Goal: Task Accomplishment & Management: Use online tool/utility

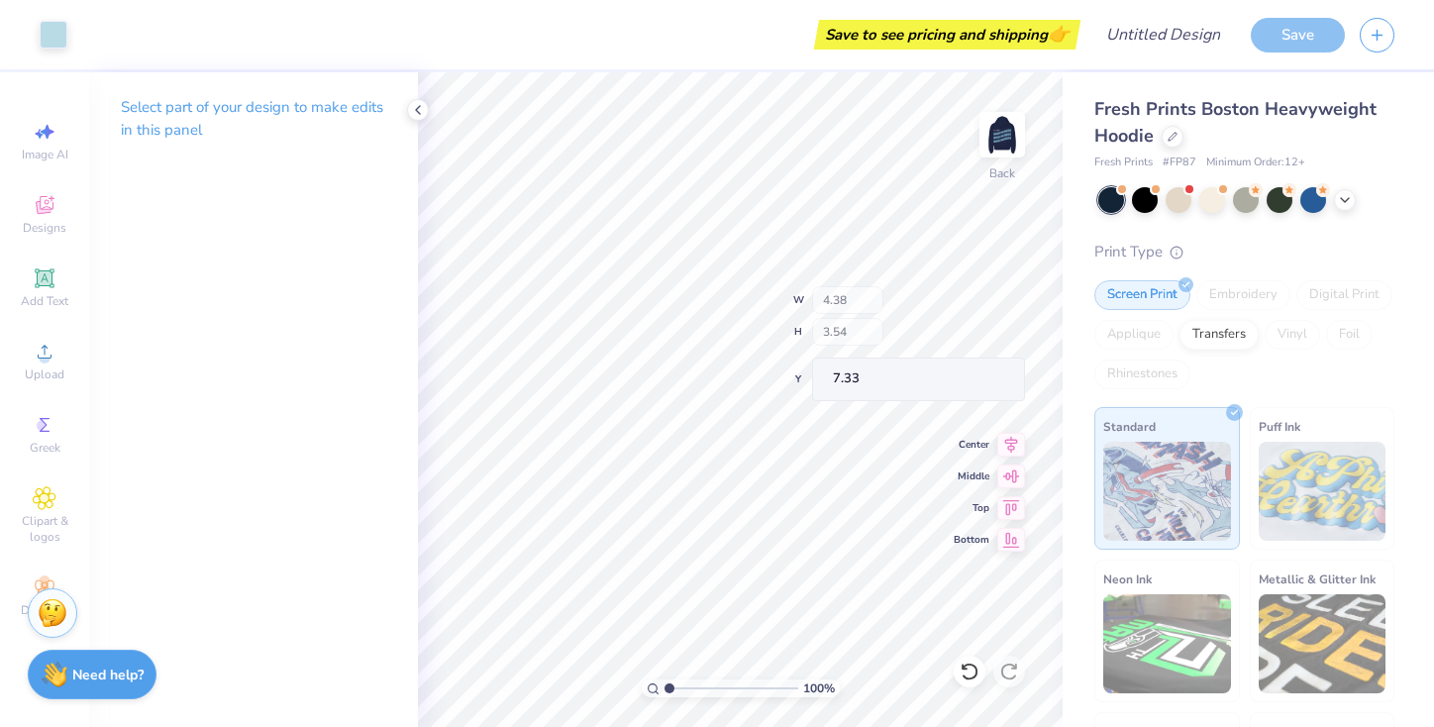
type input "7.34"
click at [48, 360] on circle at bounding box center [44, 358] width 11 height 11
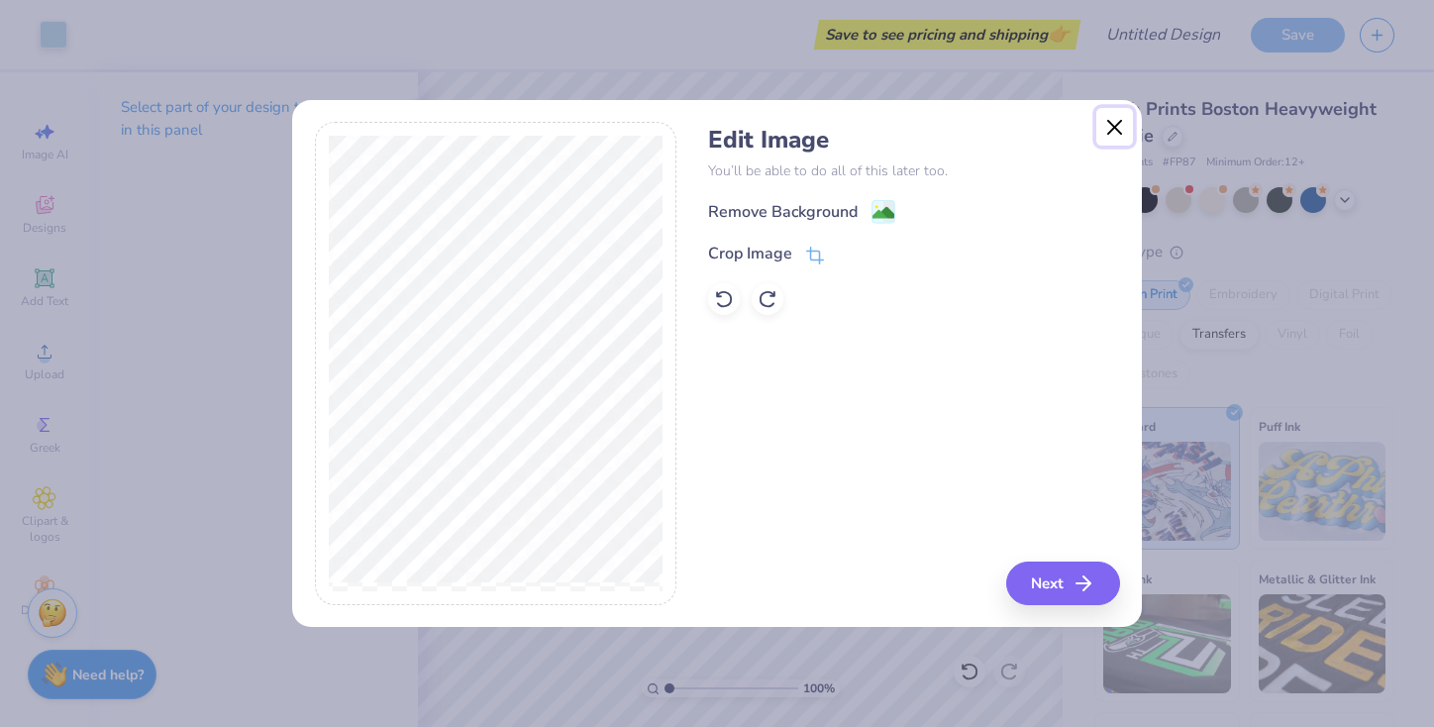
click at [1112, 132] on button "Close" at bounding box center [1115, 127] width 38 height 38
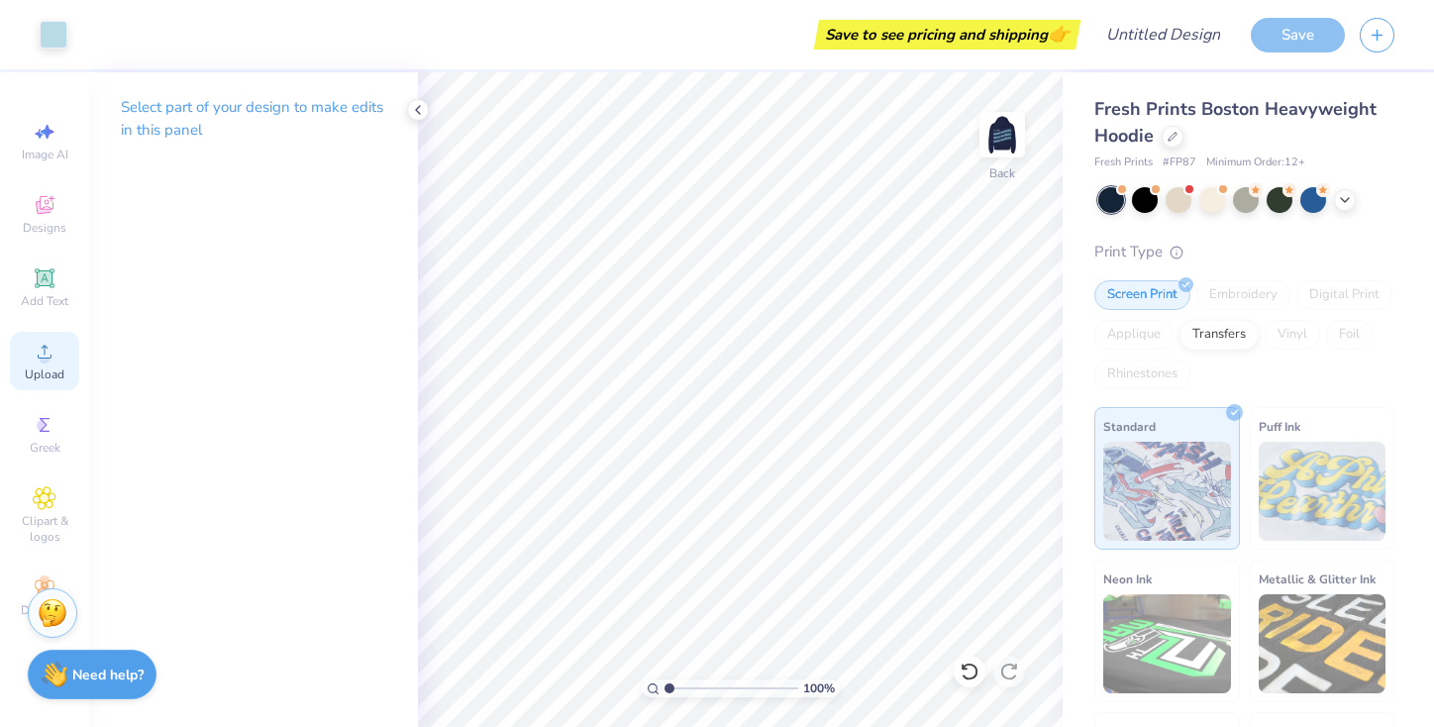
click at [48, 358] on icon at bounding box center [45, 352] width 14 height 14
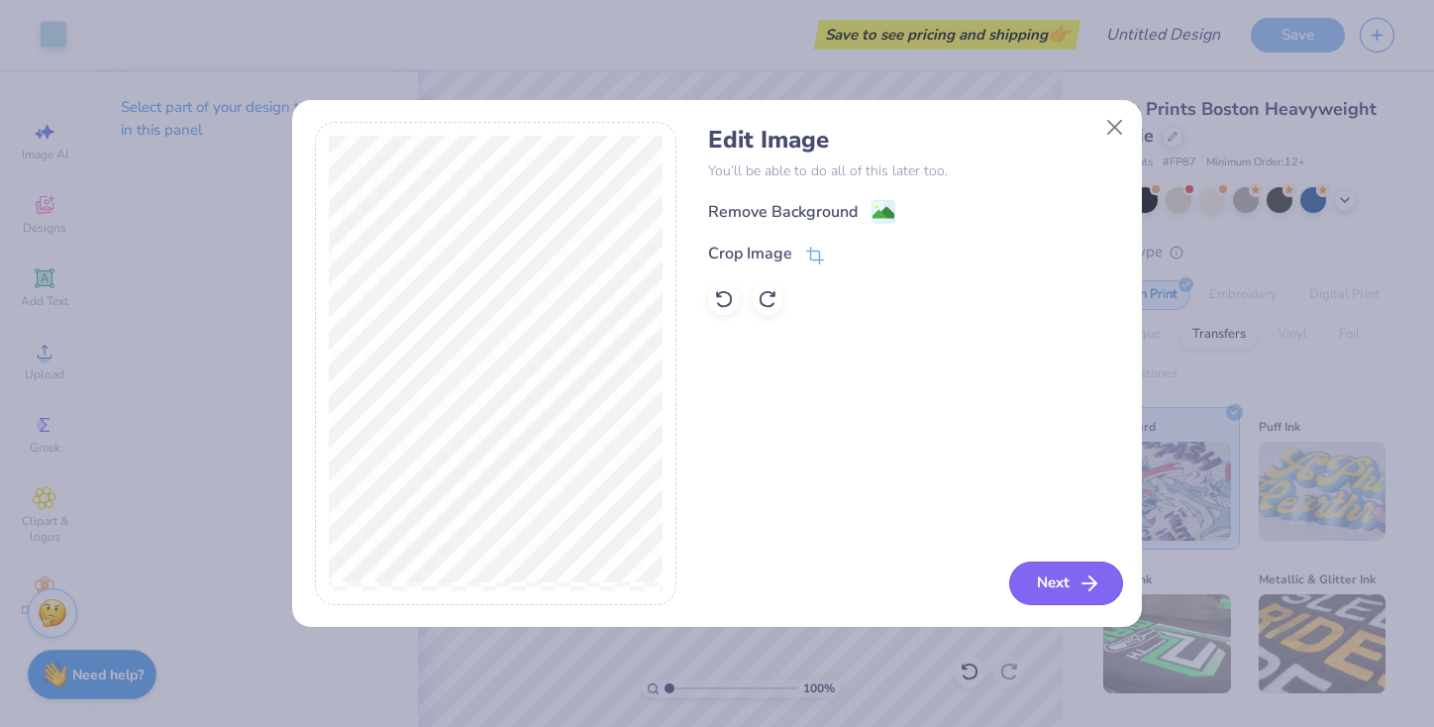
click at [1065, 584] on button "Next" at bounding box center [1066, 584] width 114 height 44
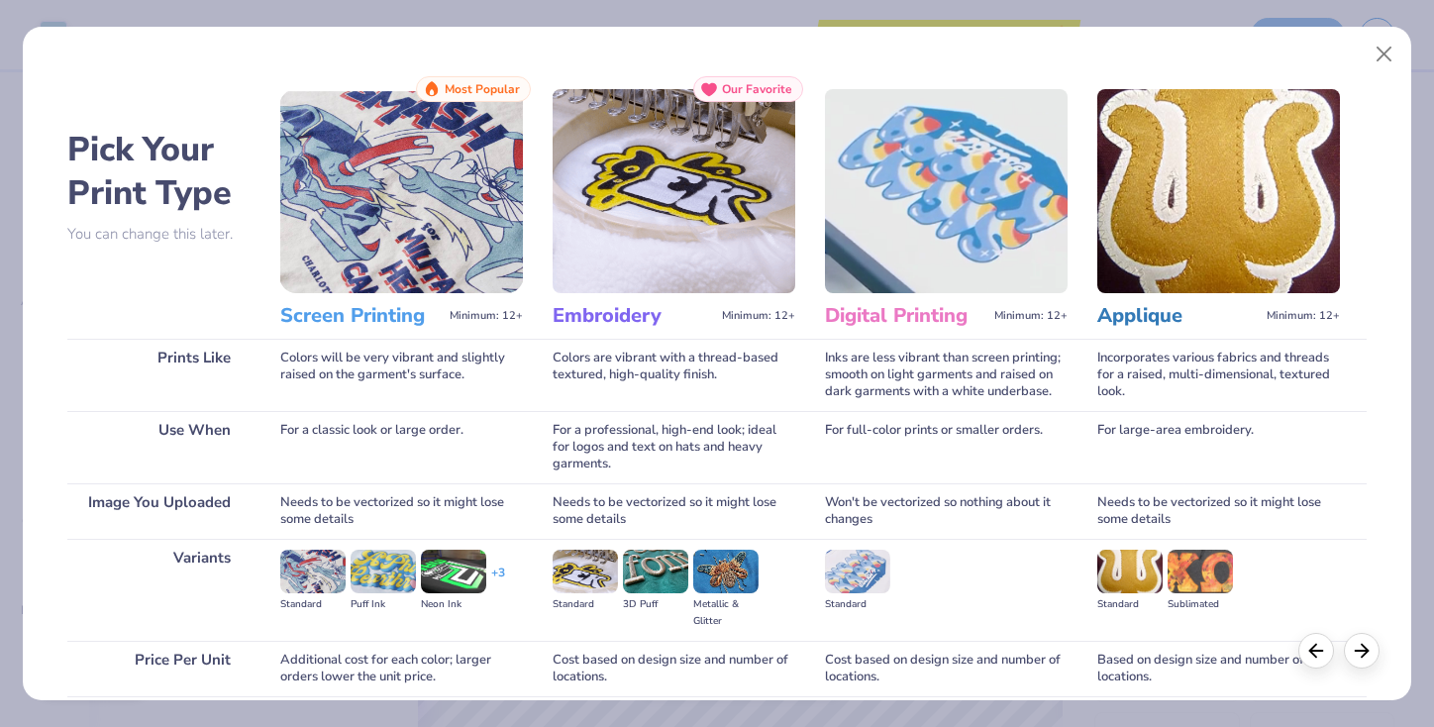
click at [376, 208] on img at bounding box center [401, 191] width 243 height 204
click at [395, 235] on img at bounding box center [401, 191] width 243 height 204
click at [472, 86] on span "Most Popular" at bounding box center [482, 89] width 75 height 14
click at [1377, 51] on button "Close" at bounding box center [1385, 55] width 38 height 38
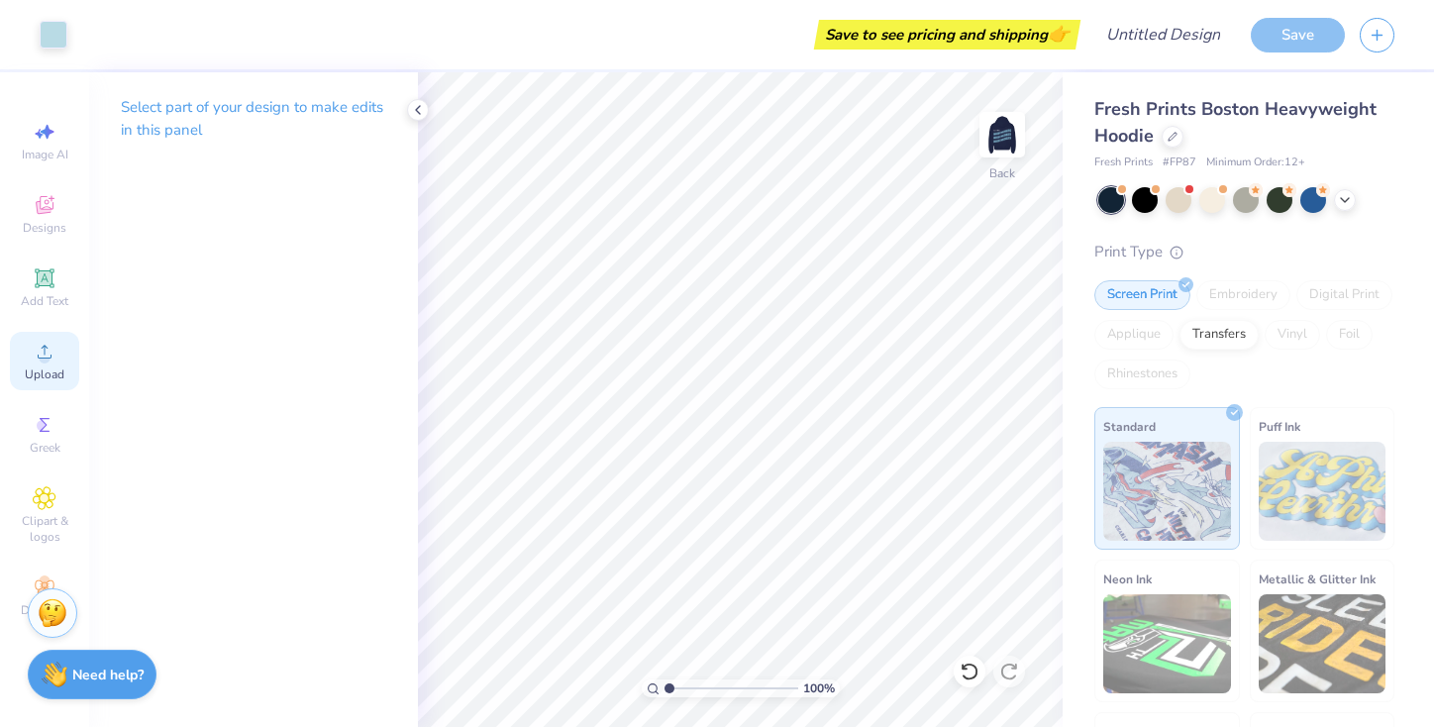
click at [51, 358] on icon at bounding box center [45, 352] width 14 height 14
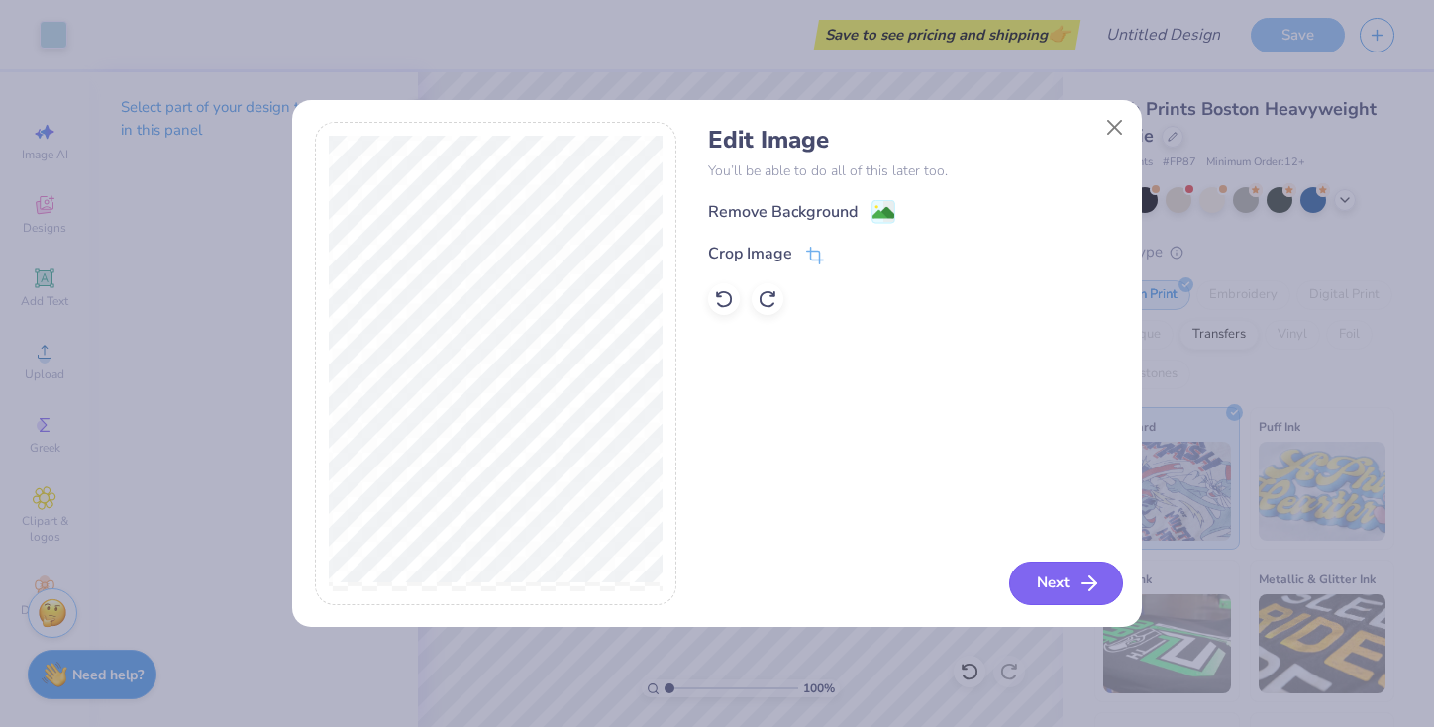
click at [1051, 572] on button "Next" at bounding box center [1066, 584] width 114 height 44
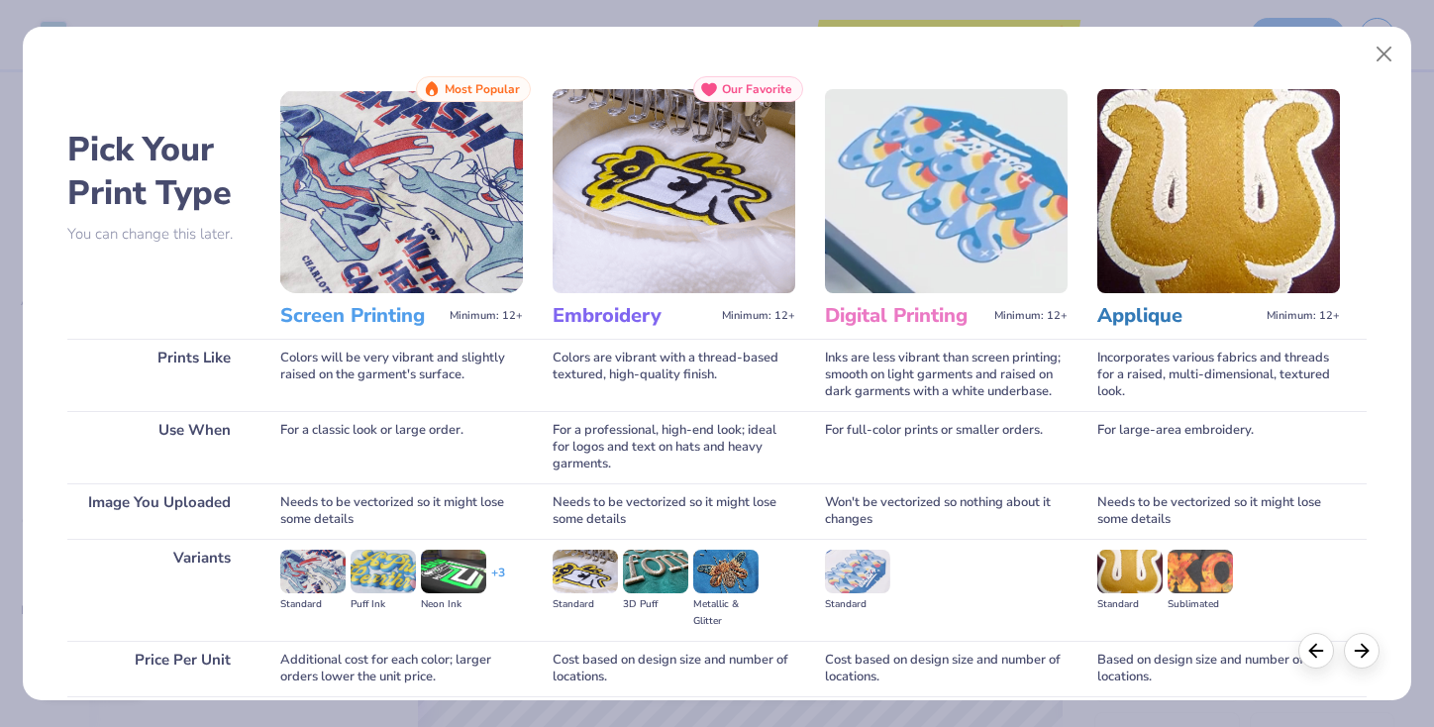
click at [426, 256] on img at bounding box center [401, 191] width 243 height 204
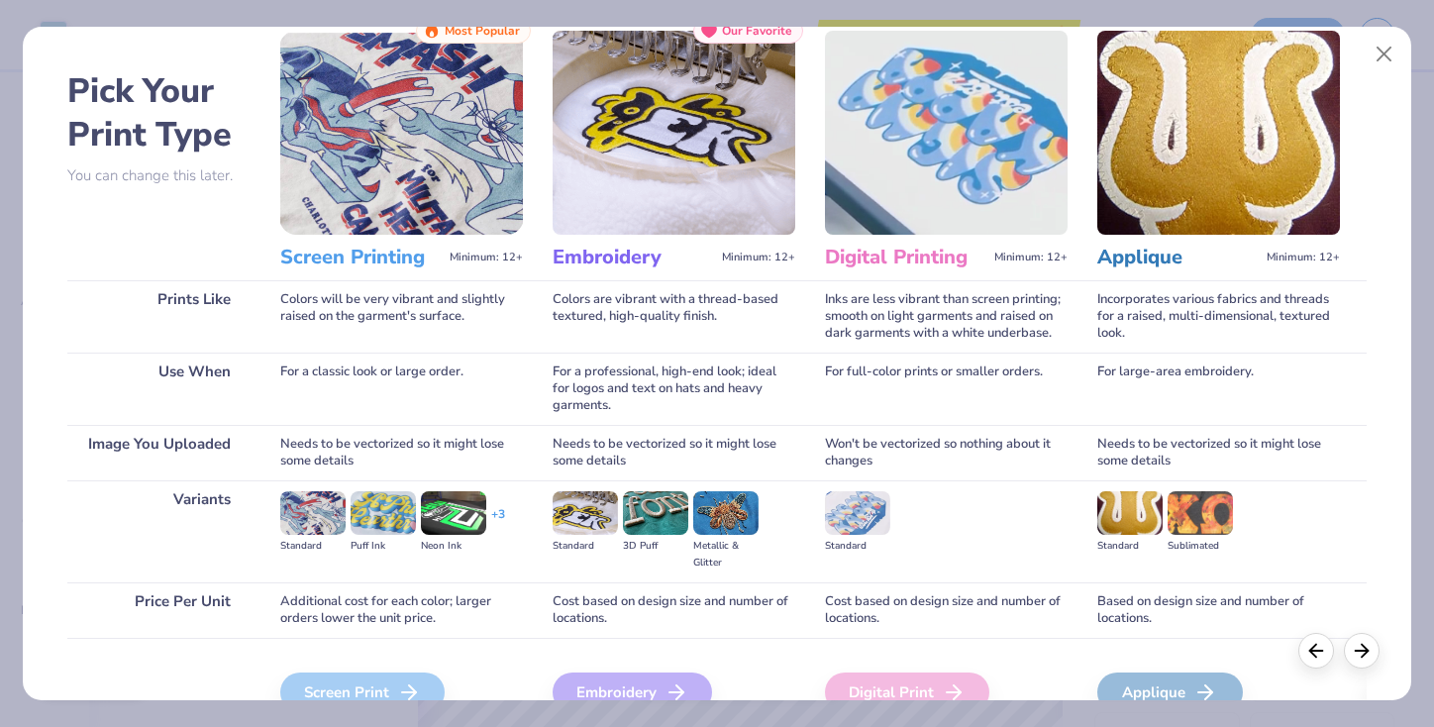
scroll to position [161, 0]
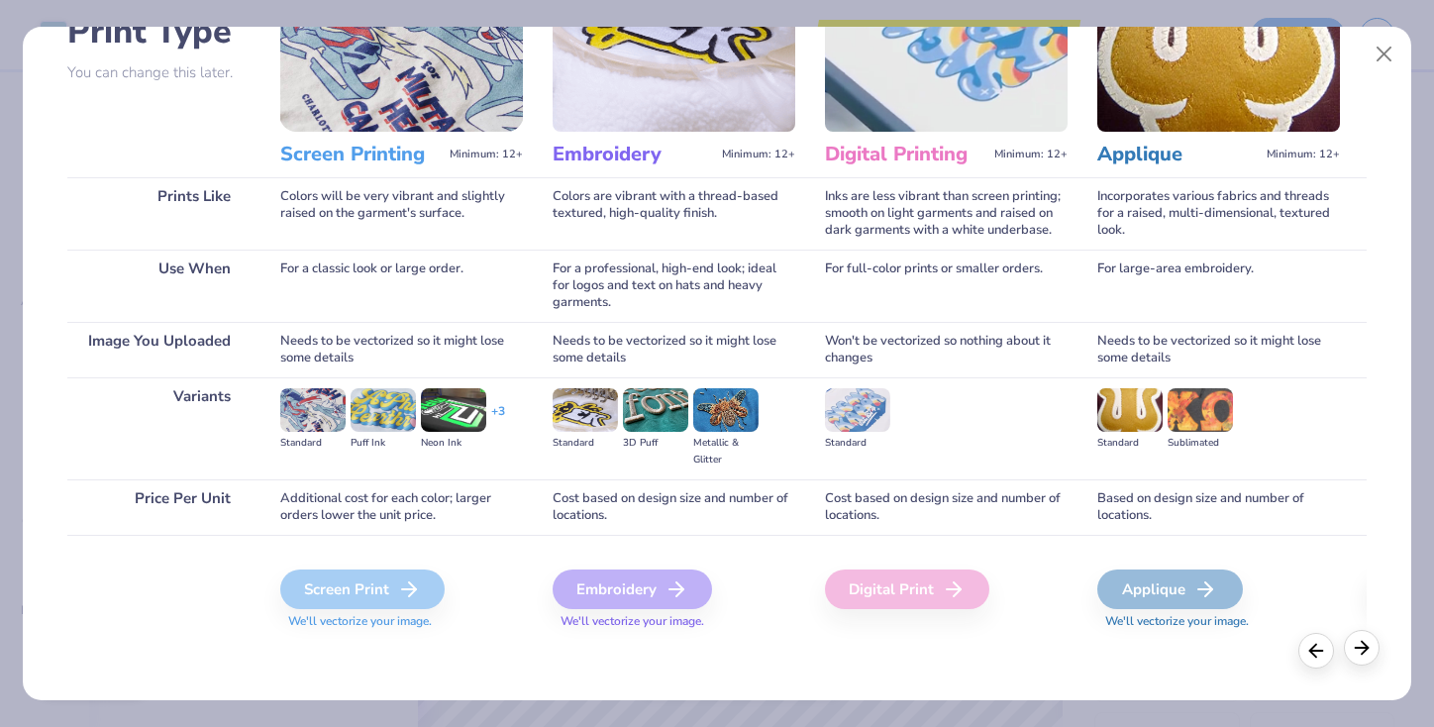
click at [1373, 649] on div at bounding box center [1362, 648] width 36 height 36
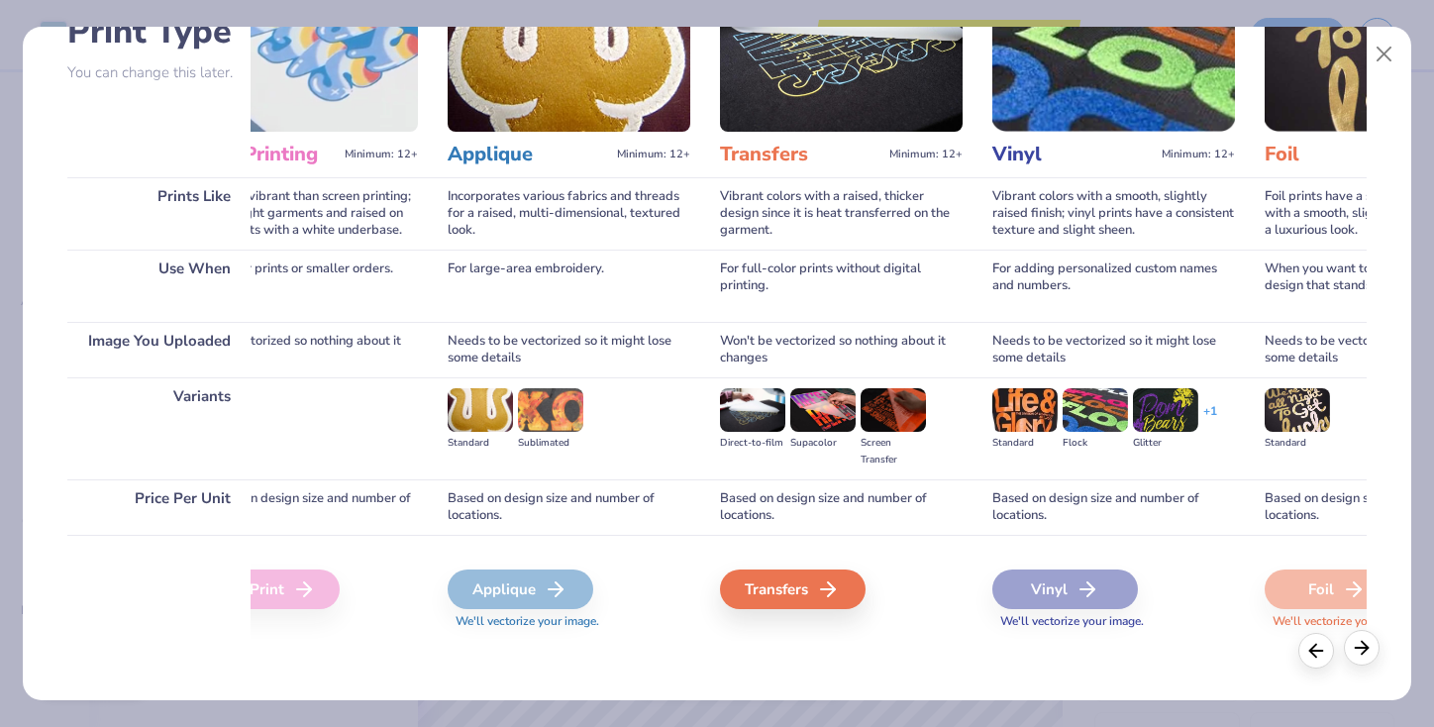
click at [1364, 648] on line at bounding box center [1362, 648] width 13 height 0
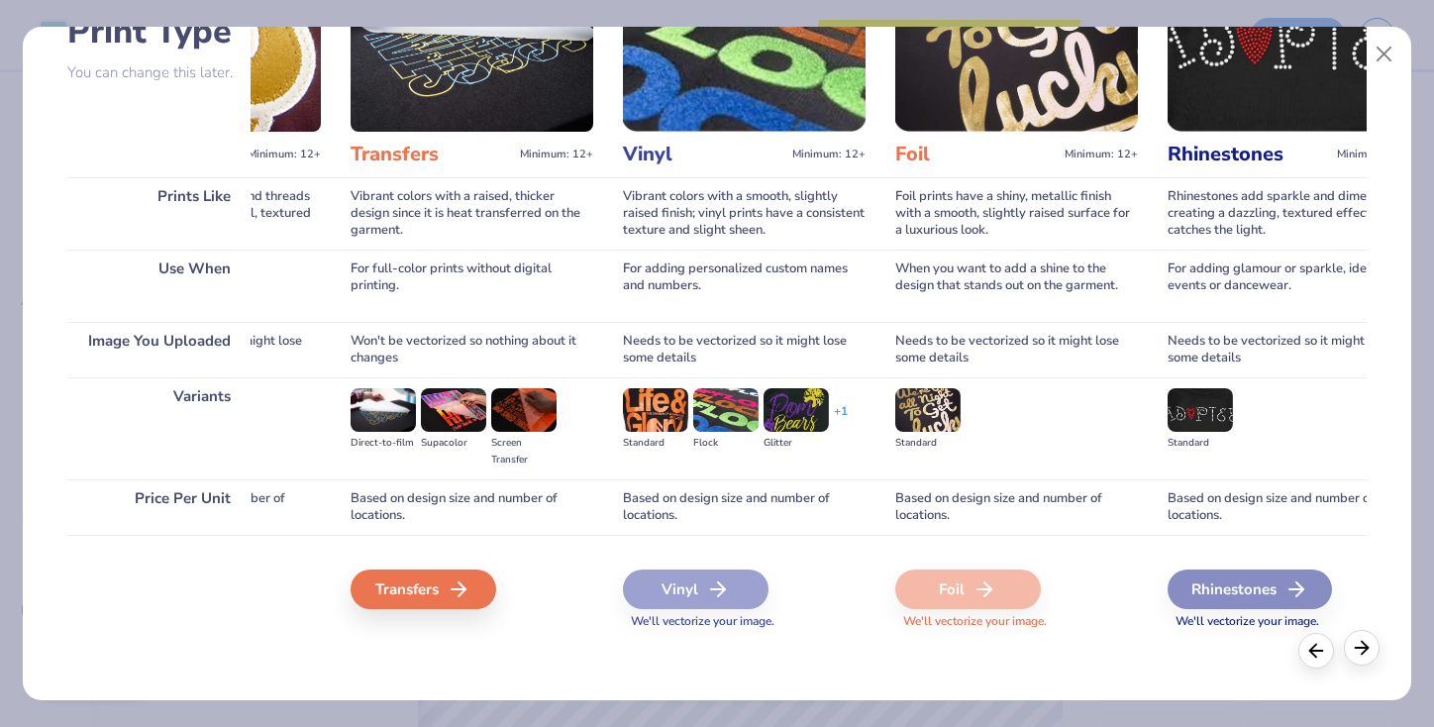
scroll to position [0, 1091]
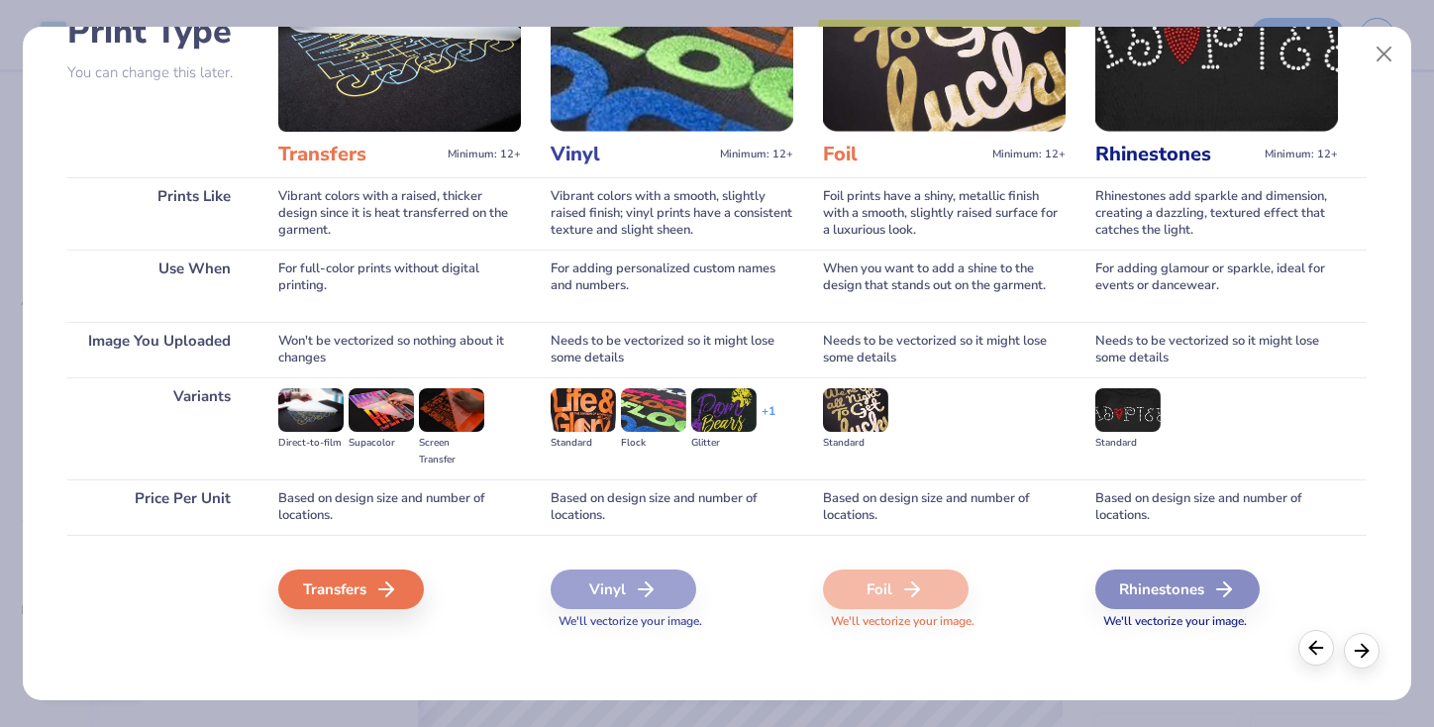
click at [1315, 648] on icon at bounding box center [1316, 648] width 22 height 22
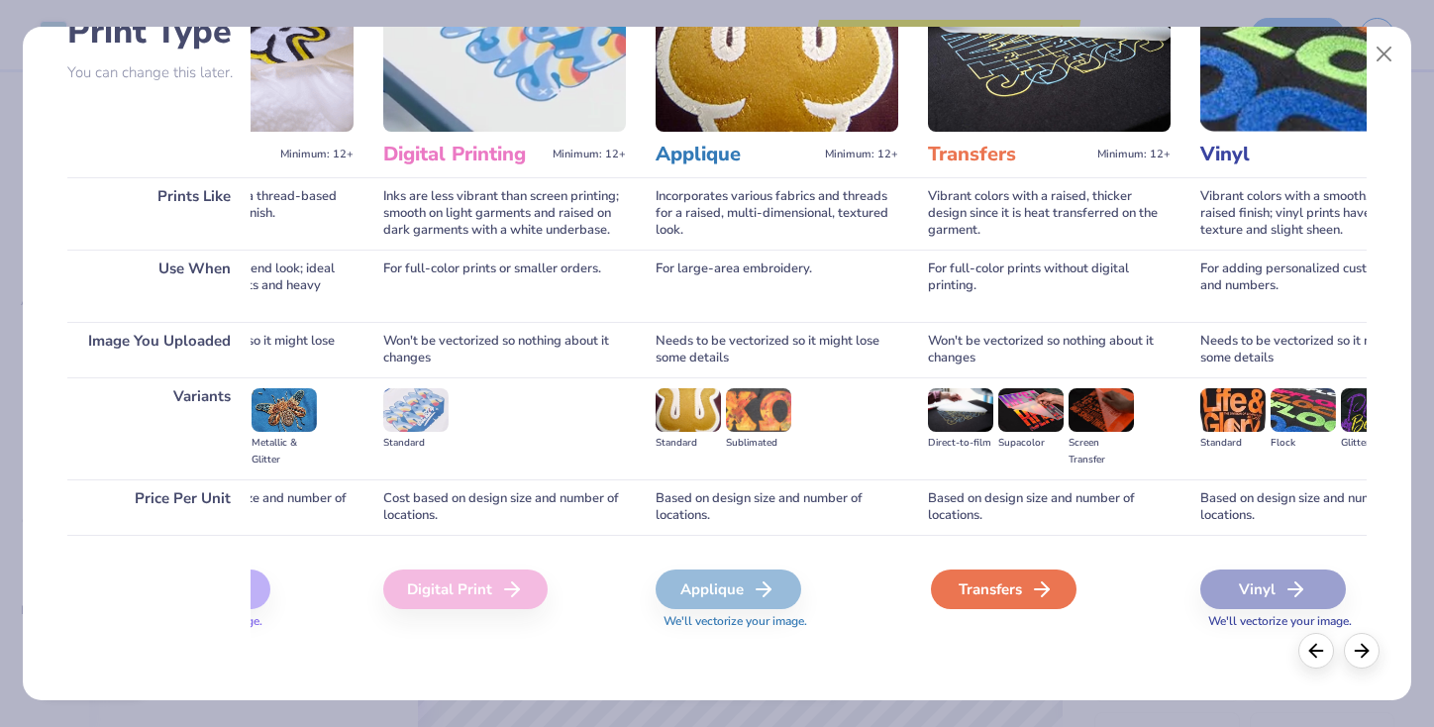
scroll to position [0, 441]
click at [1315, 655] on icon at bounding box center [1316, 648] width 22 height 22
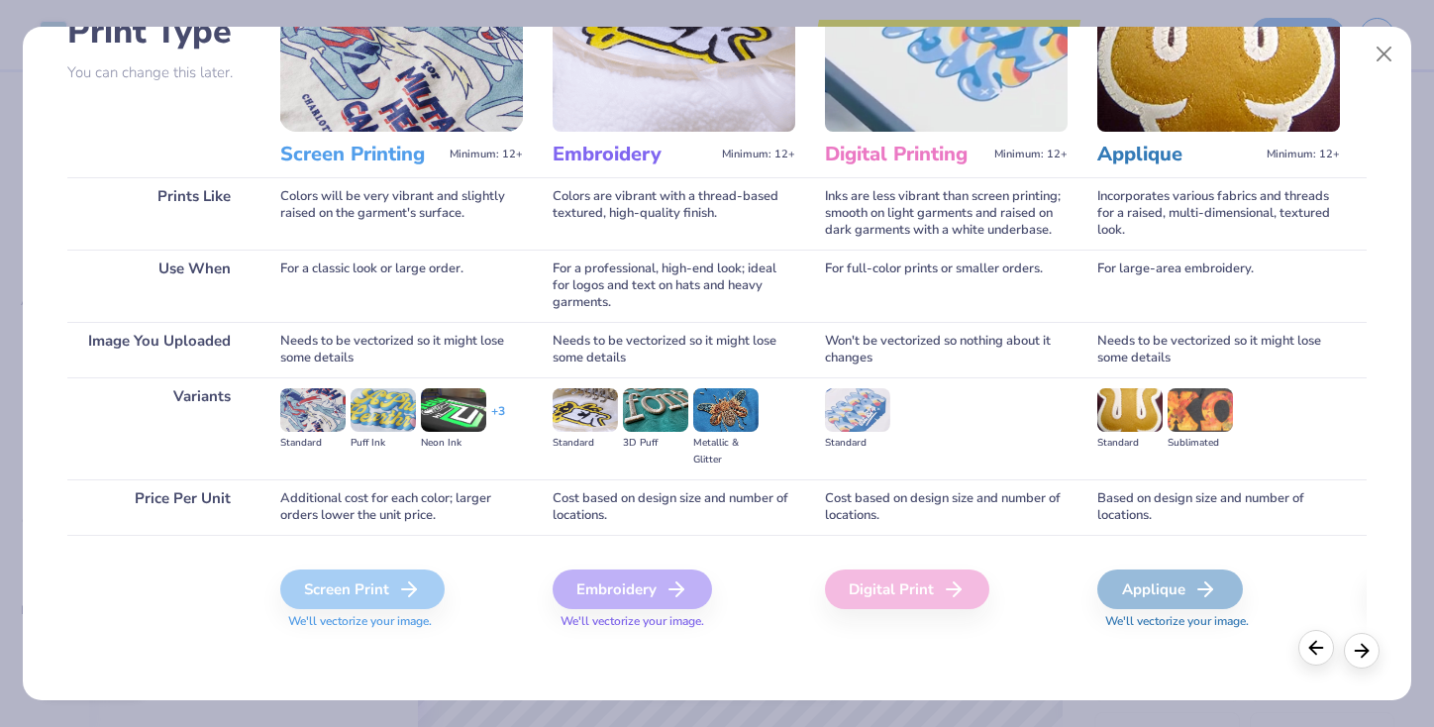
scroll to position [0, 0]
click at [1378, 643] on div at bounding box center [1362, 648] width 36 height 36
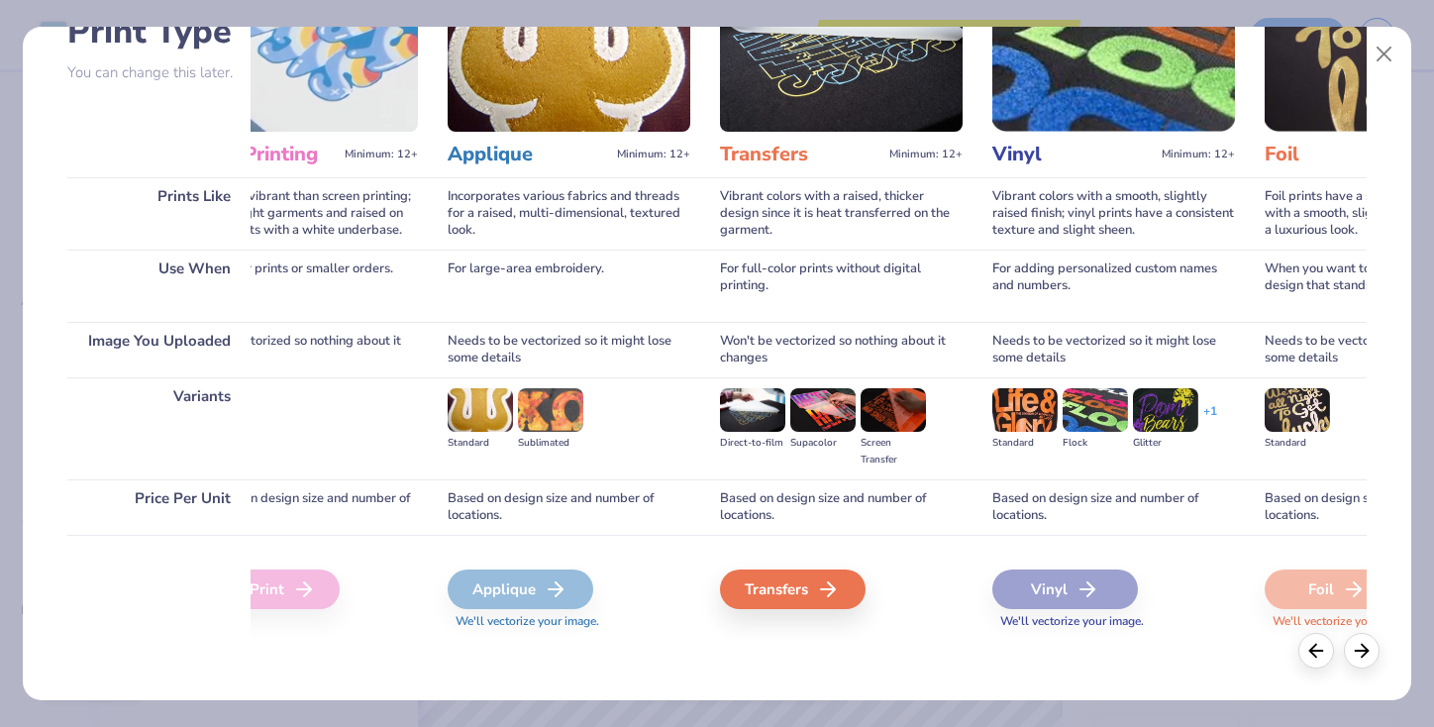
scroll to position [0, 650]
click at [813, 585] on div "Transfers" at bounding box center [796, 589] width 146 height 40
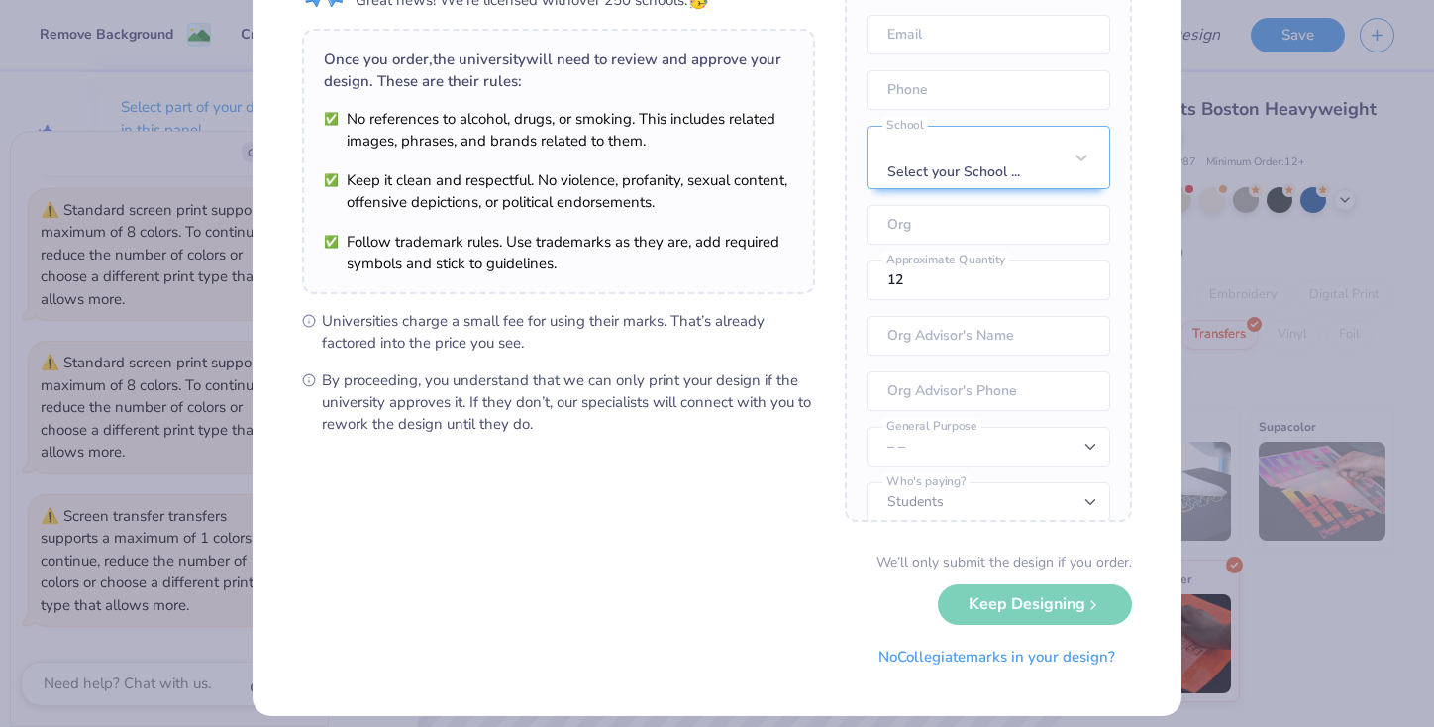
scroll to position [105, 0]
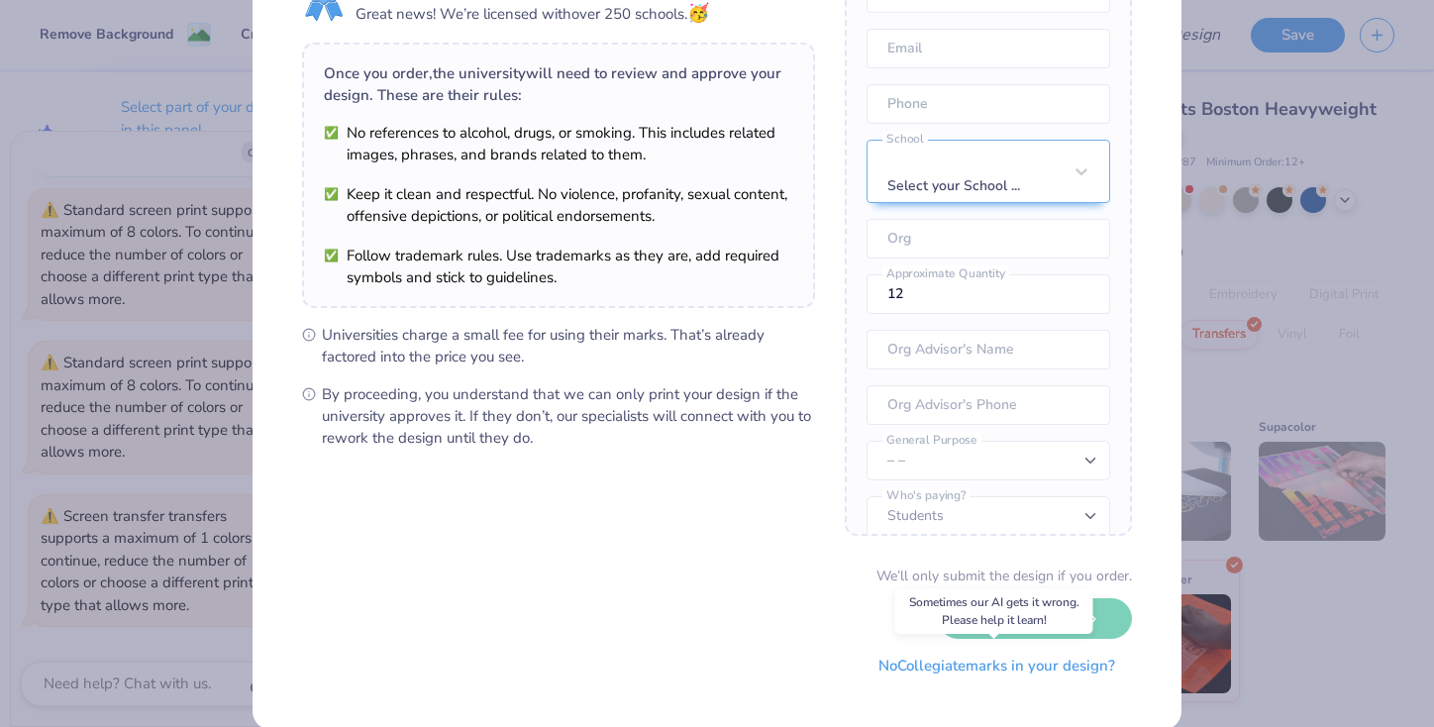
click at [936, 670] on button "No Collegiate marks in your design?" at bounding box center [997, 666] width 270 height 41
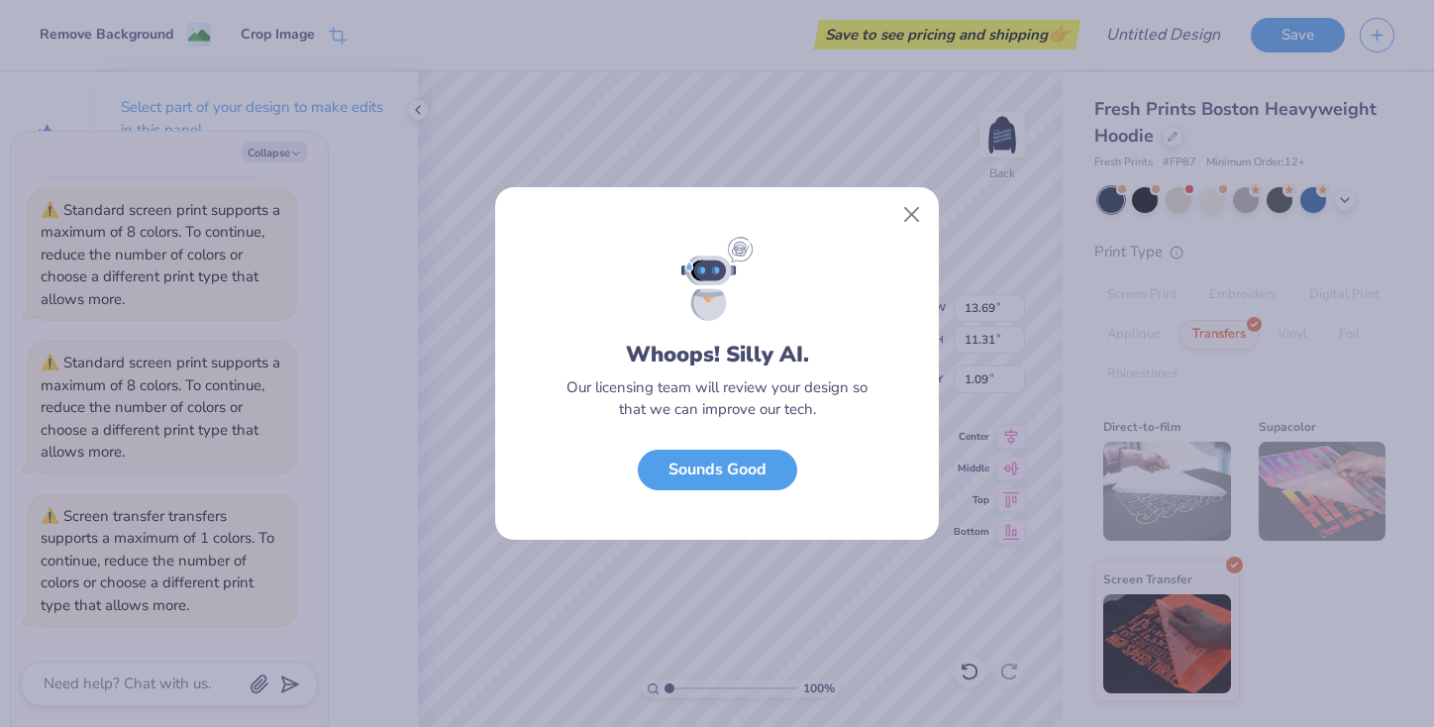
scroll to position [0, 0]
click at [759, 476] on button "Sounds Good" at bounding box center [717, 465] width 159 height 41
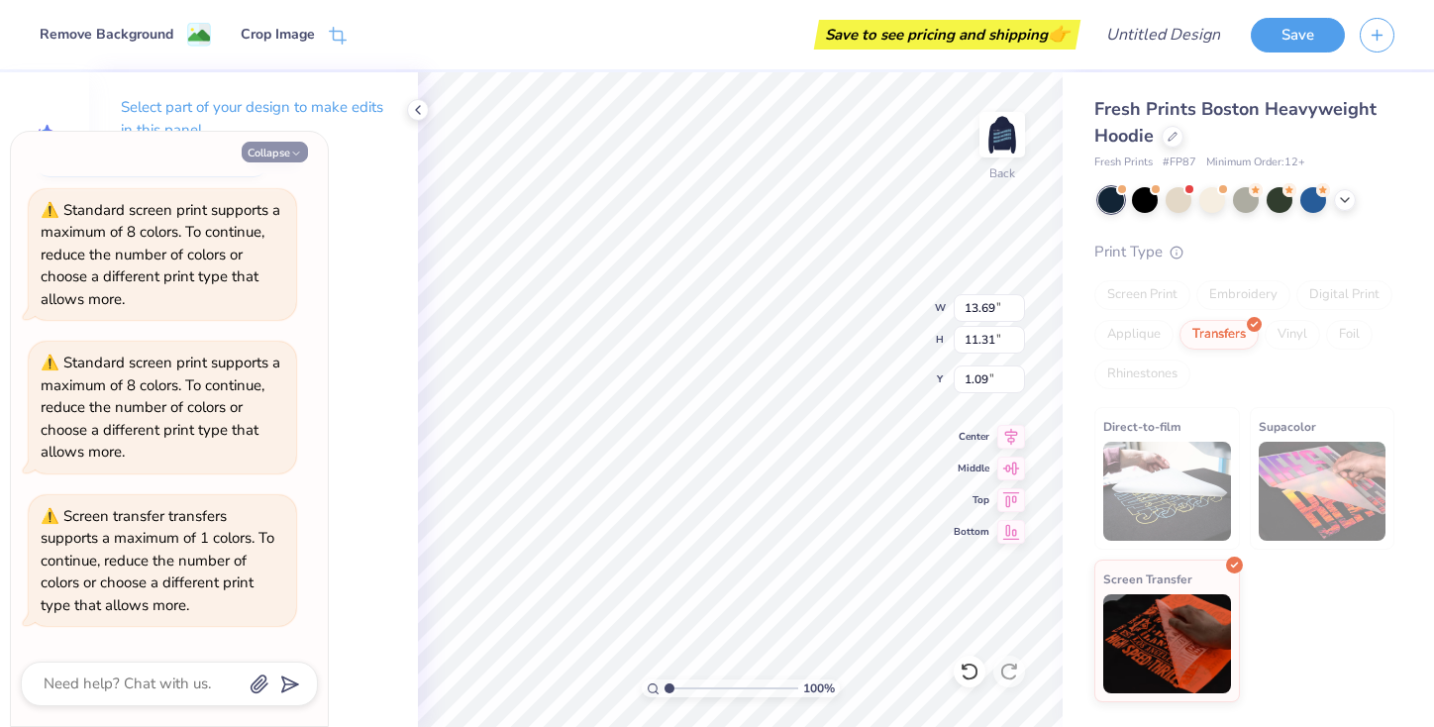
click at [275, 152] on button "Collapse" at bounding box center [275, 152] width 66 height 21
type textarea "x"
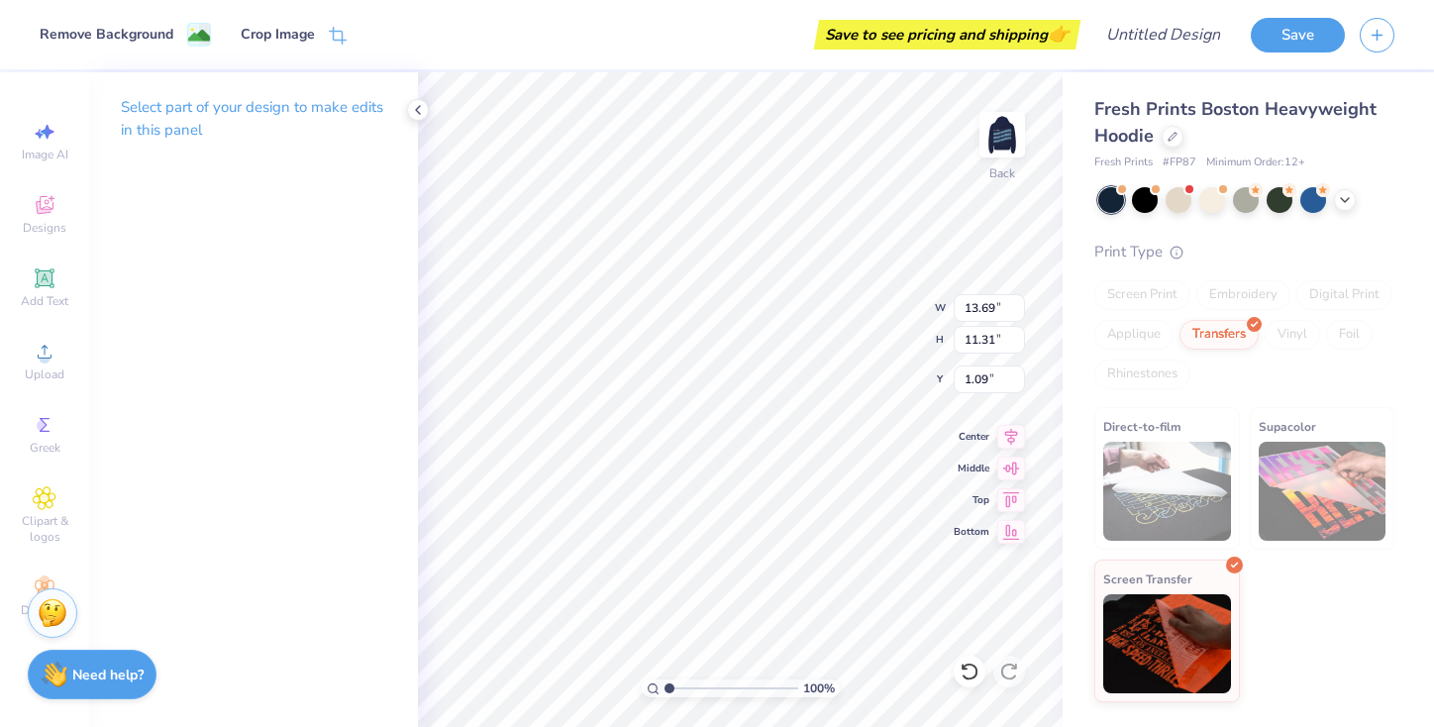
type input "1.69"
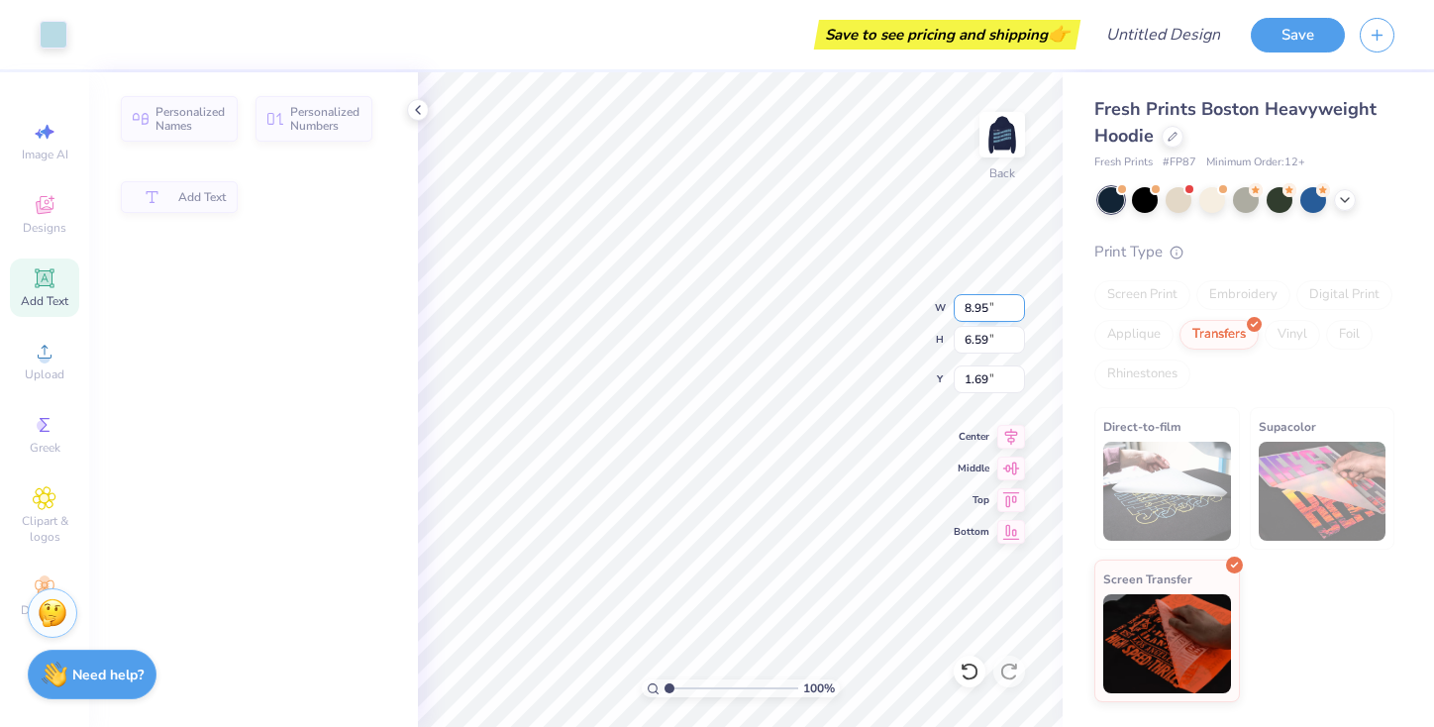
type input "8.95"
type input "6.59"
type input "1.06"
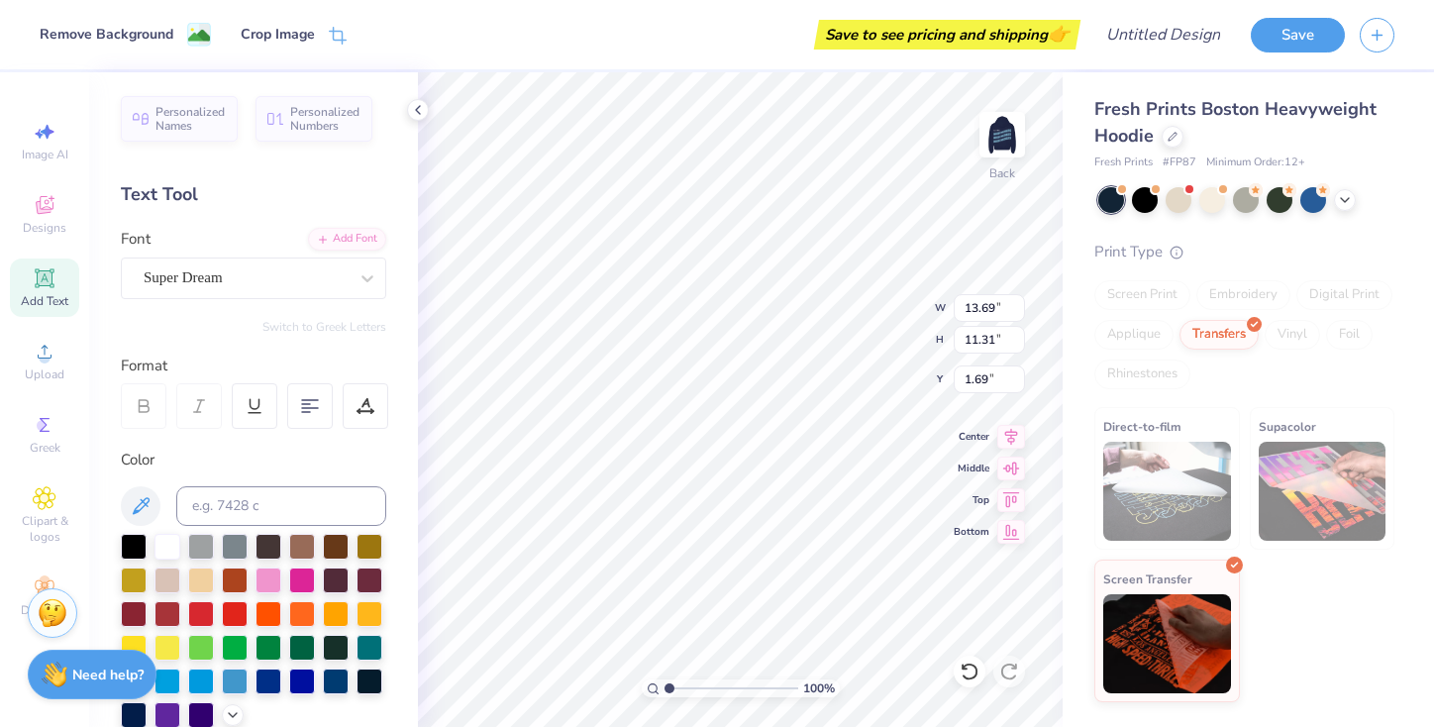
type input "10.59"
type input "8.75"
type input "2.37"
click at [297, 578] on div at bounding box center [302, 578] width 26 height 26
click at [267, 575] on div at bounding box center [269, 578] width 26 height 26
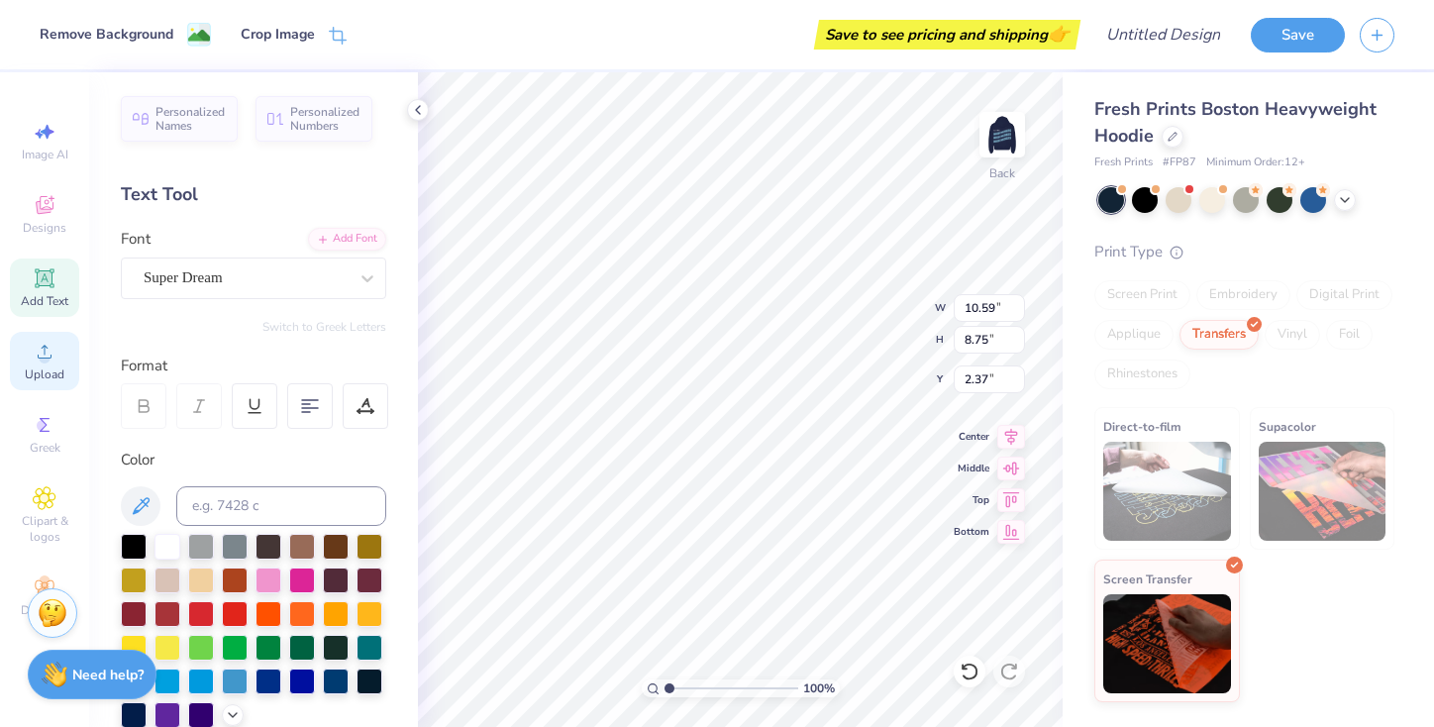
click at [52, 360] on icon at bounding box center [45, 352] width 24 height 24
click at [266, 574] on div at bounding box center [269, 578] width 26 height 26
type input "9.17"
type input "7.58"
type input "2.62"
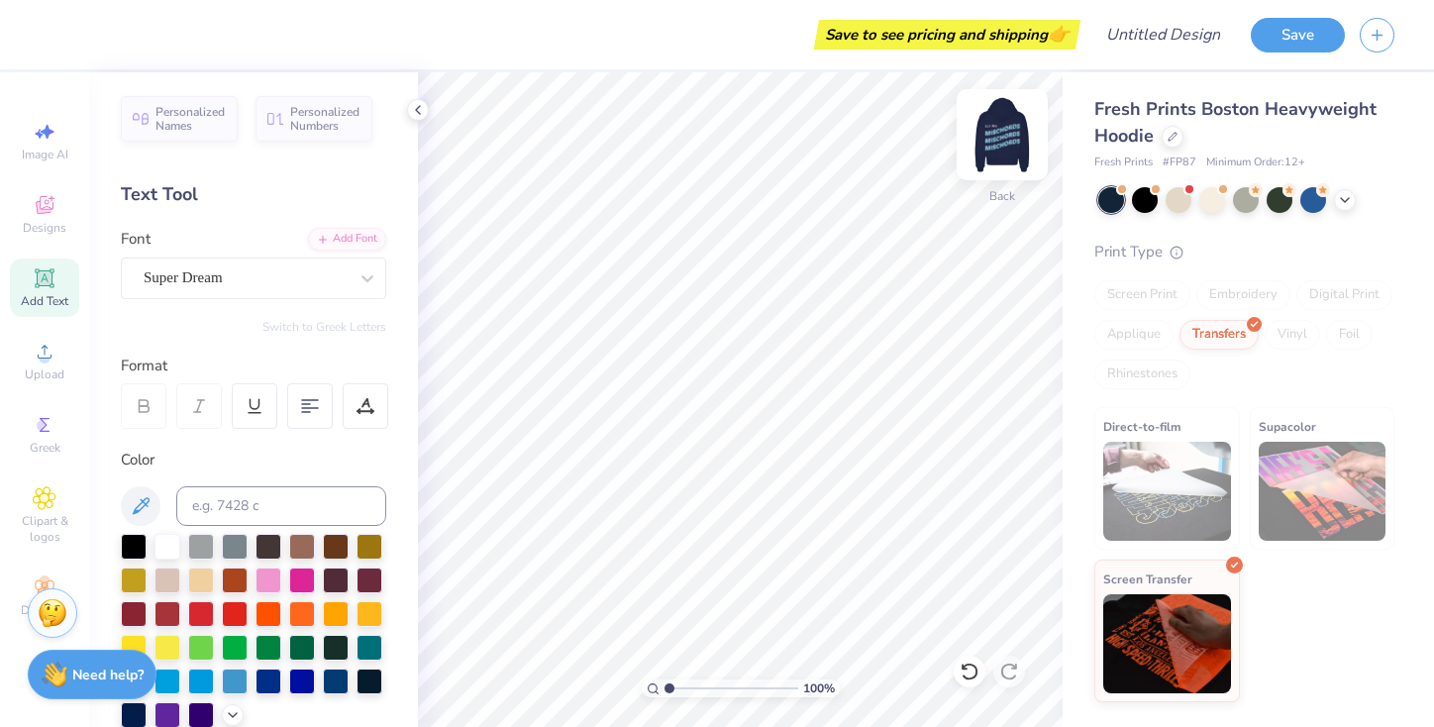
click at [1007, 132] on img at bounding box center [1002, 134] width 79 height 79
type textarea "M"
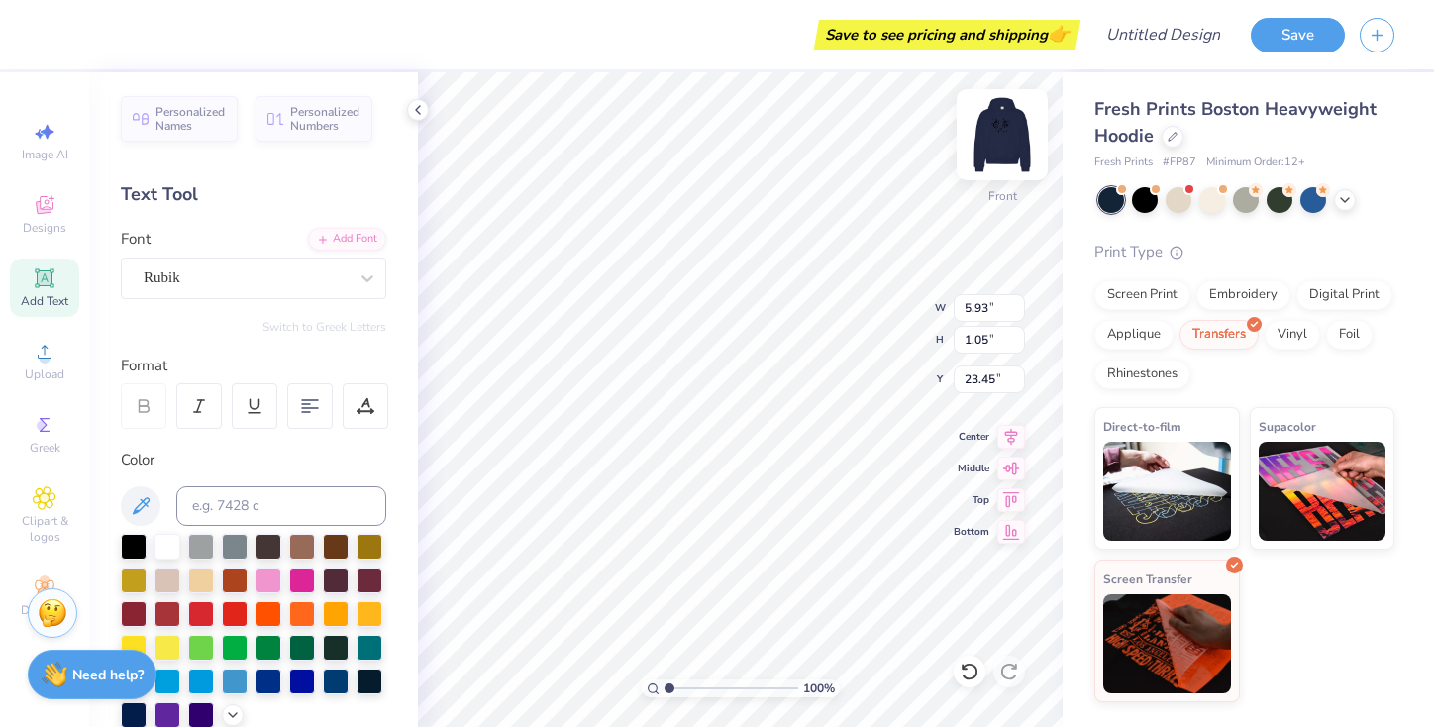
type input "23.45"
type input "10.03"
type input "1.78"
type input "6.28"
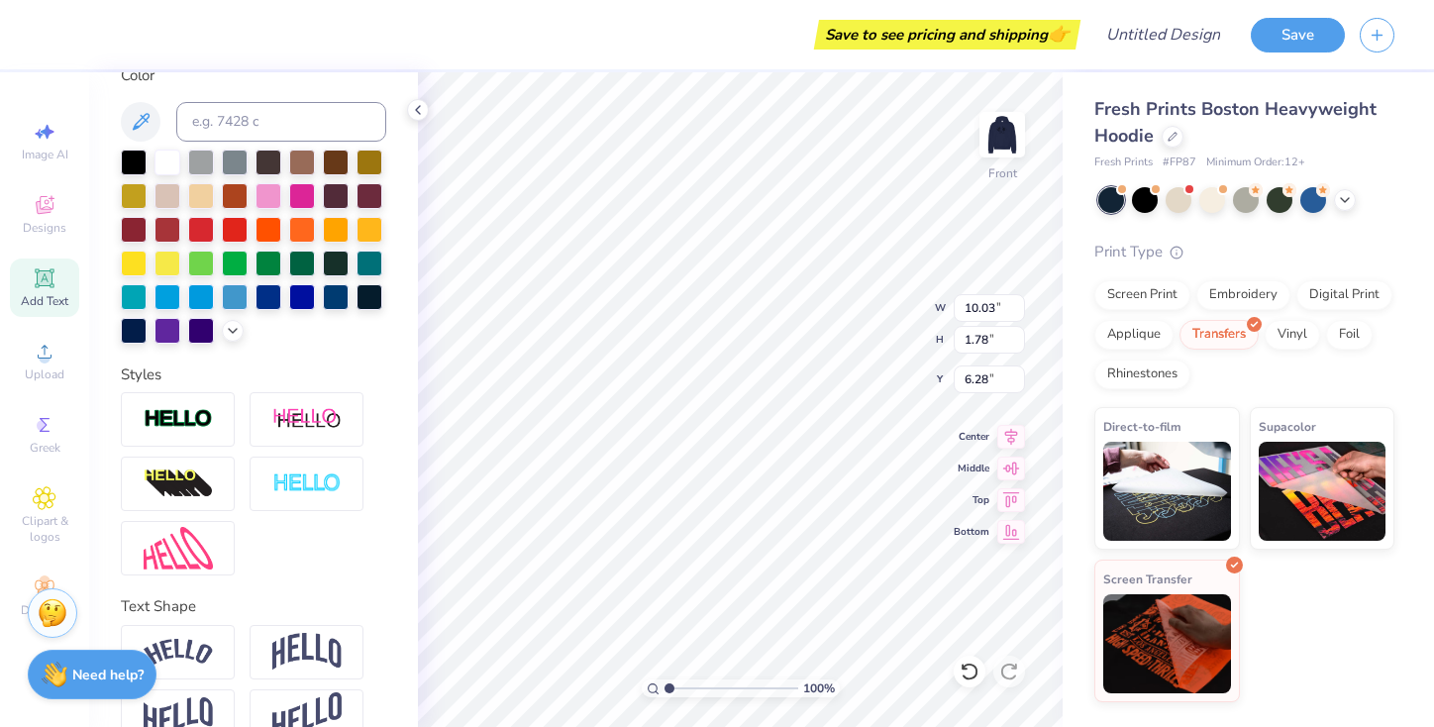
scroll to position [424, 0]
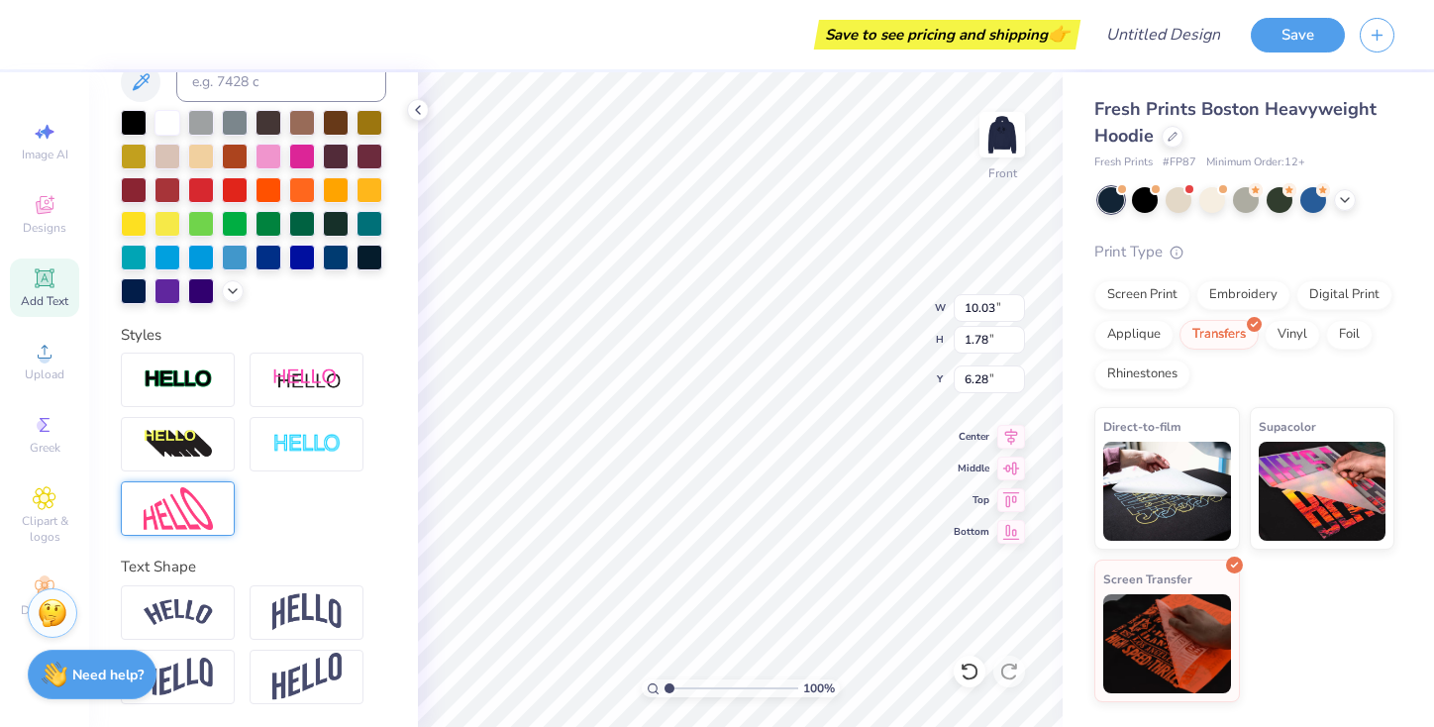
click at [197, 505] on img at bounding box center [178, 508] width 69 height 43
type input "10.51"
type input "3.63"
type input "5.35"
type input "10.03"
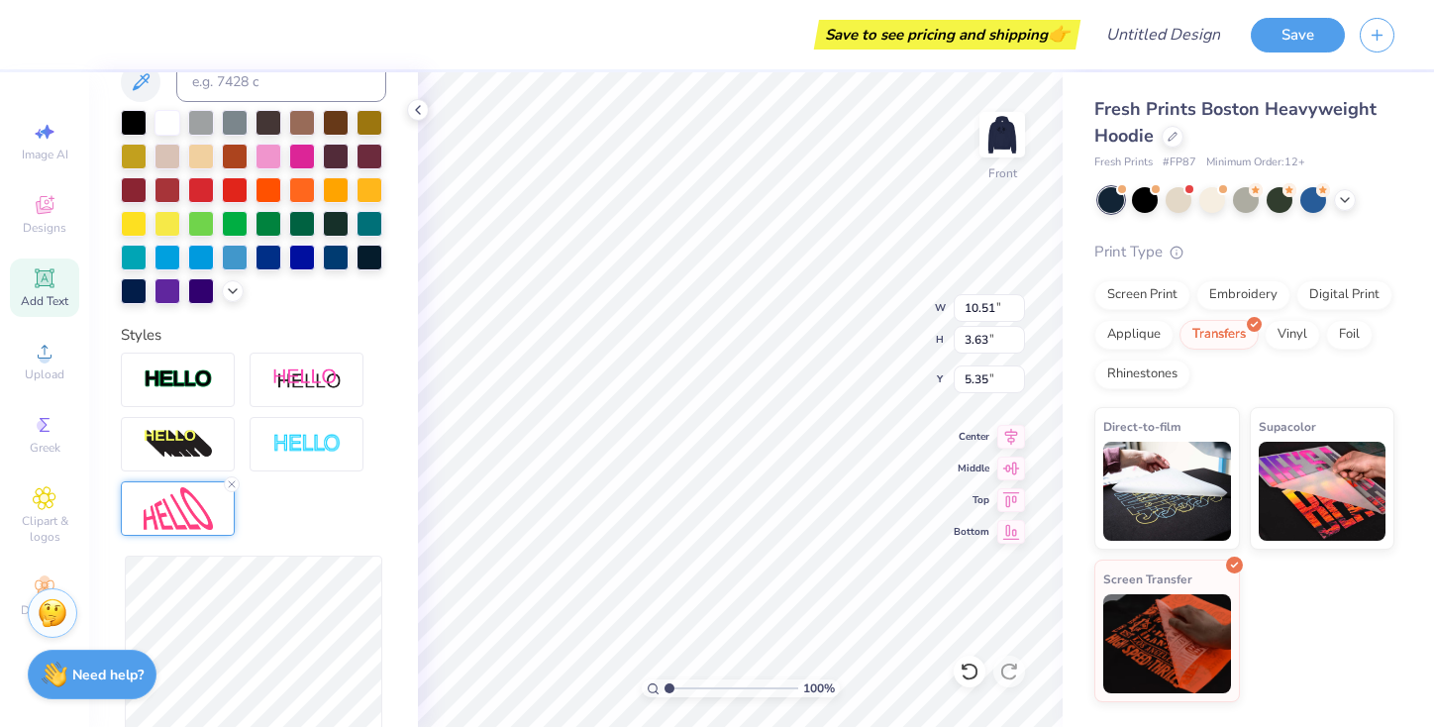
type input "1.78"
type input "6.28"
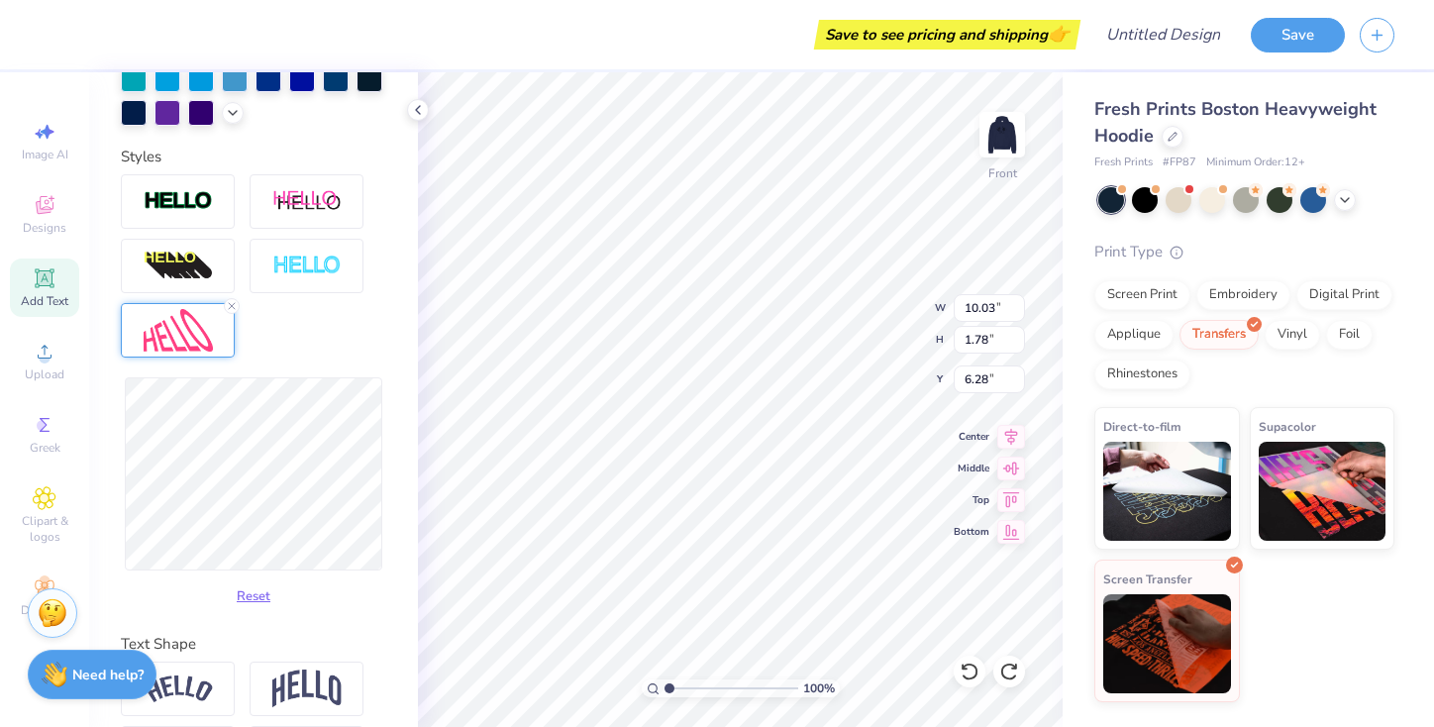
scroll to position [633, 0]
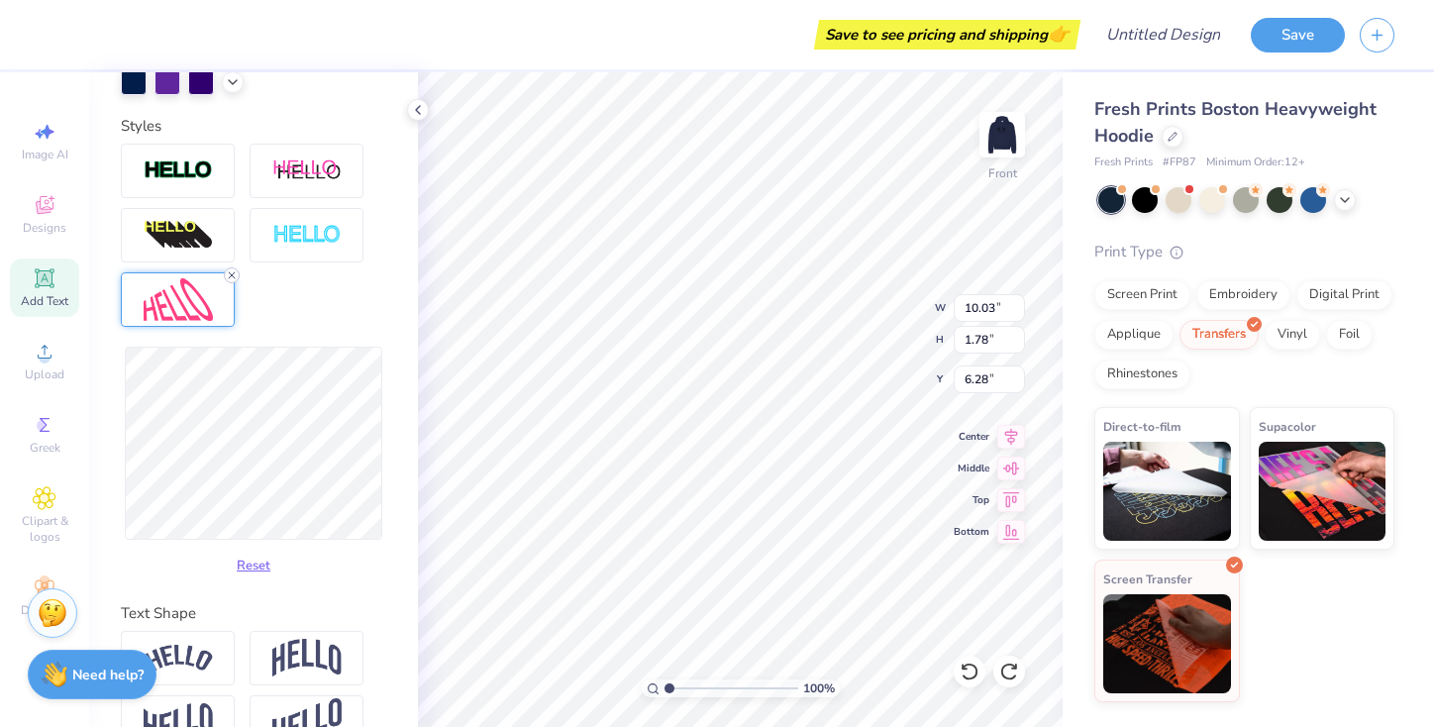
click at [228, 271] on icon at bounding box center [232, 275] width 12 height 12
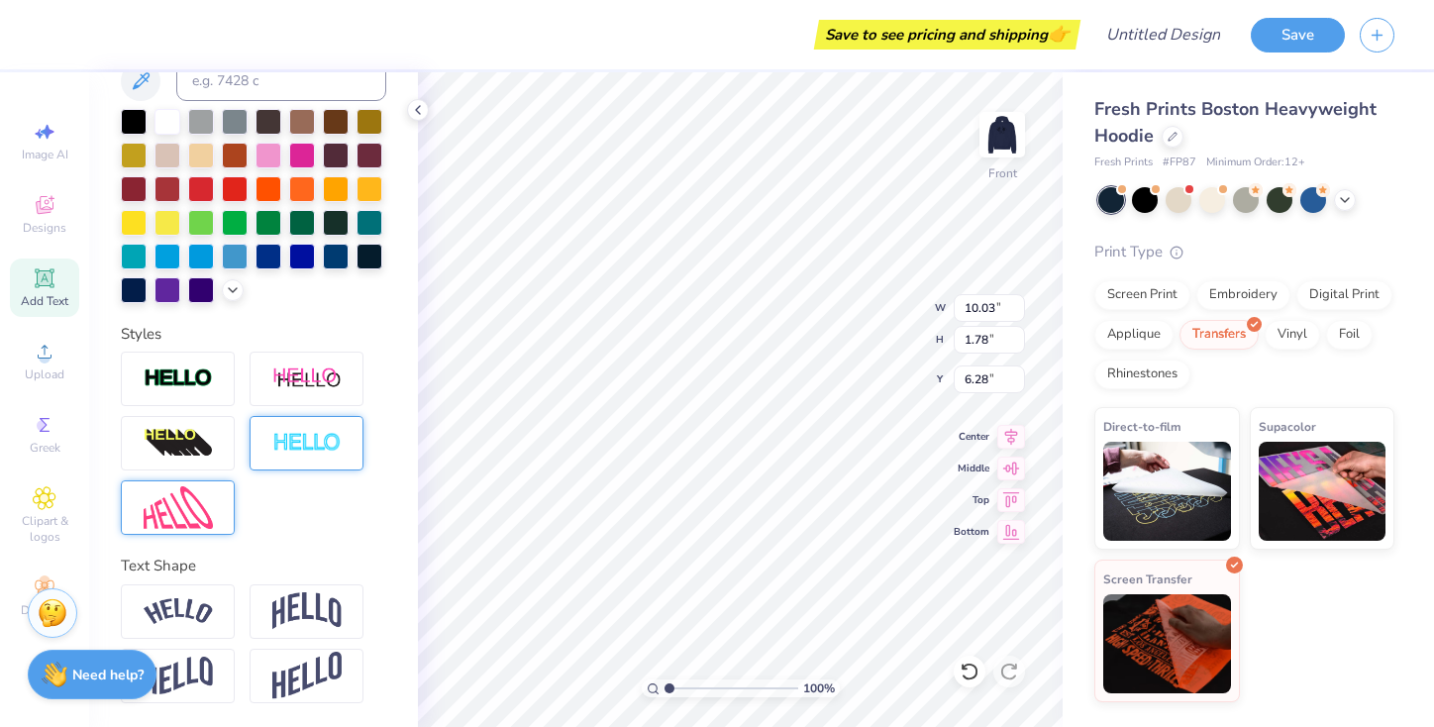
scroll to position [424, 0]
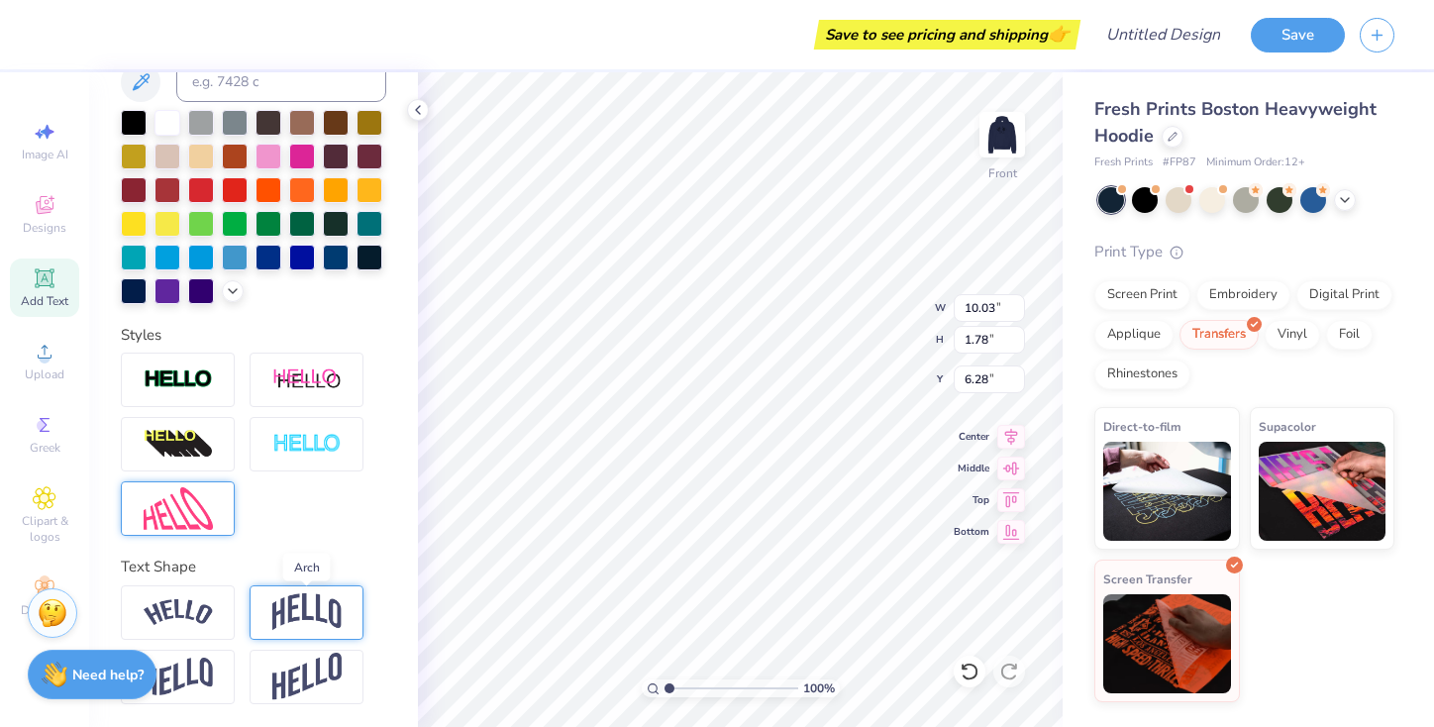
click at [299, 615] on img at bounding box center [306, 612] width 69 height 38
type input "3.71"
type input "5.31"
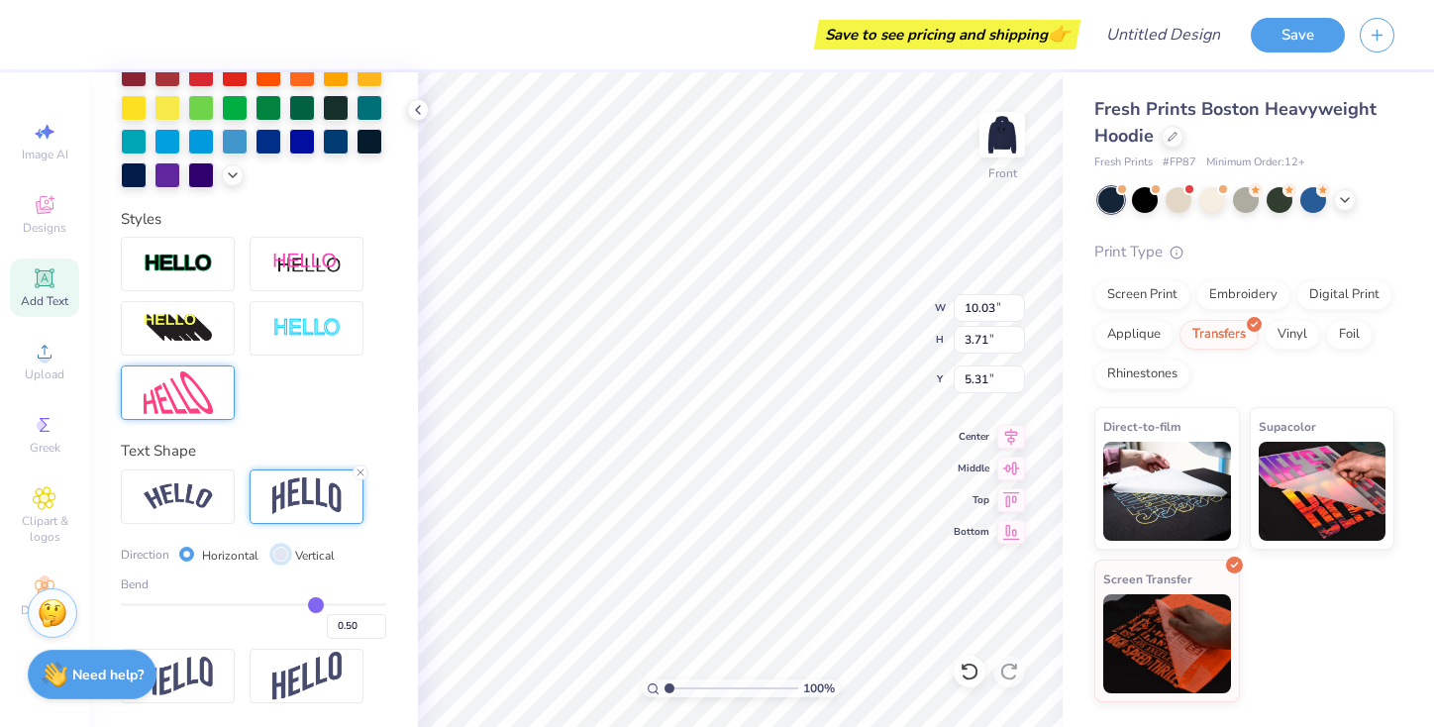
click at [274, 556] on input "Vertical" at bounding box center [280, 554] width 15 height 15
radio input "true"
type input "10.34"
type input "1.78"
type input "6.28"
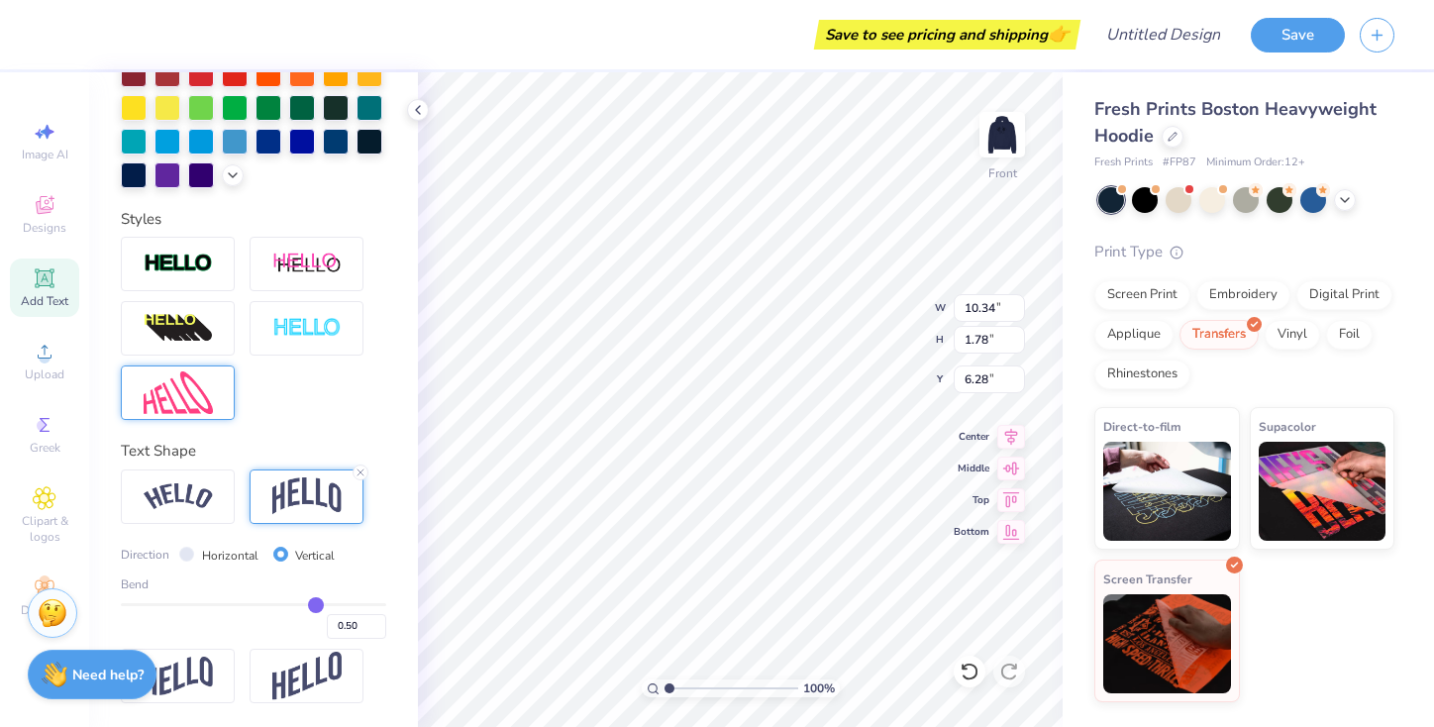
click at [362, 468] on icon at bounding box center [361, 472] width 12 height 12
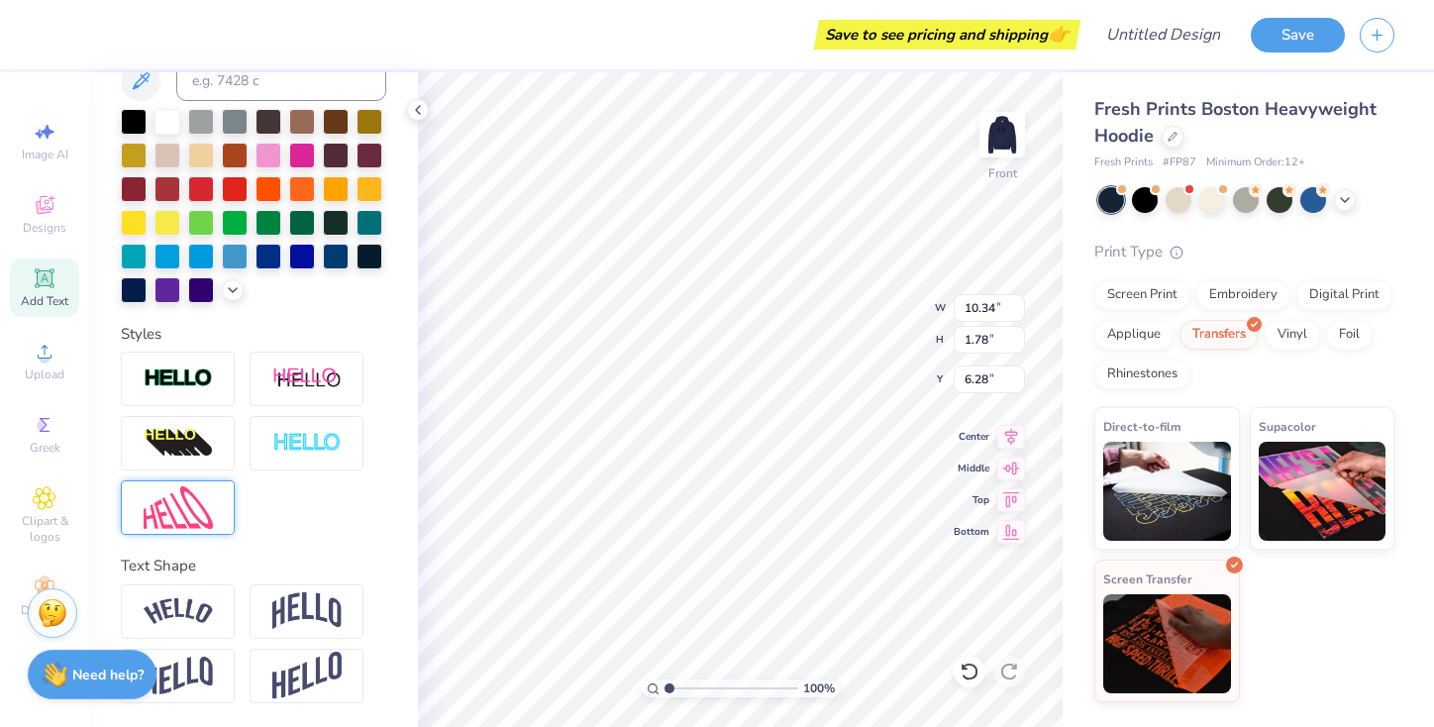
type input "10.03"
click at [203, 663] on img at bounding box center [178, 677] width 69 height 39
type input "2.62"
type input "5.86"
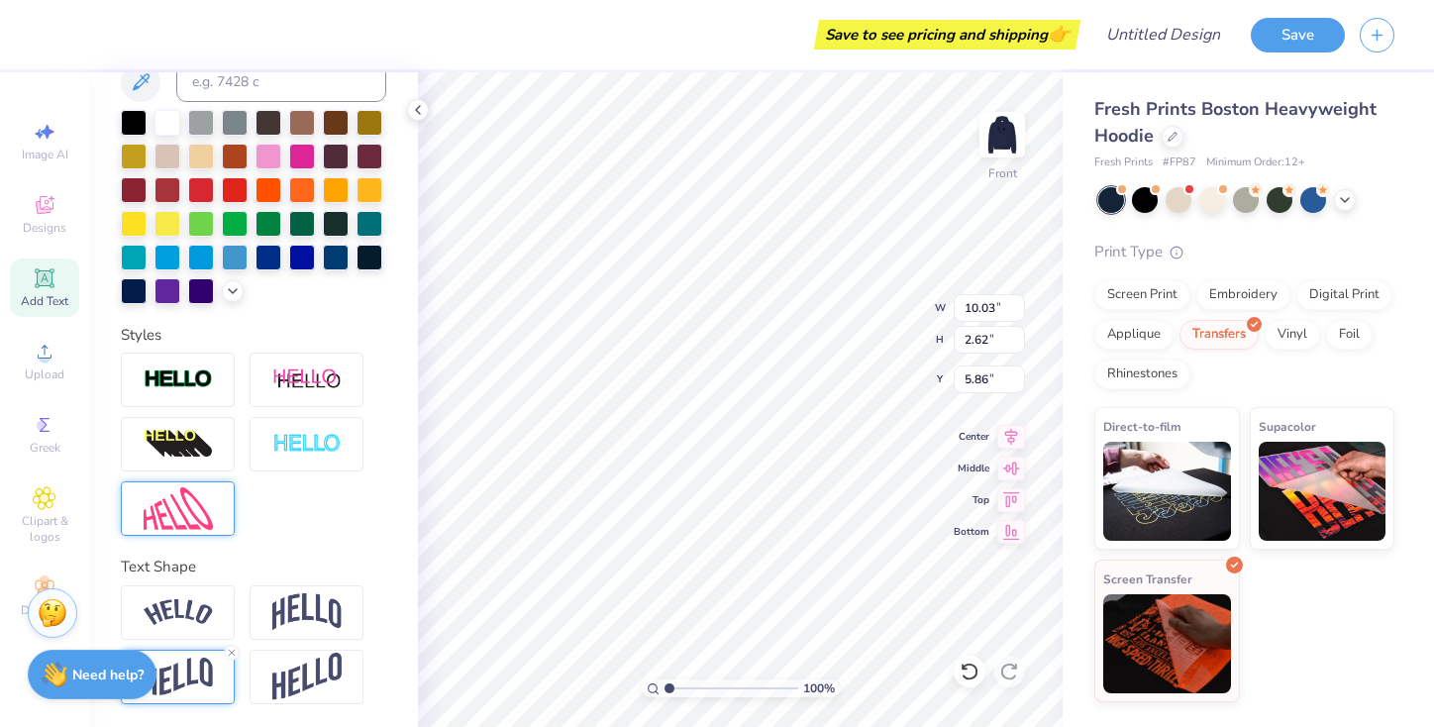
scroll to position [0, 3]
click at [1010, 134] on img at bounding box center [1002, 134] width 79 height 79
type input "2.66"
click at [38, 510] on div "Clipart & logos" at bounding box center [44, 515] width 69 height 74
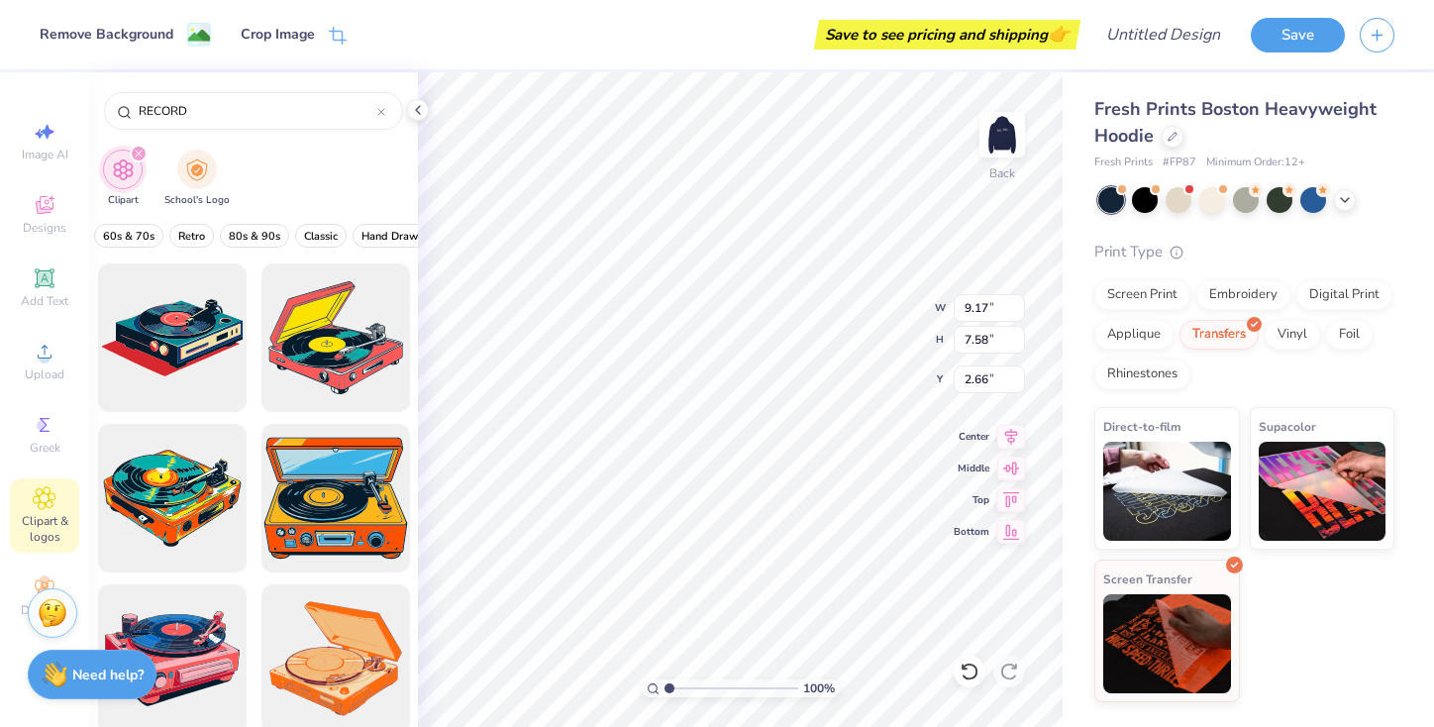
scroll to position [0, 0]
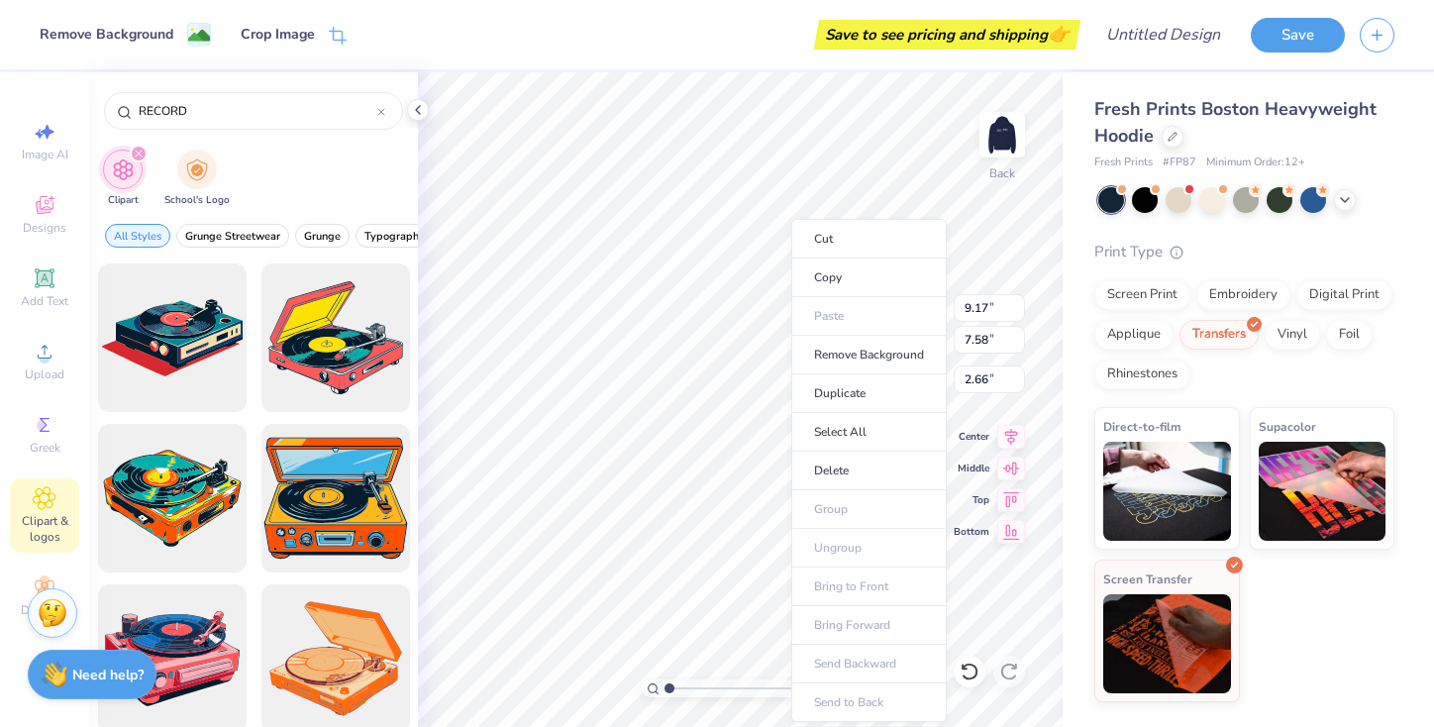
click at [791, 271] on li "Copy" at bounding box center [868, 277] width 155 height 39
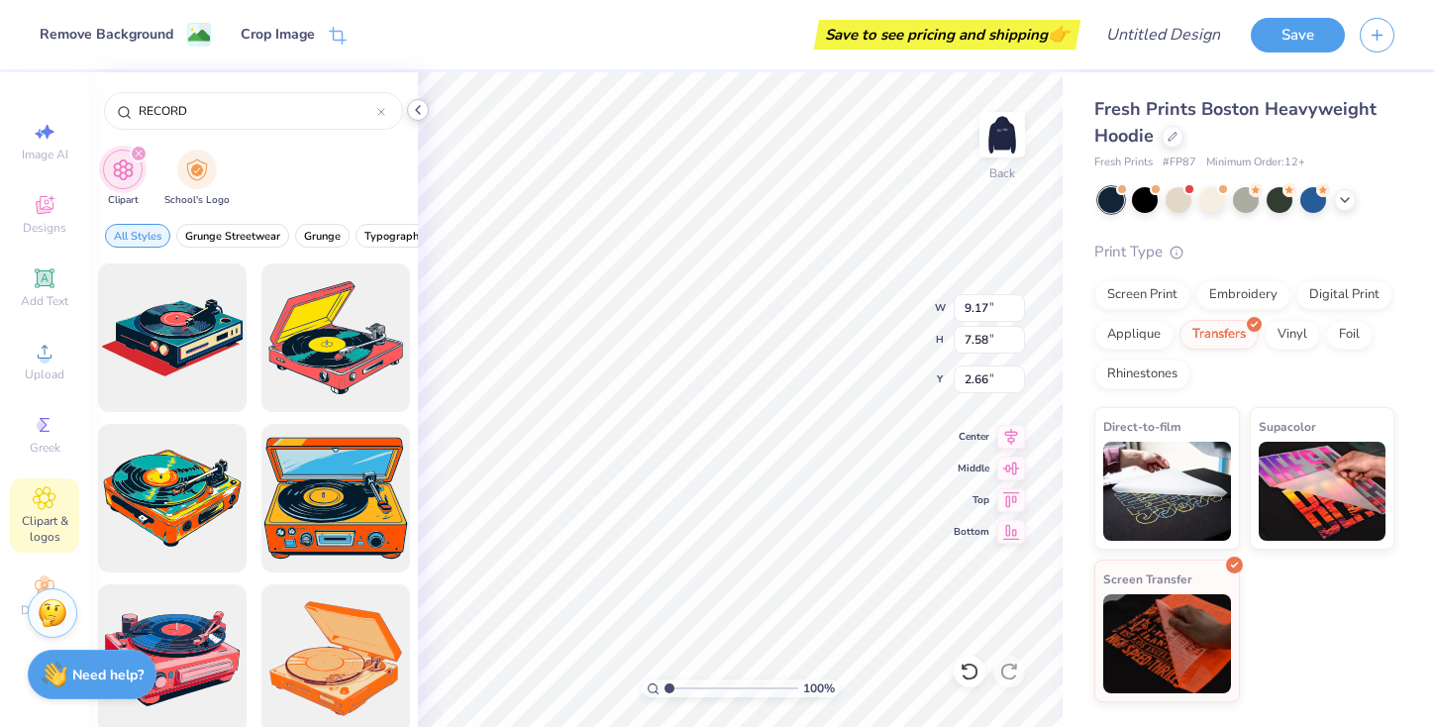
click at [419, 111] on icon at bounding box center [418, 110] width 16 height 16
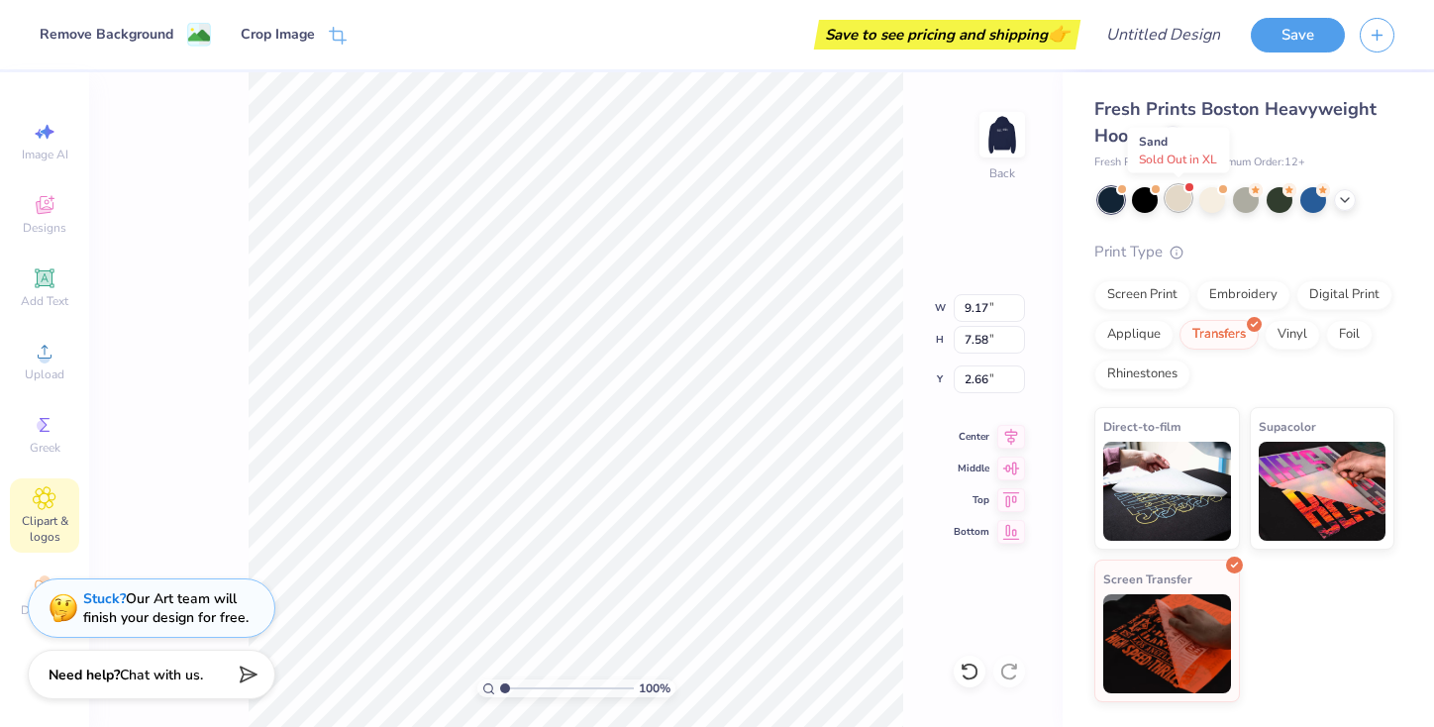
click at [1179, 198] on div at bounding box center [1179, 198] width 26 height 26
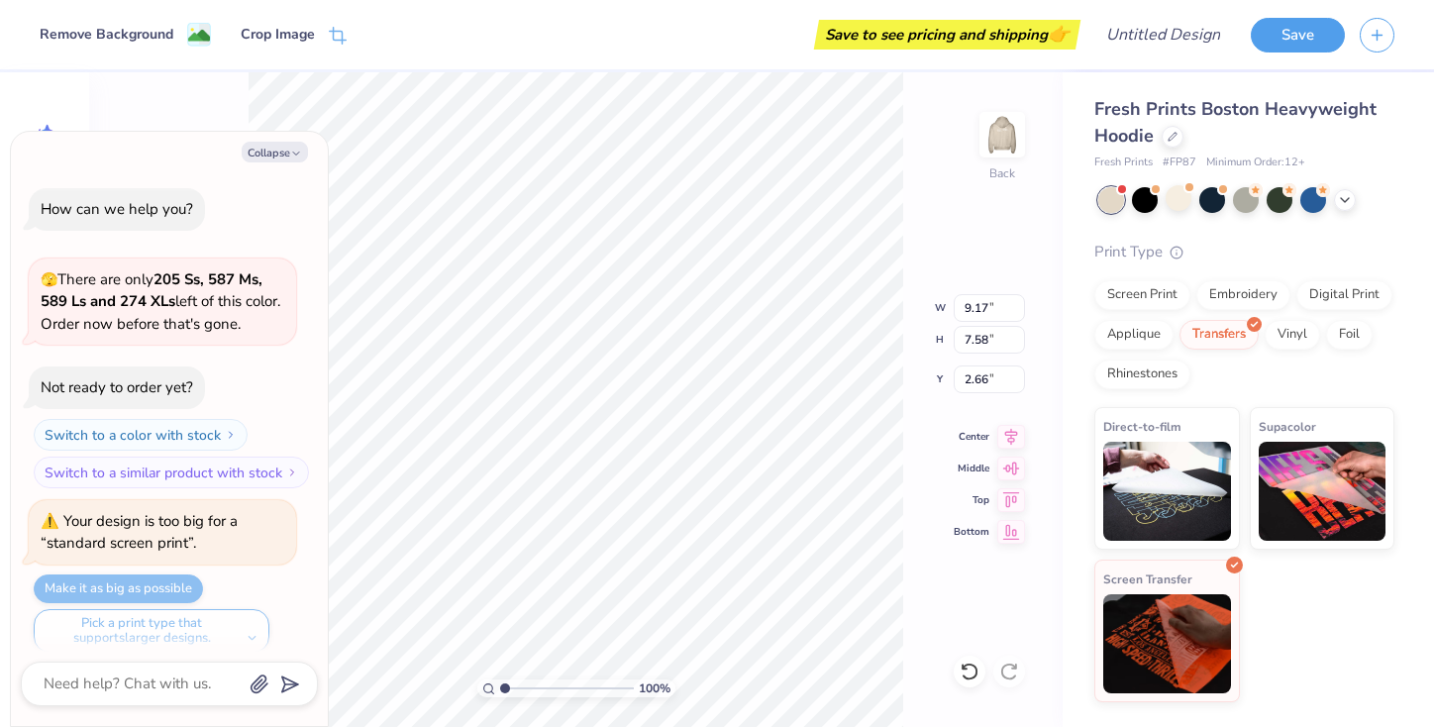
scroll to position [1543, 0]
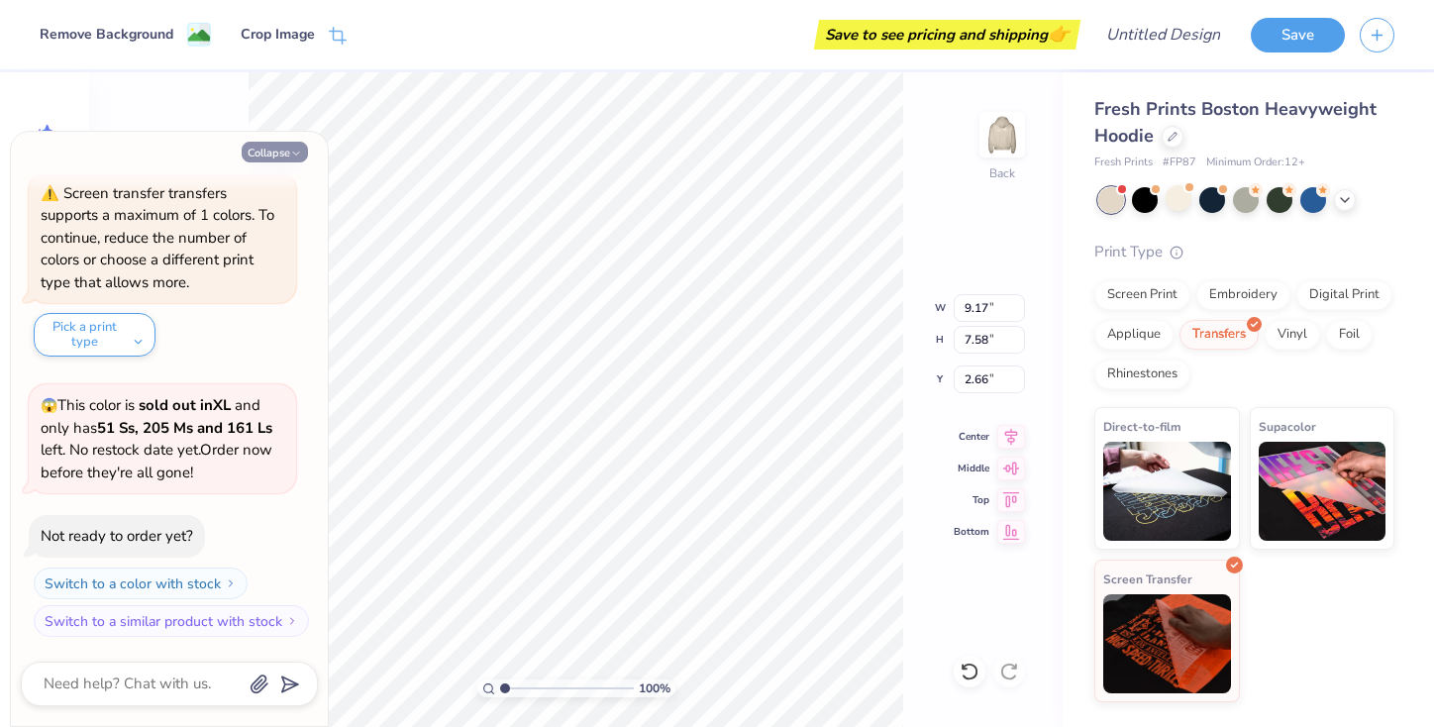
click at [278, 154] on button "Collapse" at bounding box center [275, 152] width 66 height 21
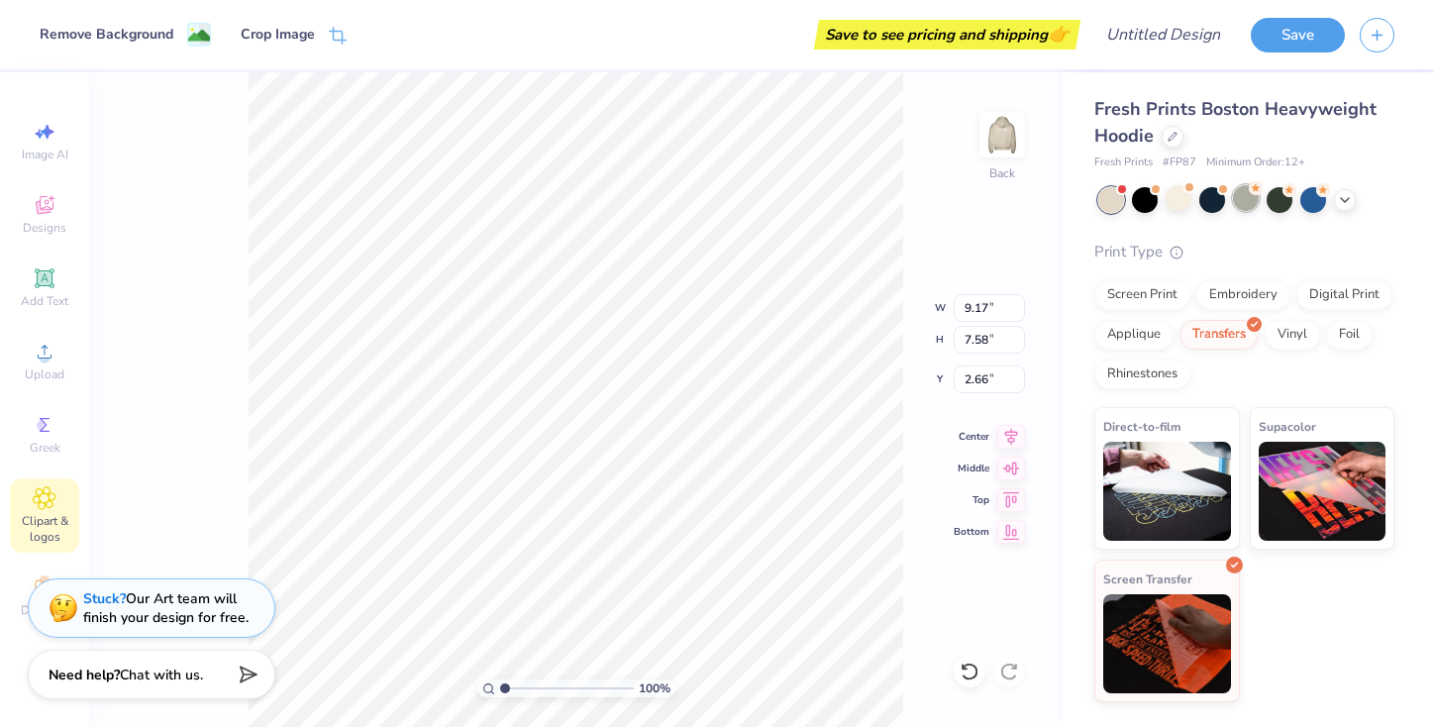
click at [1211, 201] on div at bounding box center [1212, 200] width 26 height 26
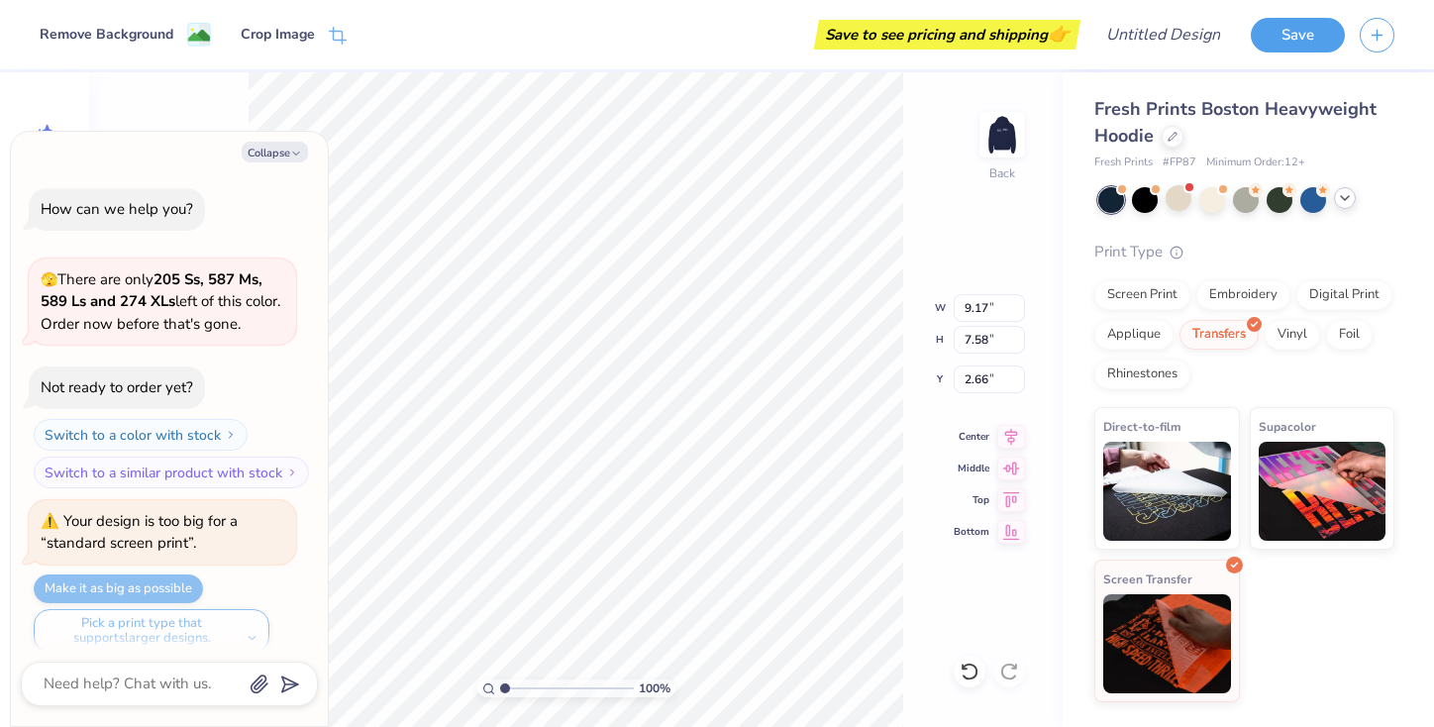
scroll to position [1800, 0]
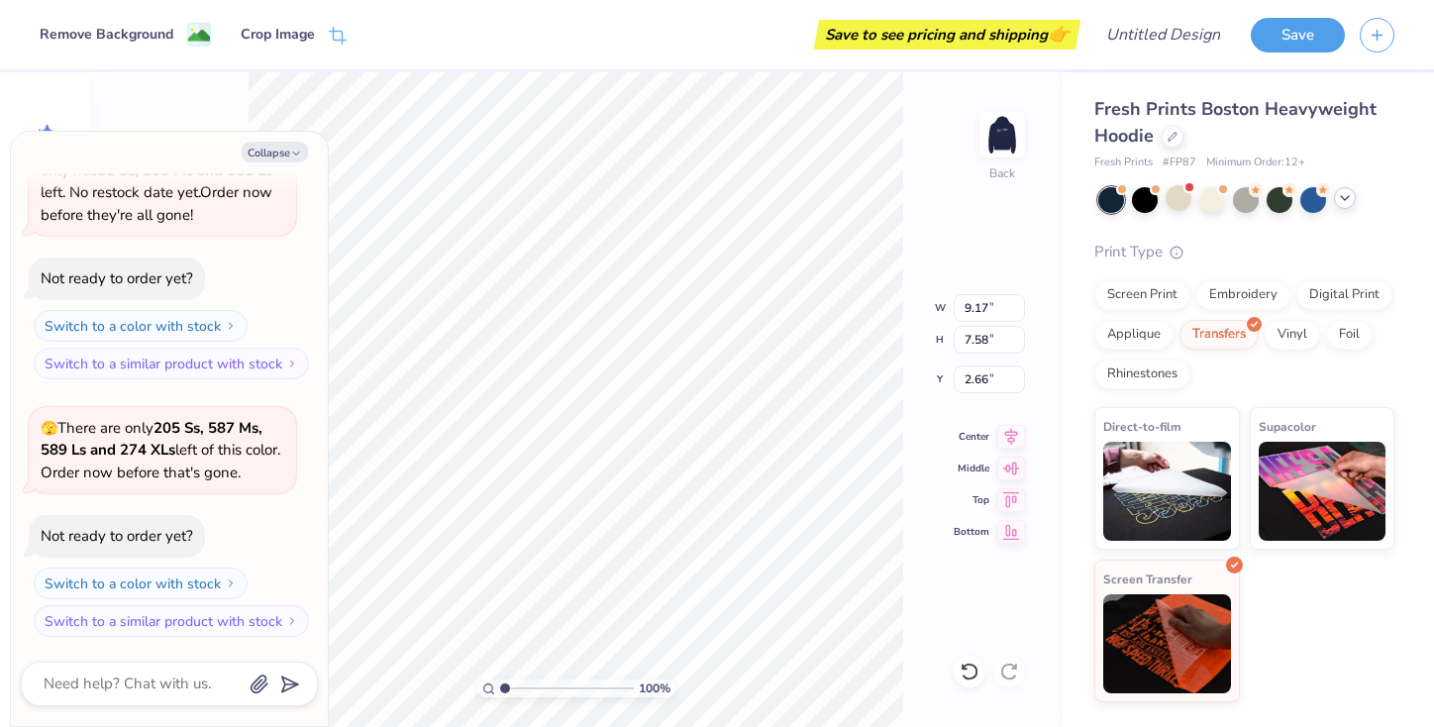
click at [1345, 205] on icon at bounding box center [1345, 198] width 16 height 16
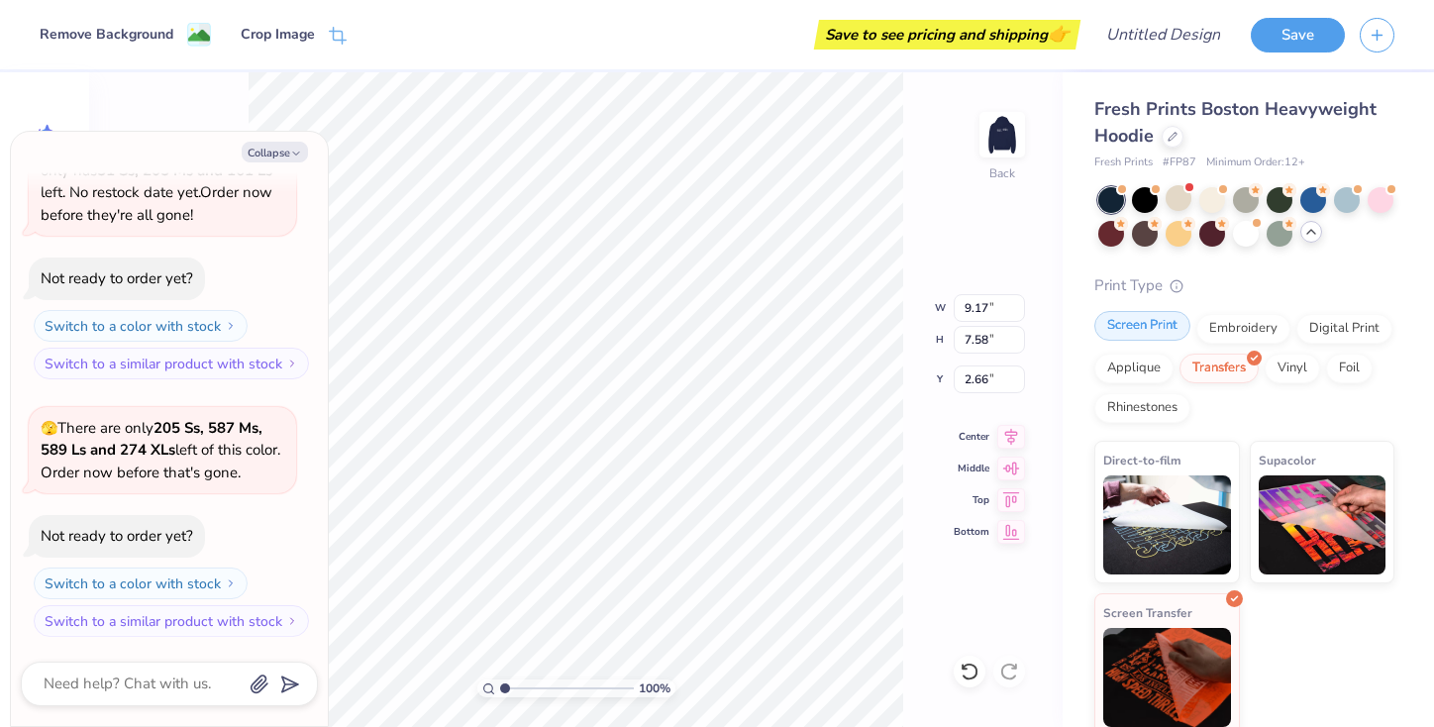
click at [1141, 329] on div "Screen Print" at bounding box center [1142, 326] width 96 height 30
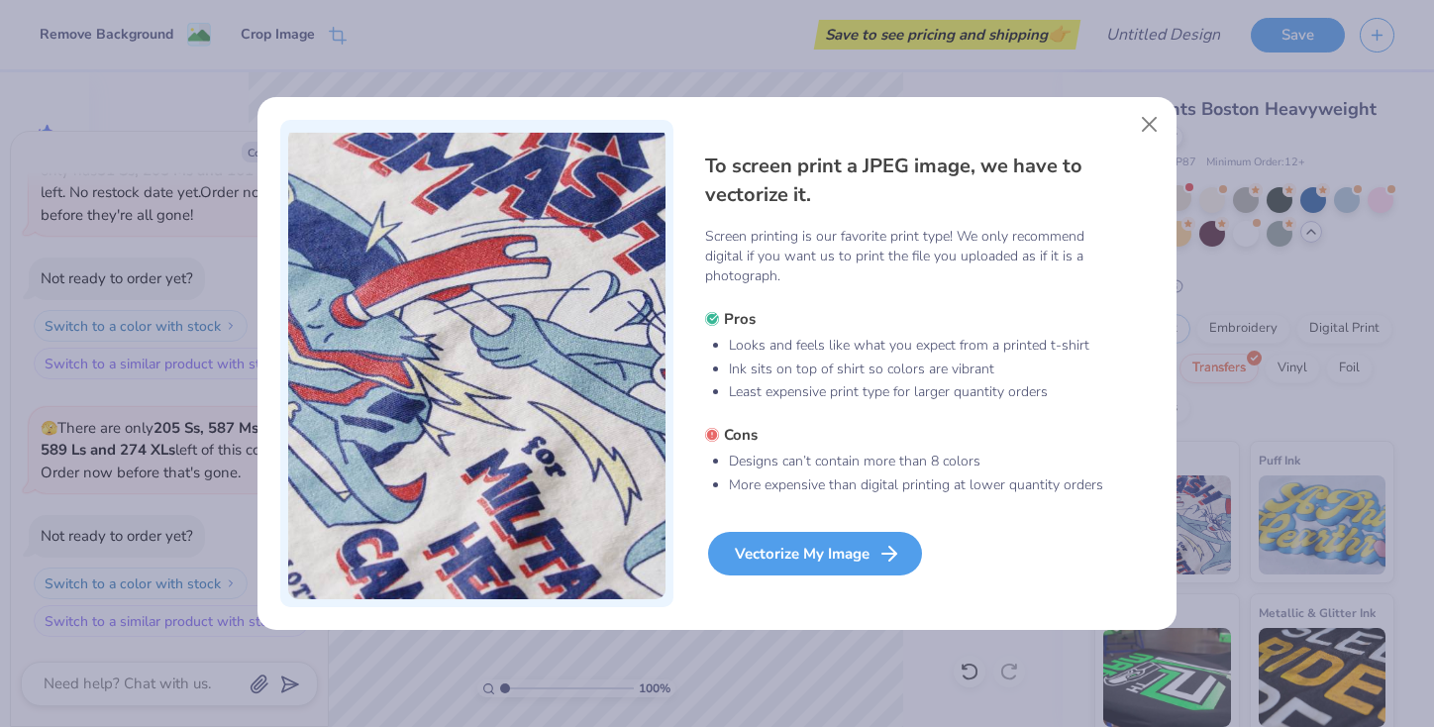
click at [845, 543] on div "Vectorize My Image" at bounding box center [815, 554] width 214 height 44
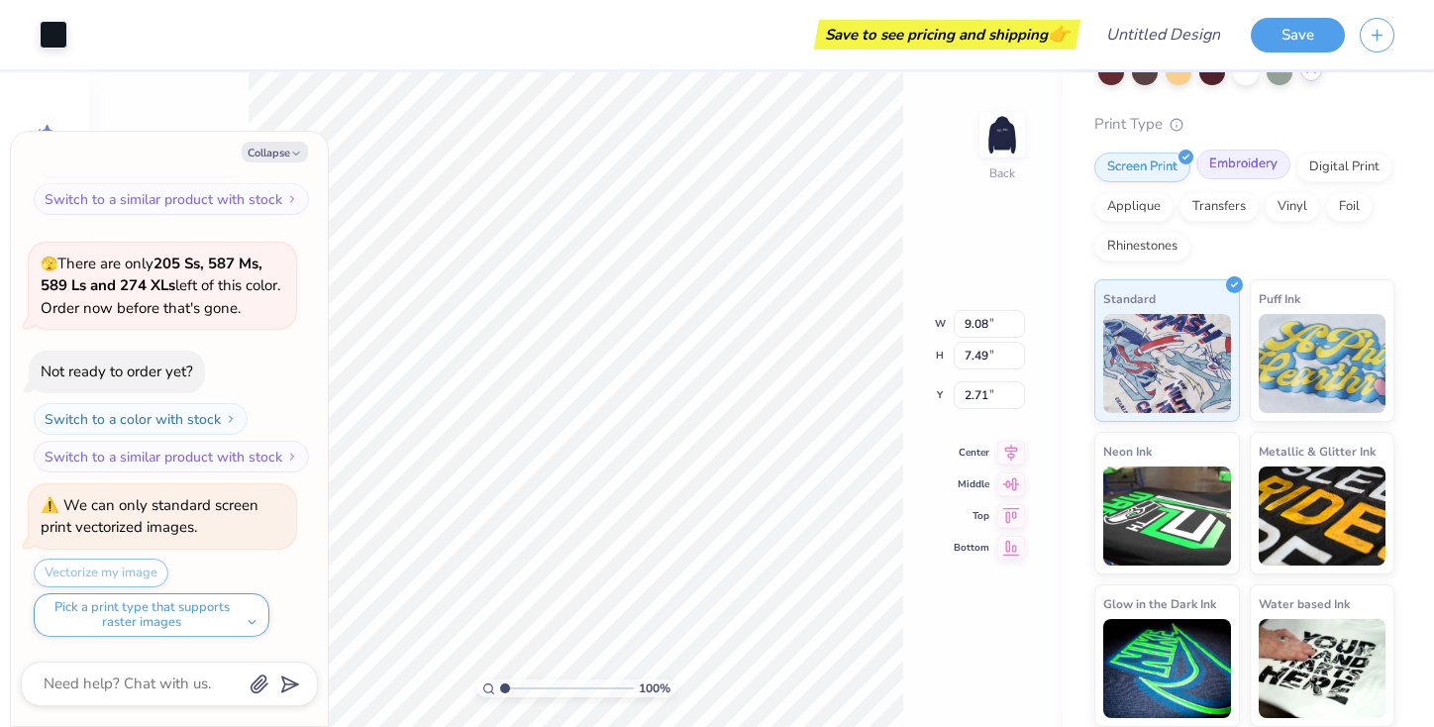
scroll to position [0, 0]
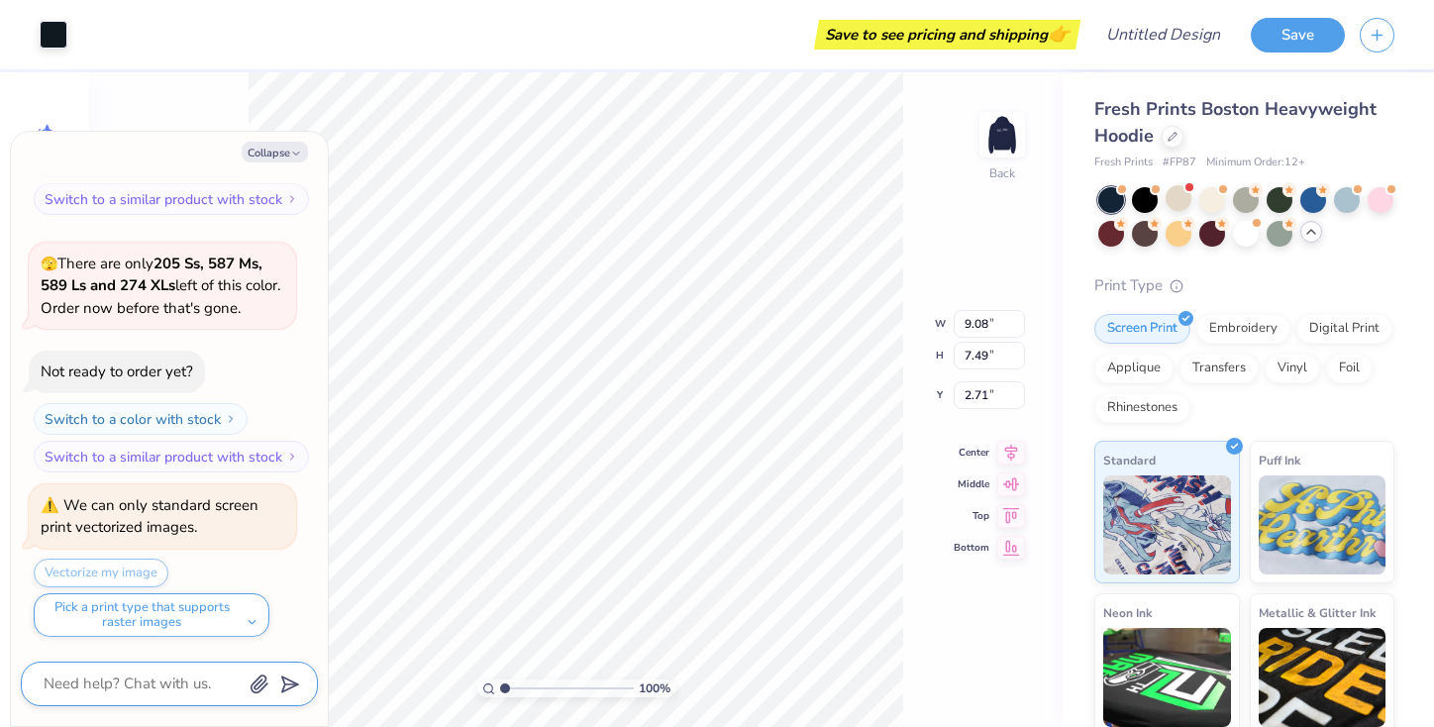
click at [116, 678] on textarea at bounding box center [142, 683] width 201 height 27
type textarea "x"
type textarea "H"
type textarea "x"
type textarea "Ho"
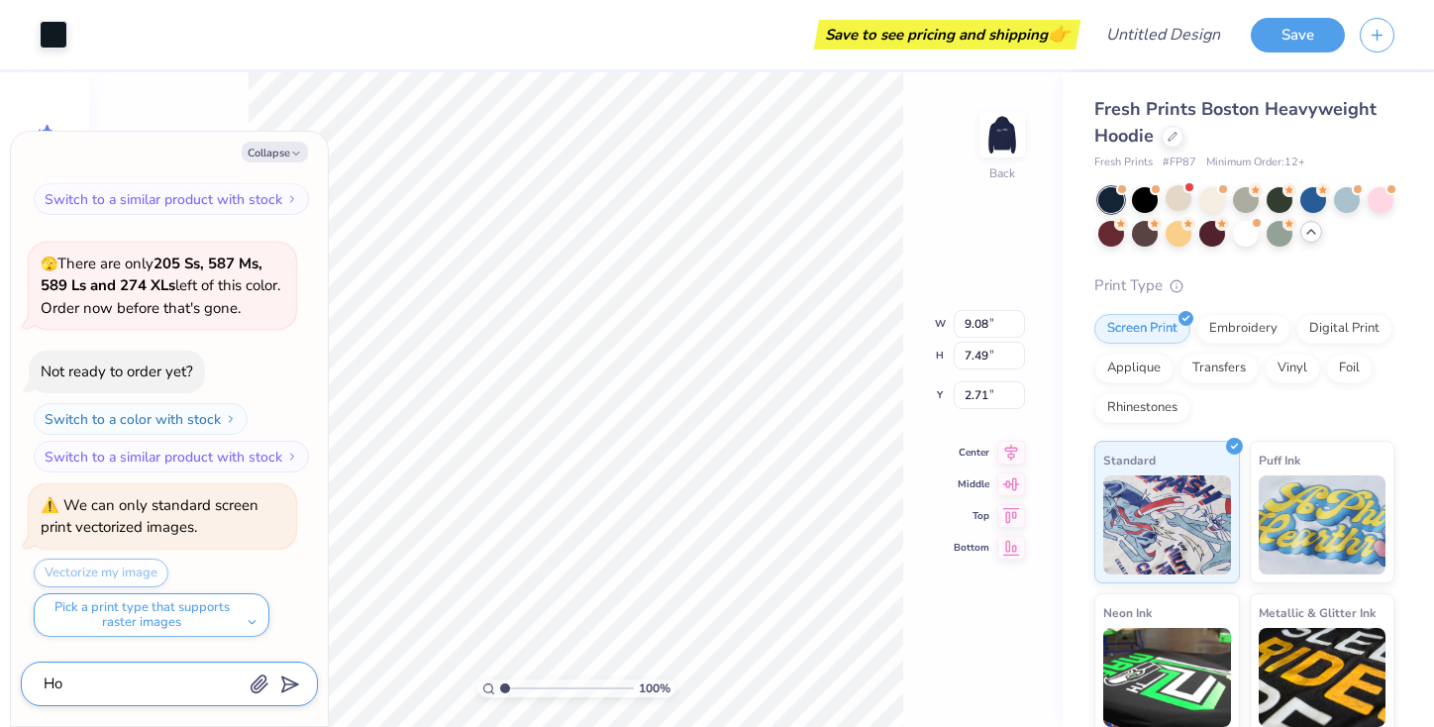
type textarea "x"
type textarea "How"
type textarea "x"
type textarea "How"
type textarea "x"
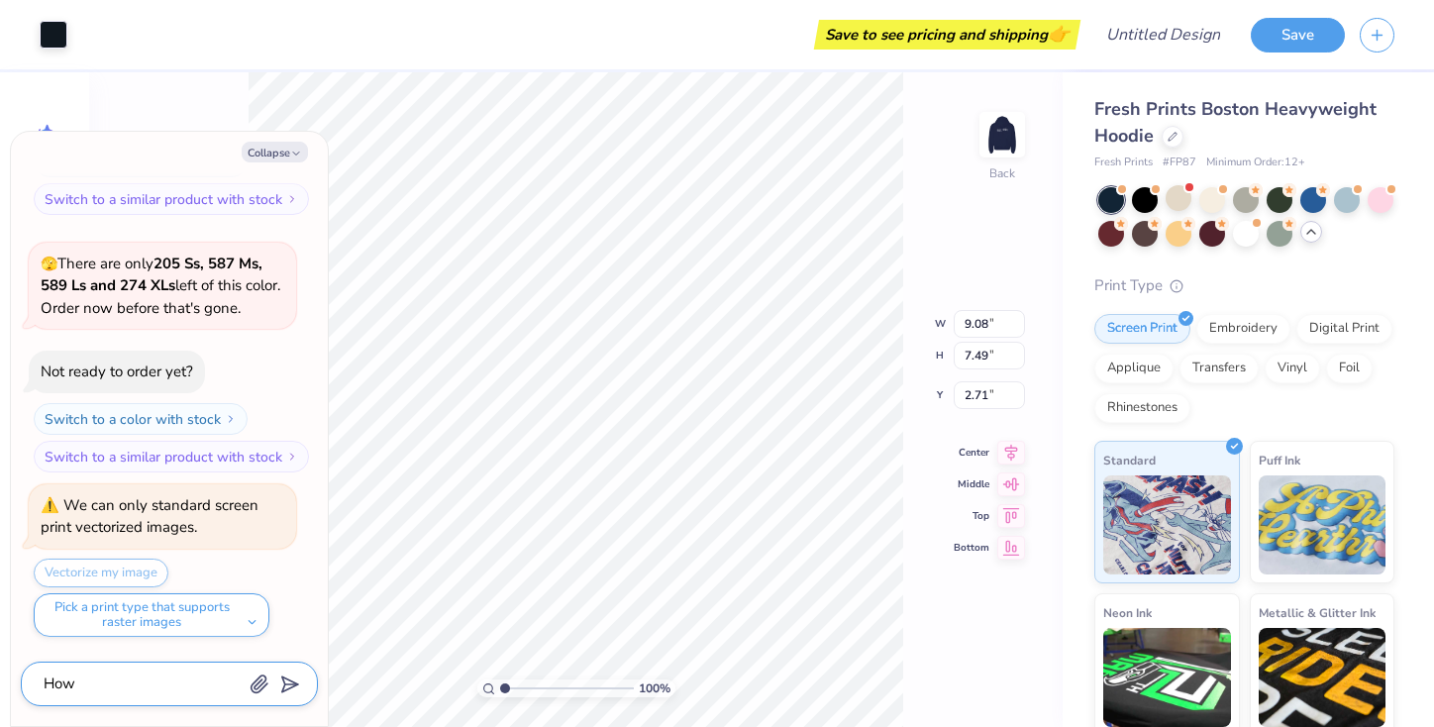
type textarea "How d"
type textarea "x"
type textarea "How do"
type textarea "x"
type textarea "How do"
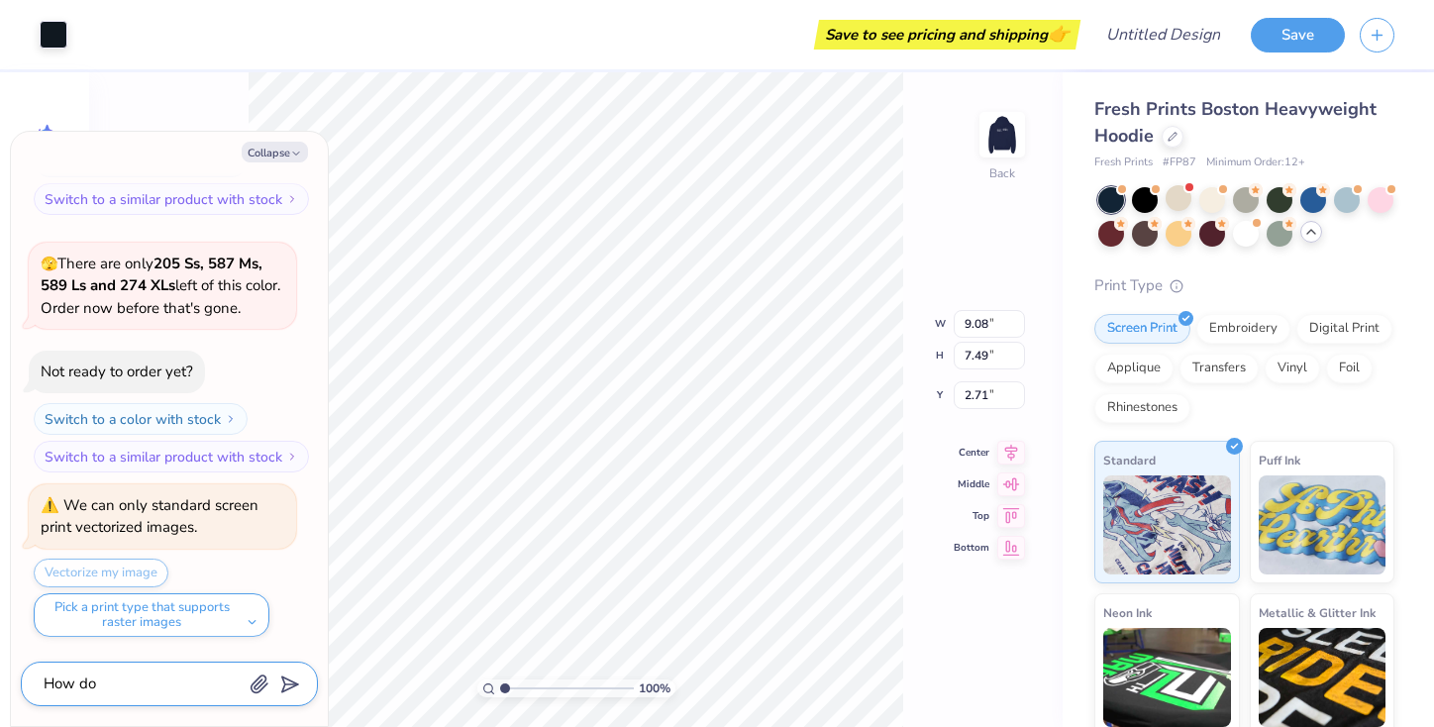
type textarea "x"
type textarea "How do I"
type textarea "x"
type textarea "How do I"
type textarea "x"
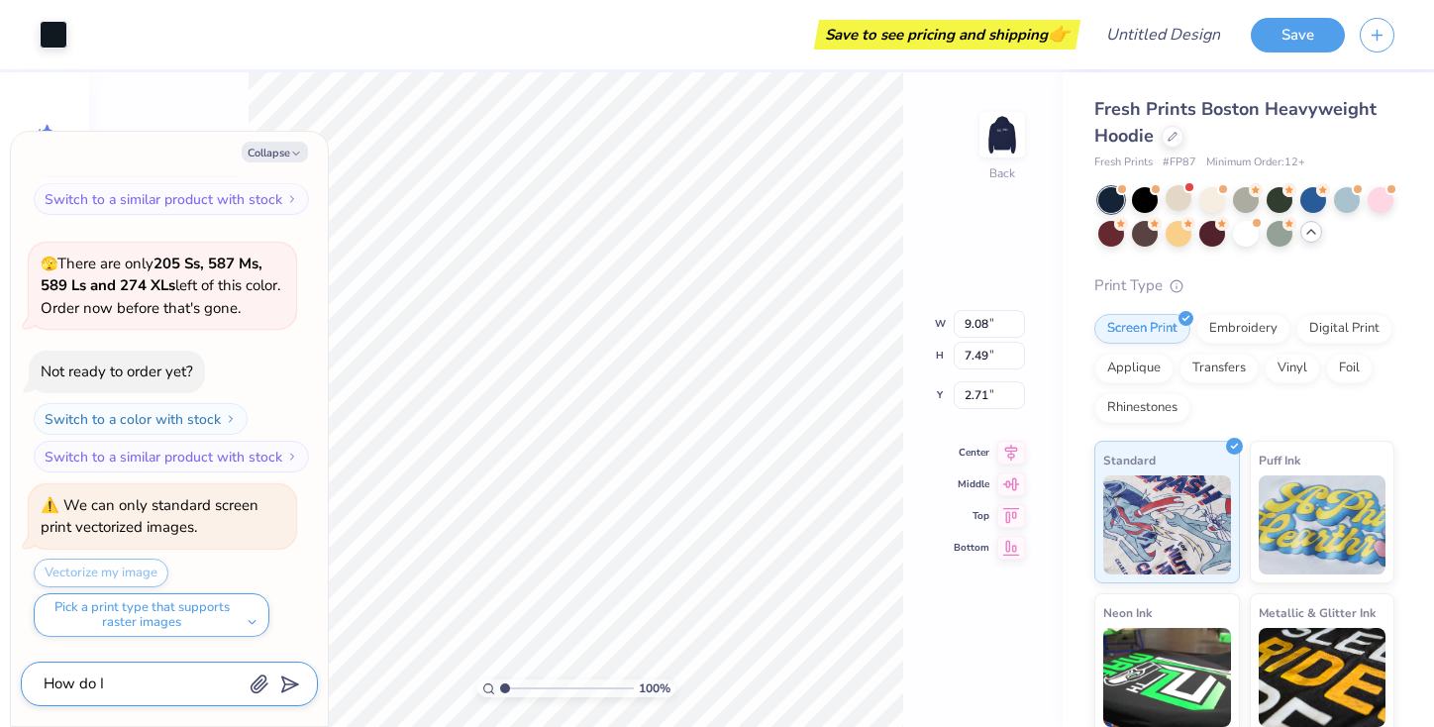
type textarea "How do I c"
type textarea "x"
type textarea "How do I cn"
type textarea "x"
type textarea "How do I cna"
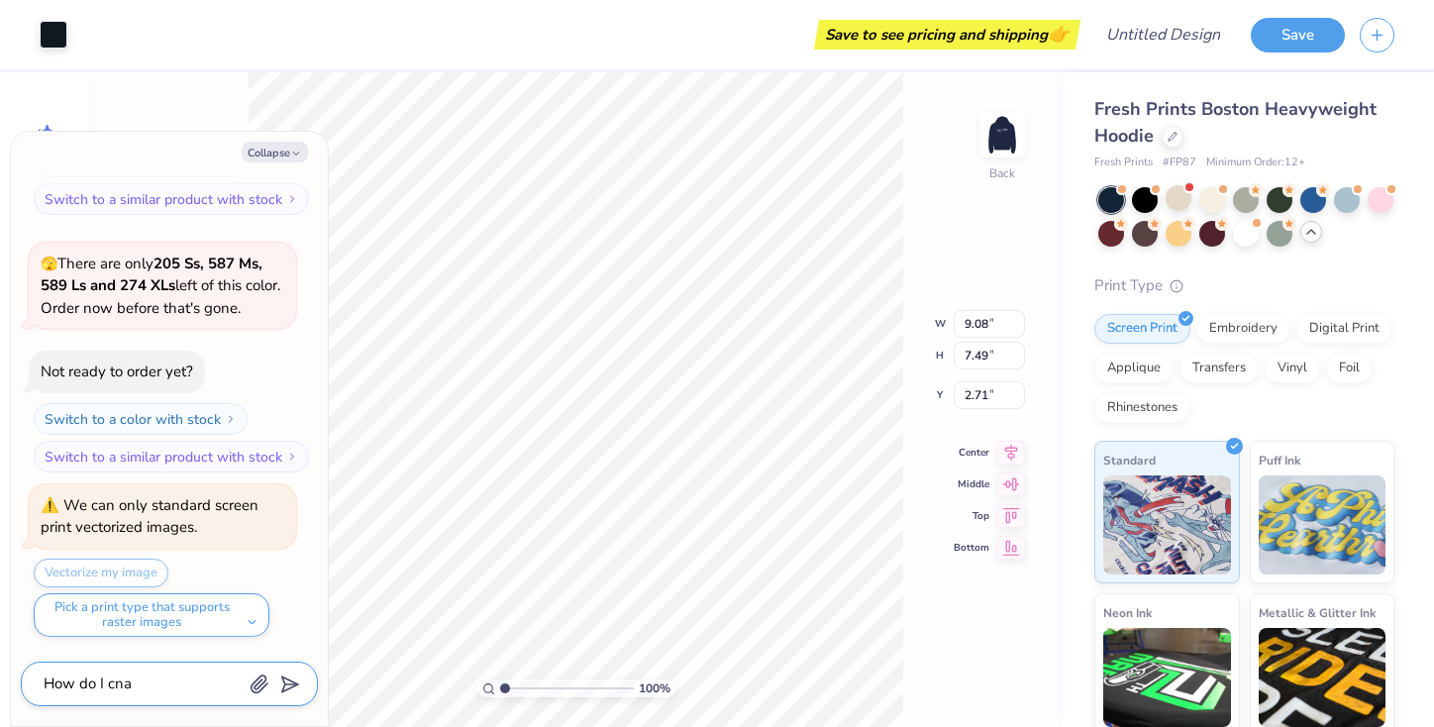
type textarea "x"
type textarea "How do I cn"
type textarea "x"
type textarea "How do I c"
type textarea "x"
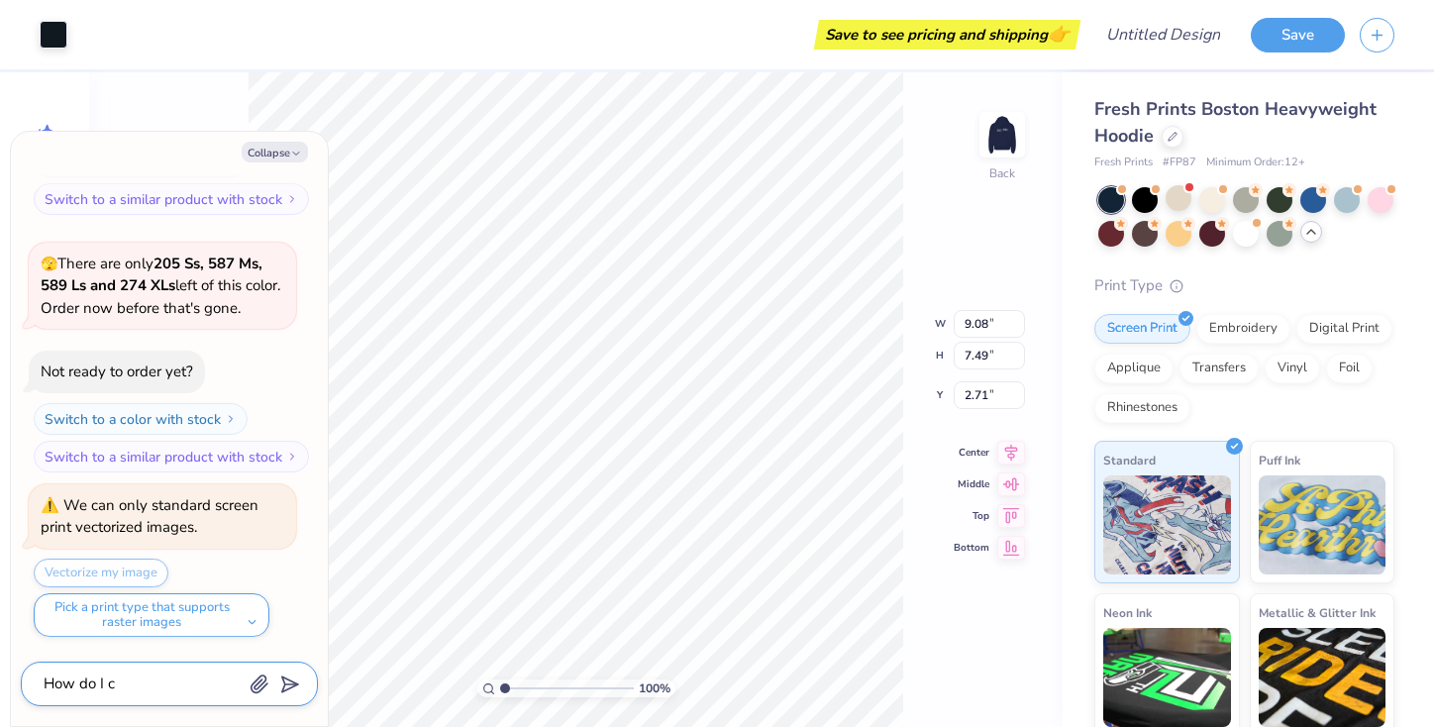
type textarea "How do I ch"
type textarea "x"
type textarea "How do I cha"
type textarea "x"
type textarea "How do I chan"
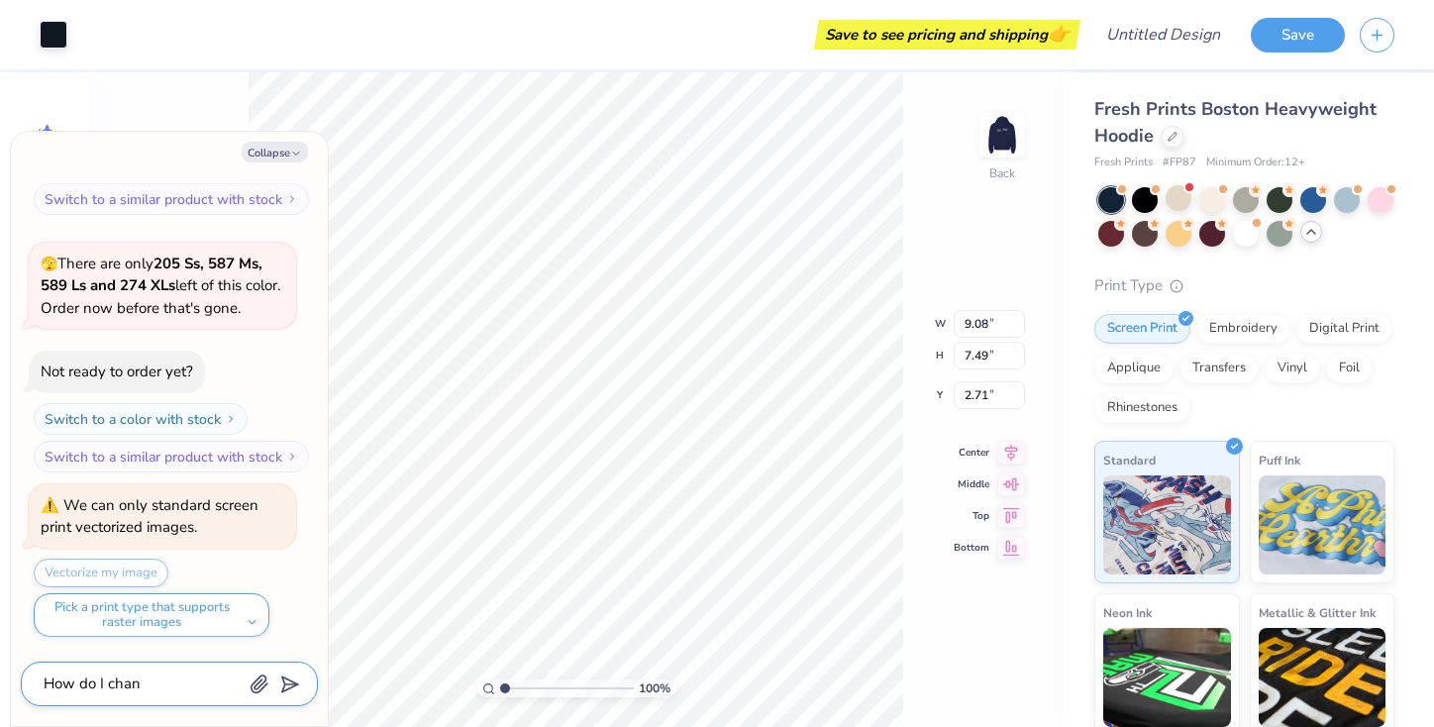
type textarea "x"
type textarea "How do I [PERSON_NAME]"
type textarea "x"
type textarea "How do I change"
type textarea "x"
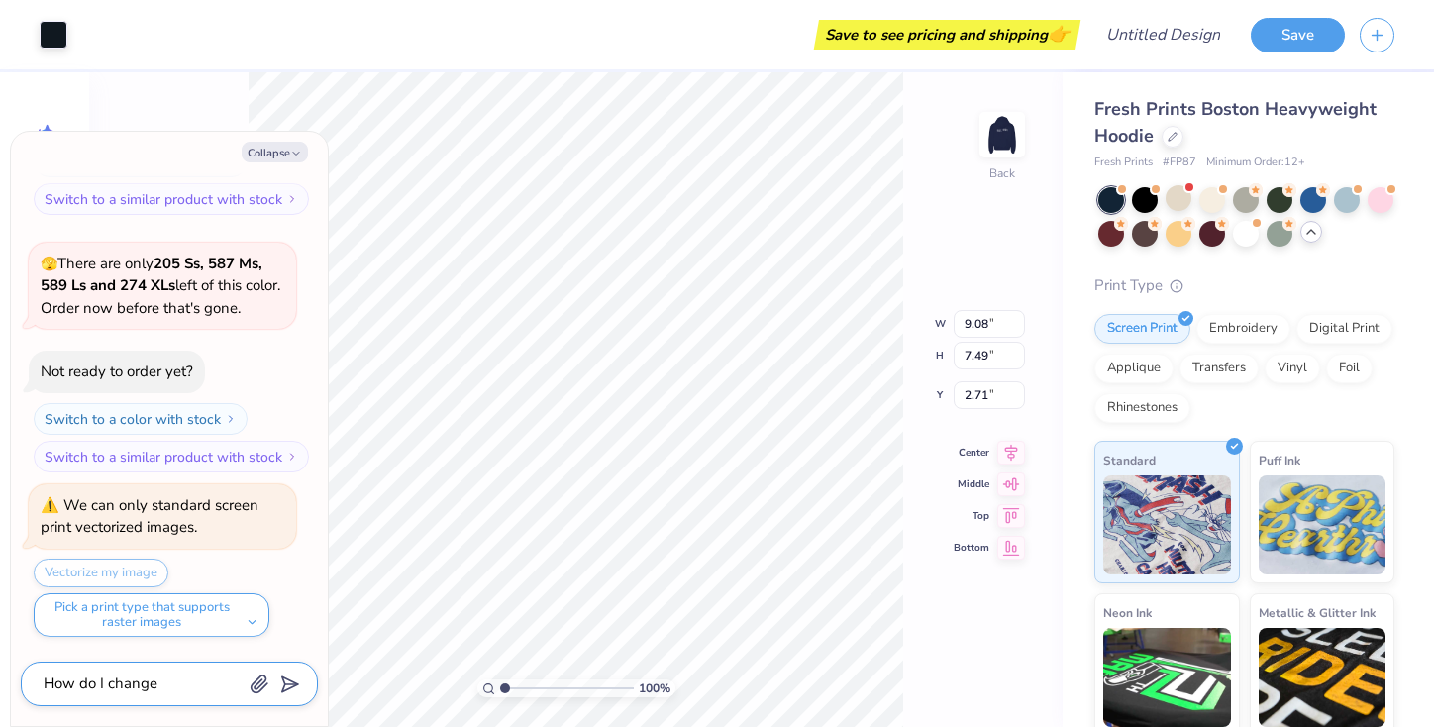
type textarea "How do I change"
type textarea "x"
type textarea "How do I change t"
type textarea "x"
type textarea "How do I change th"
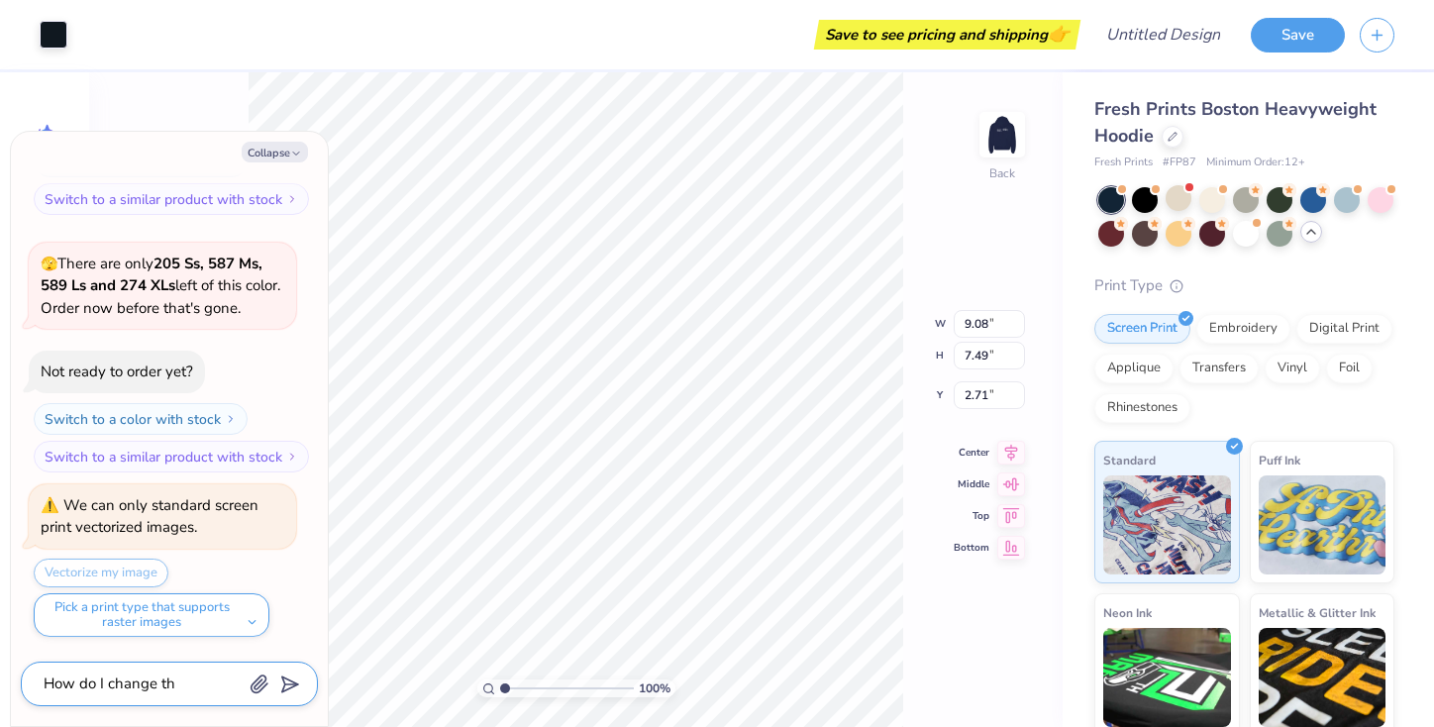
type textarea "x"
type textarea "How do I change the"
type textarea "x"
type textarea "How do I change the"
type textarea "x"
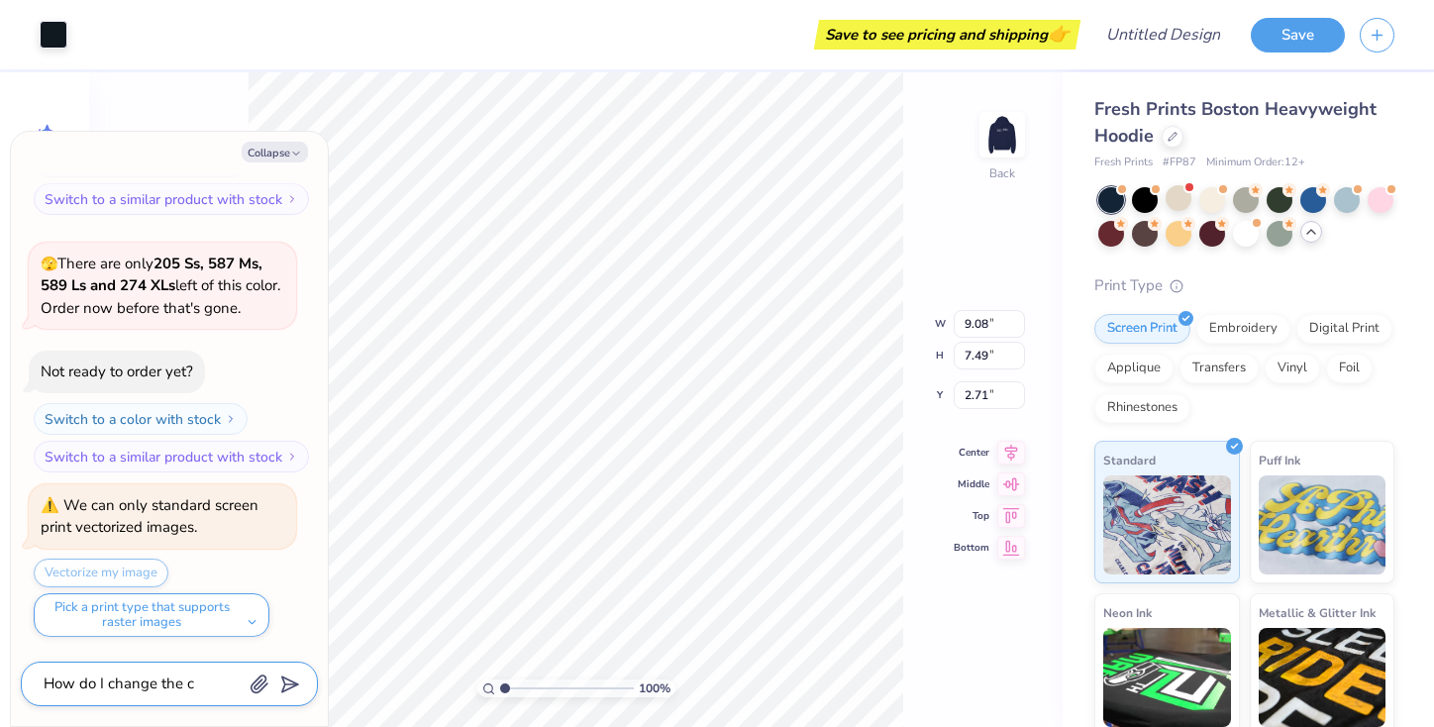
type textarea "How do I change the co"
type textarea "x"
type textarea "How do I change the col"
type textarea "x"
type textarea "How do I change the colo"
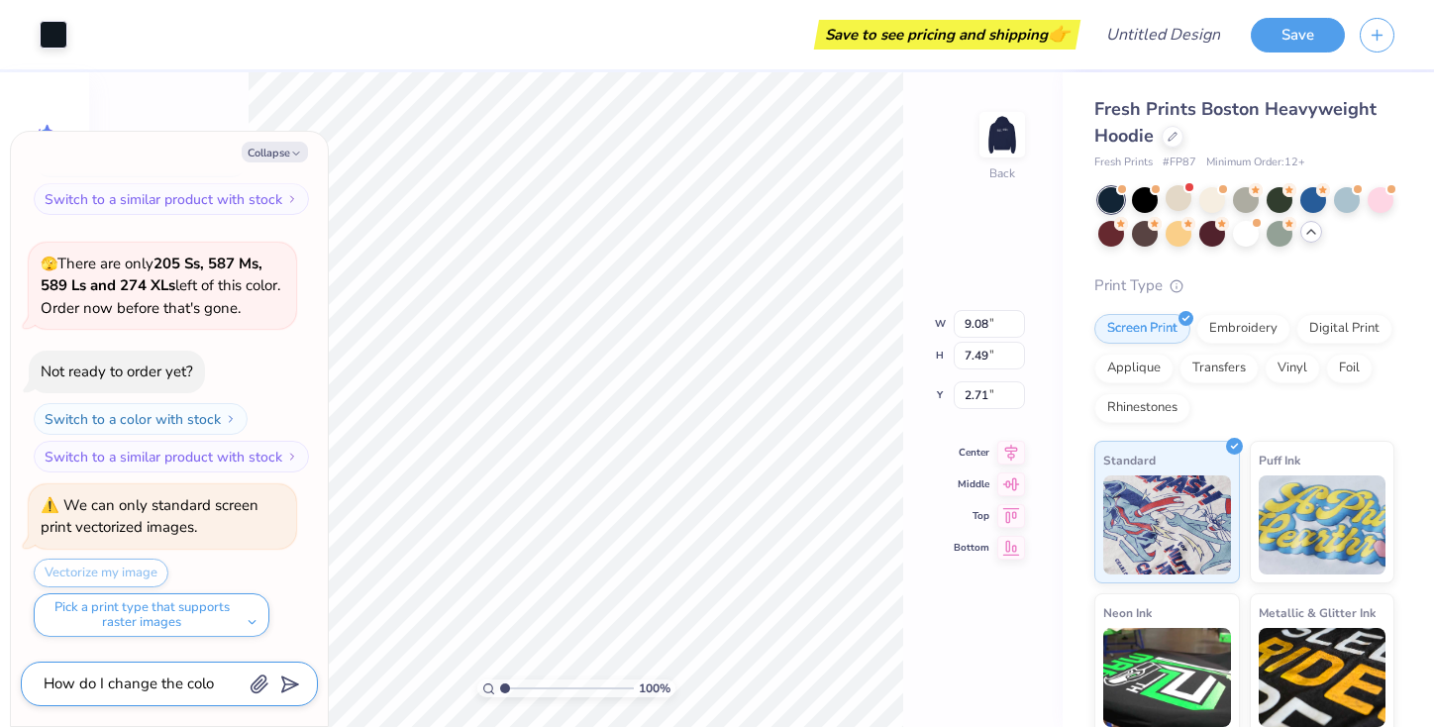
type textarea "x"
type textarea "How do I change the color"
type textarea "x"
type textarea "How do I change the color"
type textarea "x"
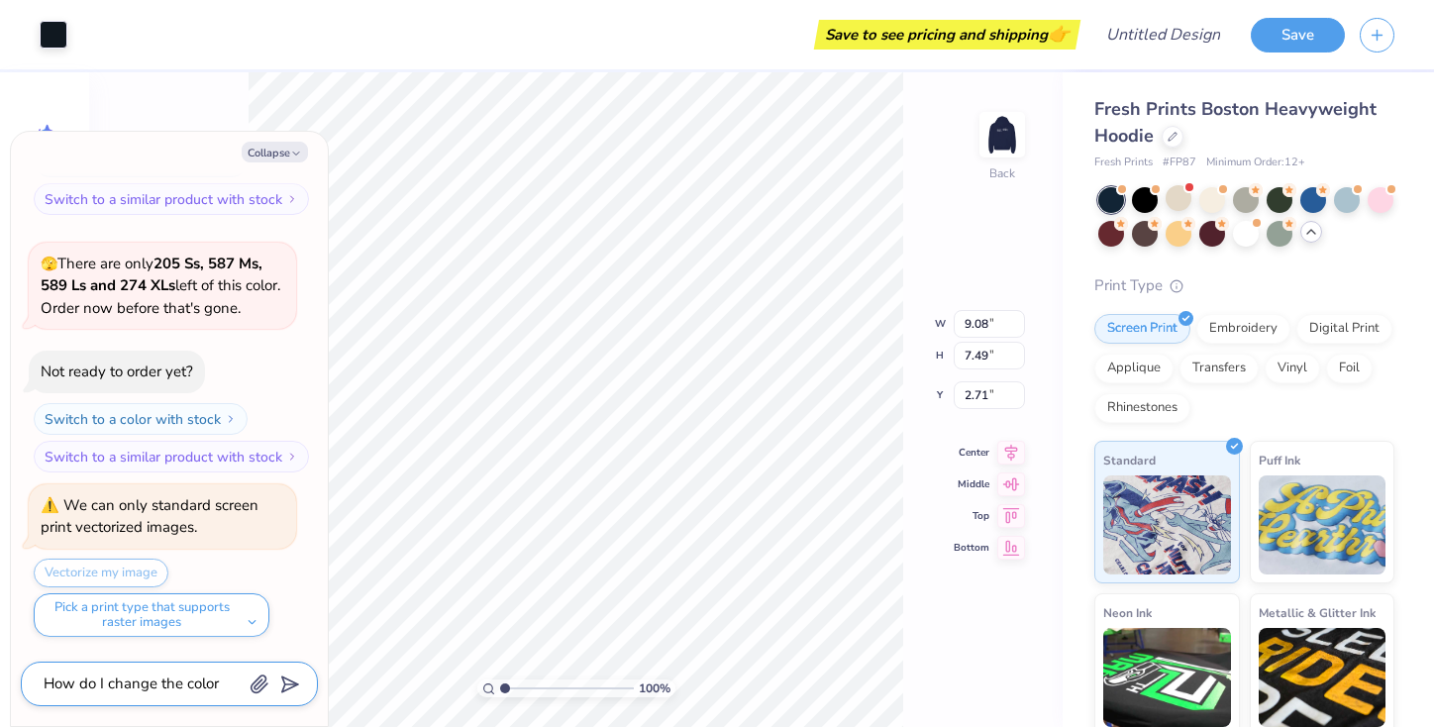
type textarea "How do I change the color o"
type textarea "x"
type textarea "How do I change the color of"
type textarea "x"
type textarea "How do I change the color of"
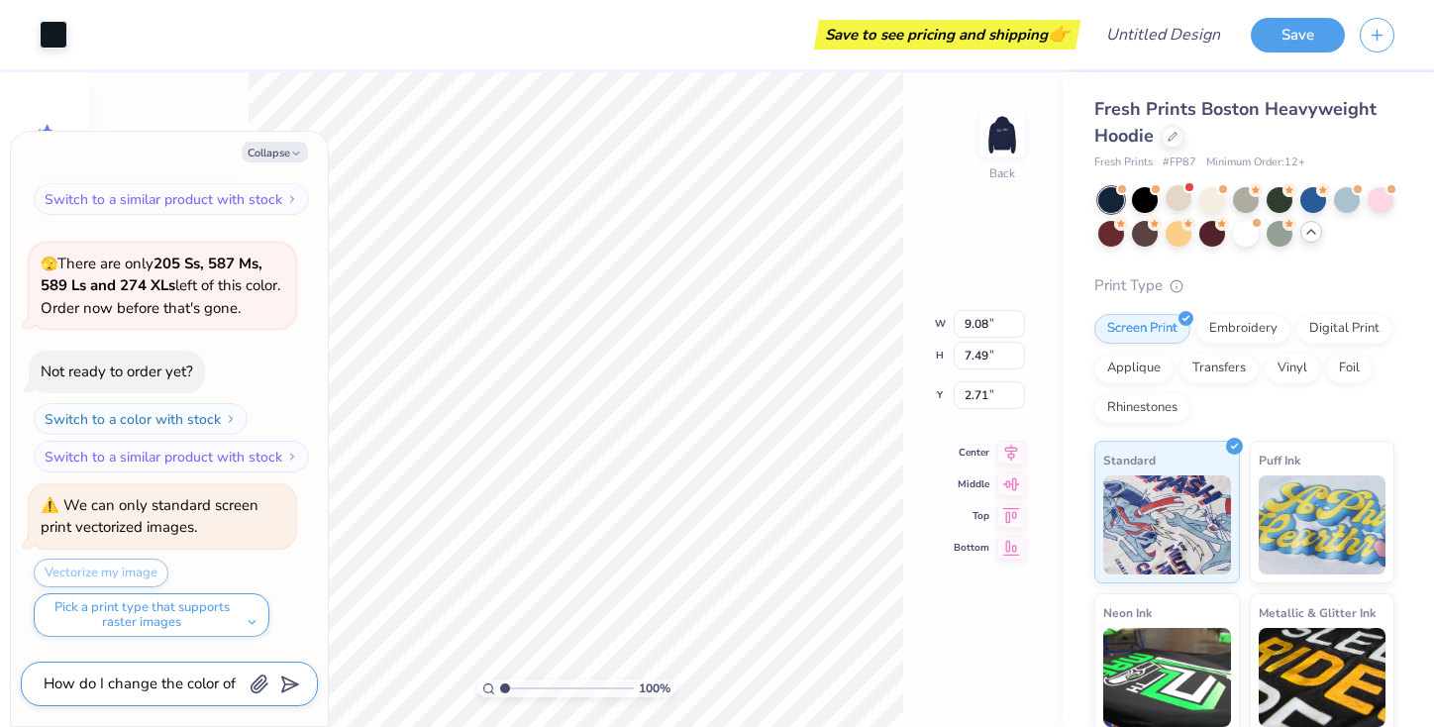
type textarea "x"
type textarea "How do I change the color of m"
type textarea "x"
type textarea "How do I change the color of my"
type textarea "x"
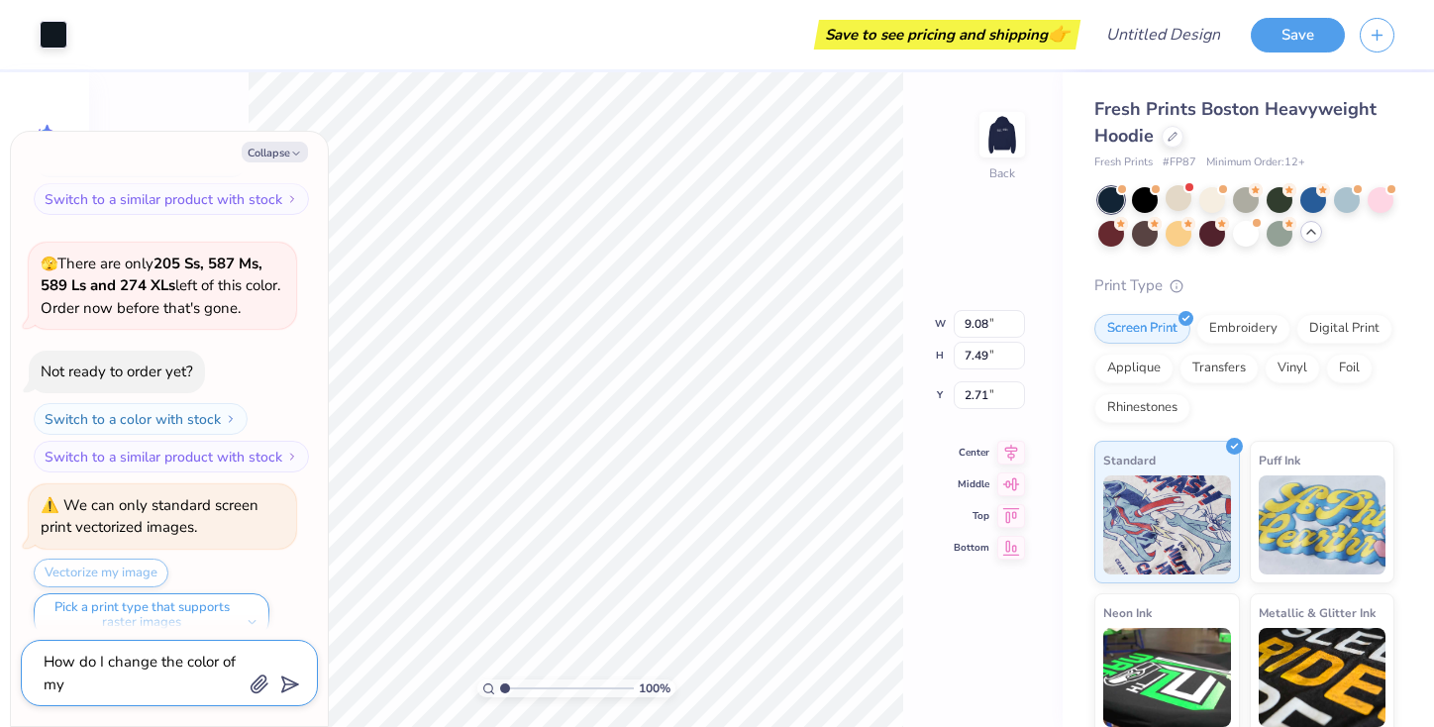
type textarea "How do I change the color of my"
type textarea "x"
type textarea "How do I change the color of my l"
type textarea "x"
type textarea "How do I change the color of my lo"
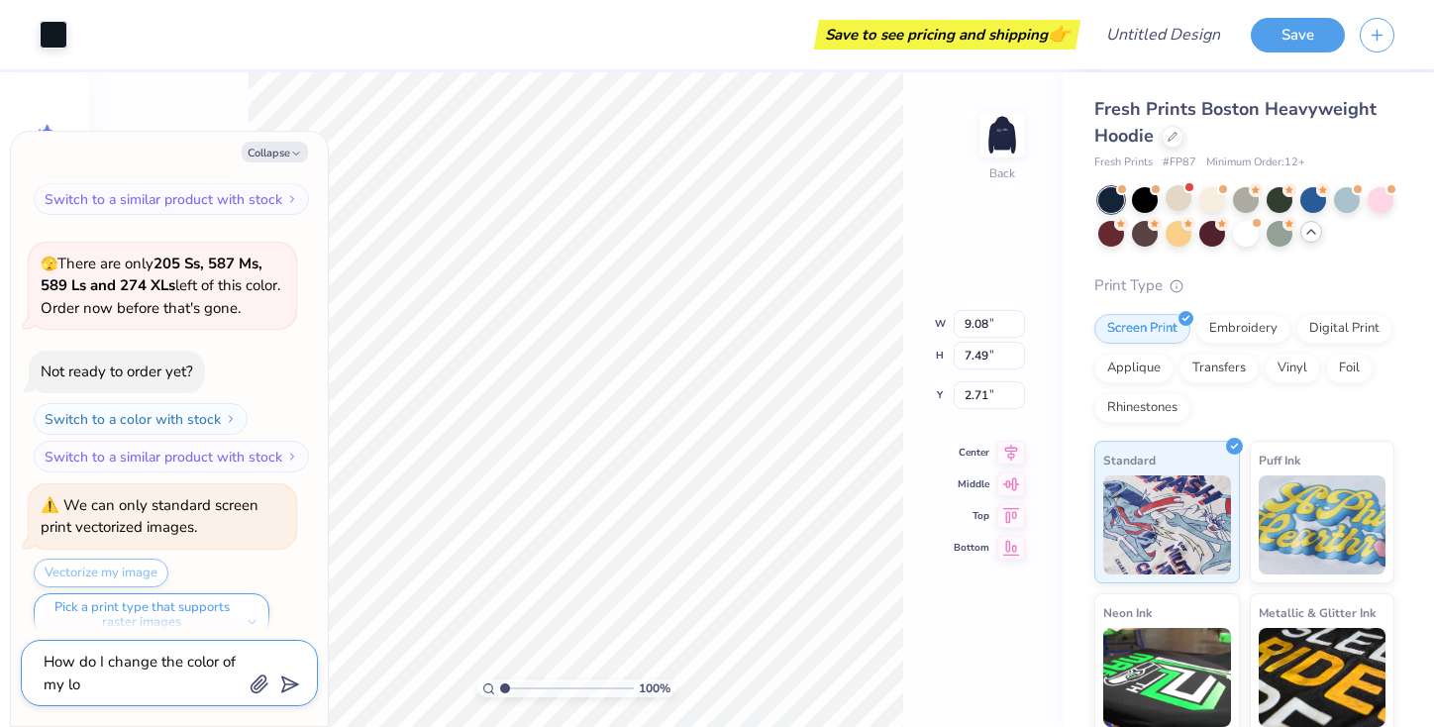
type textarea "x"
type textarea "How do I change the color of my log"
type textarea "x"
type textarea "How do I change the color of my logo"
click at [288, 678] on icon "submit" at bounding box center [286, 684] width 28 height 28
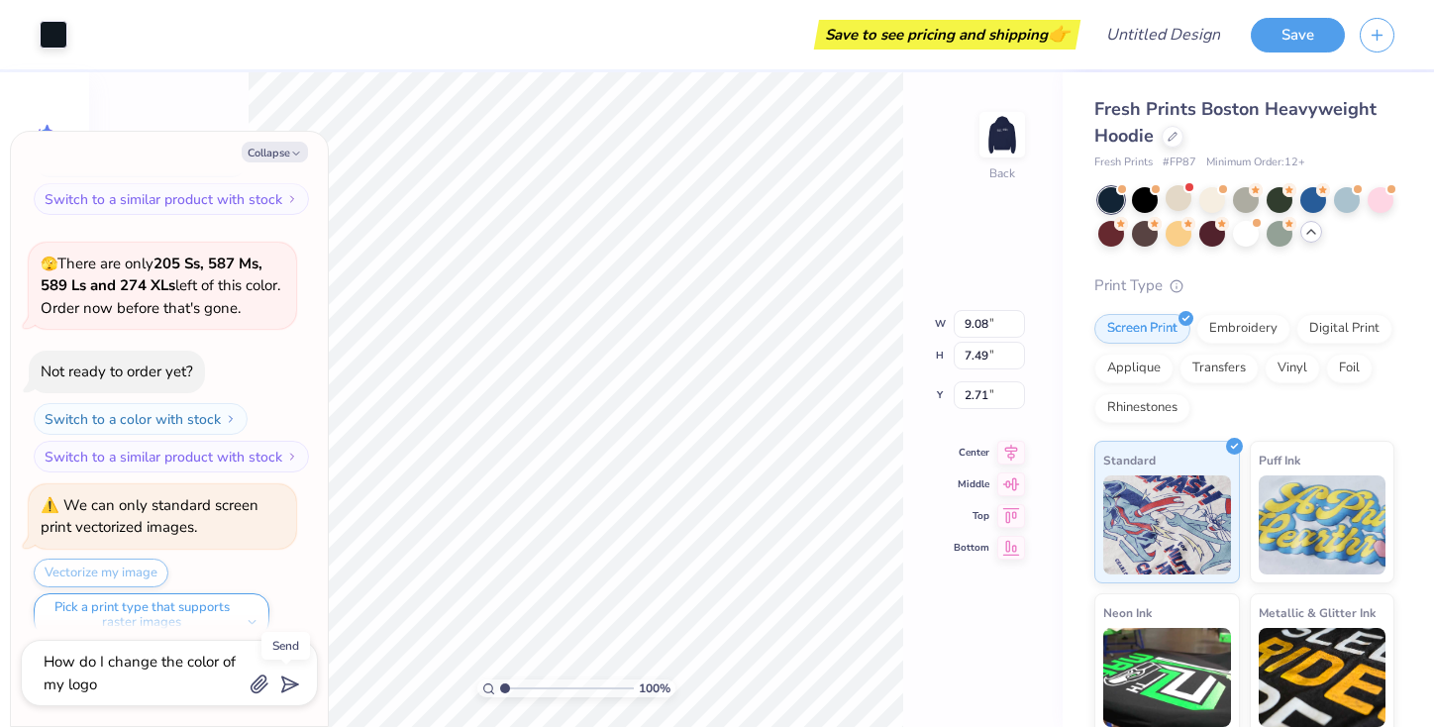
scroll to position [2063, 0]
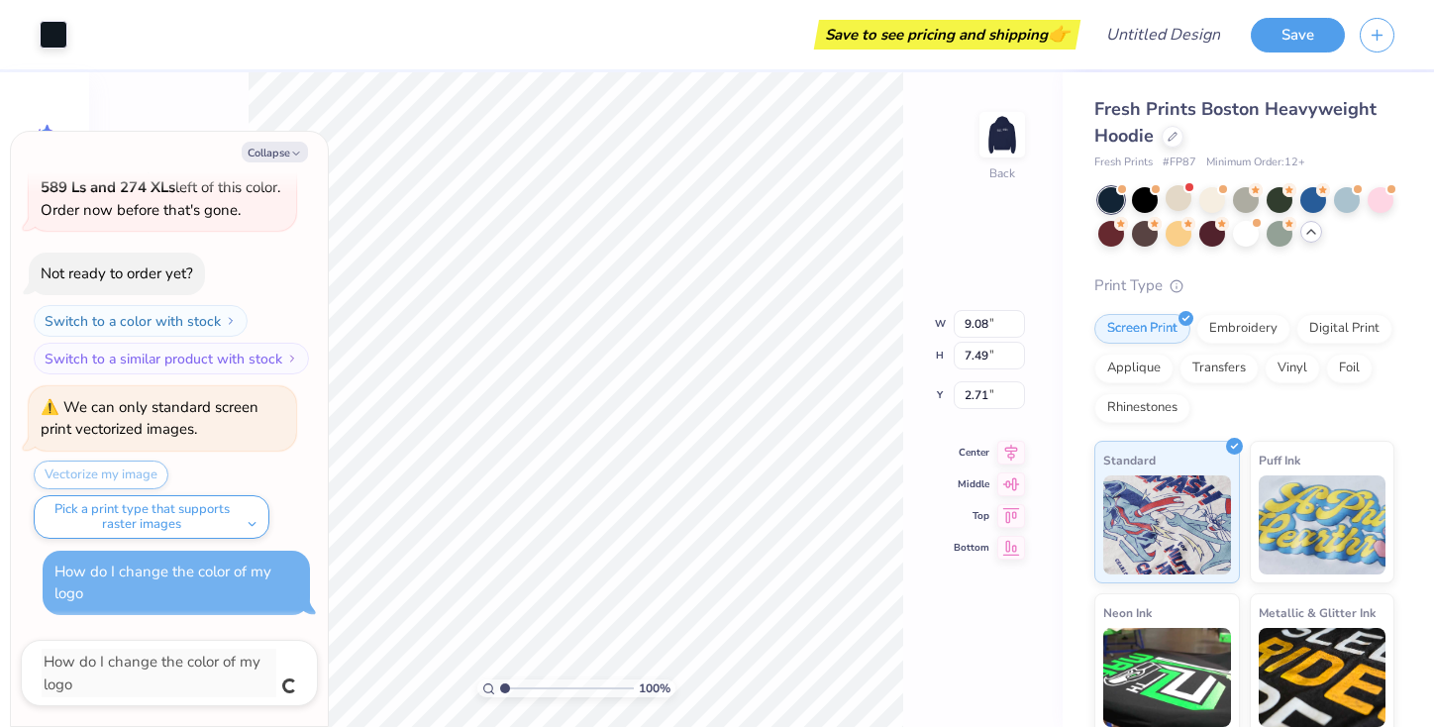
type textarea "x"
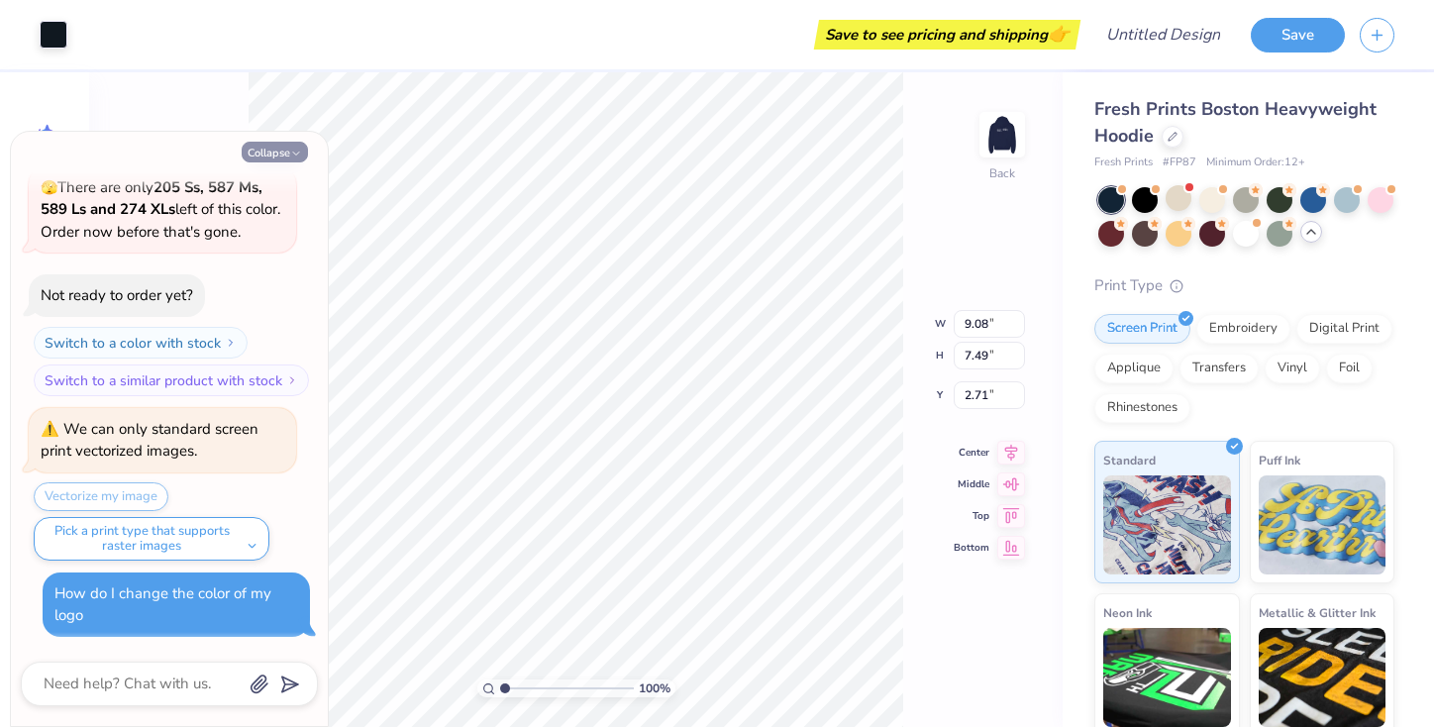
click at [287, 156] on button "Collapse" at bounding box center [275, 152] width 66 height 21
type textarea "x"
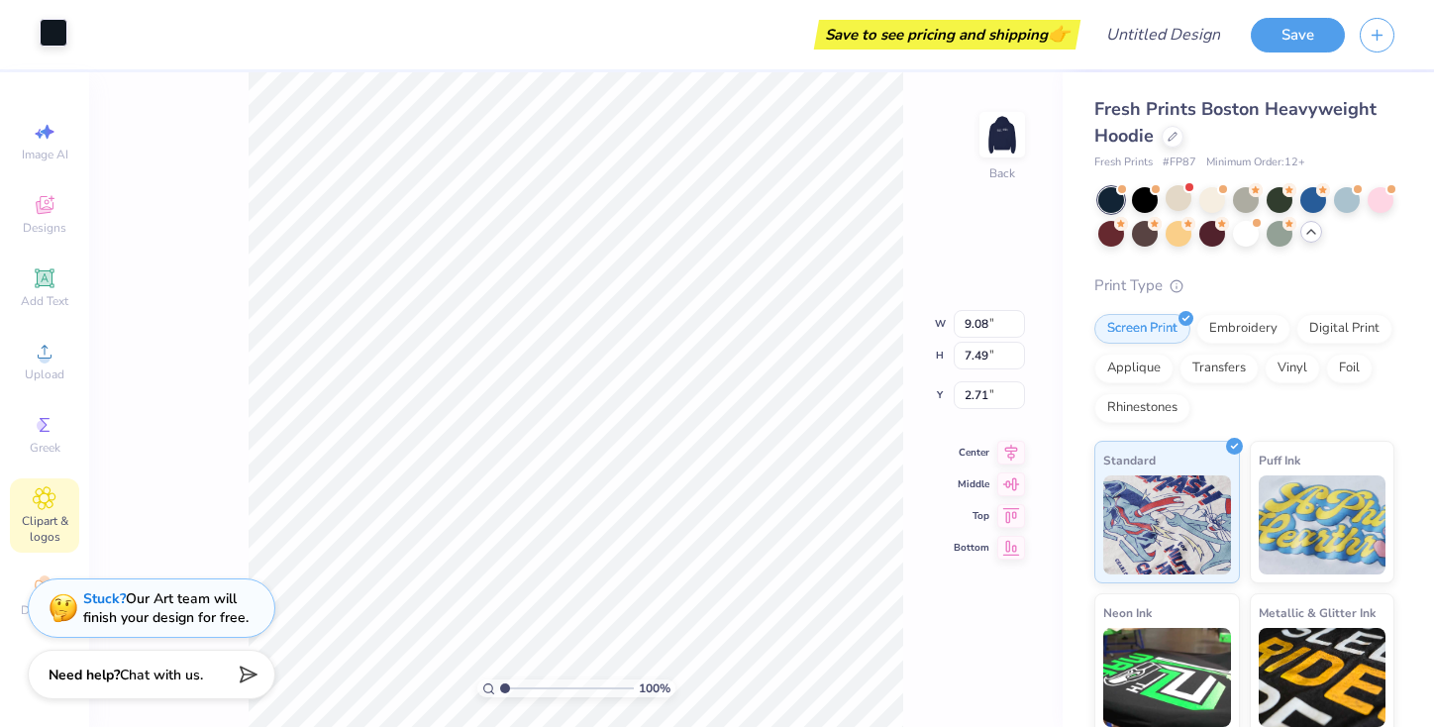
click at [60, 42] on div at bounding box center [54, 33] width 28 height 28
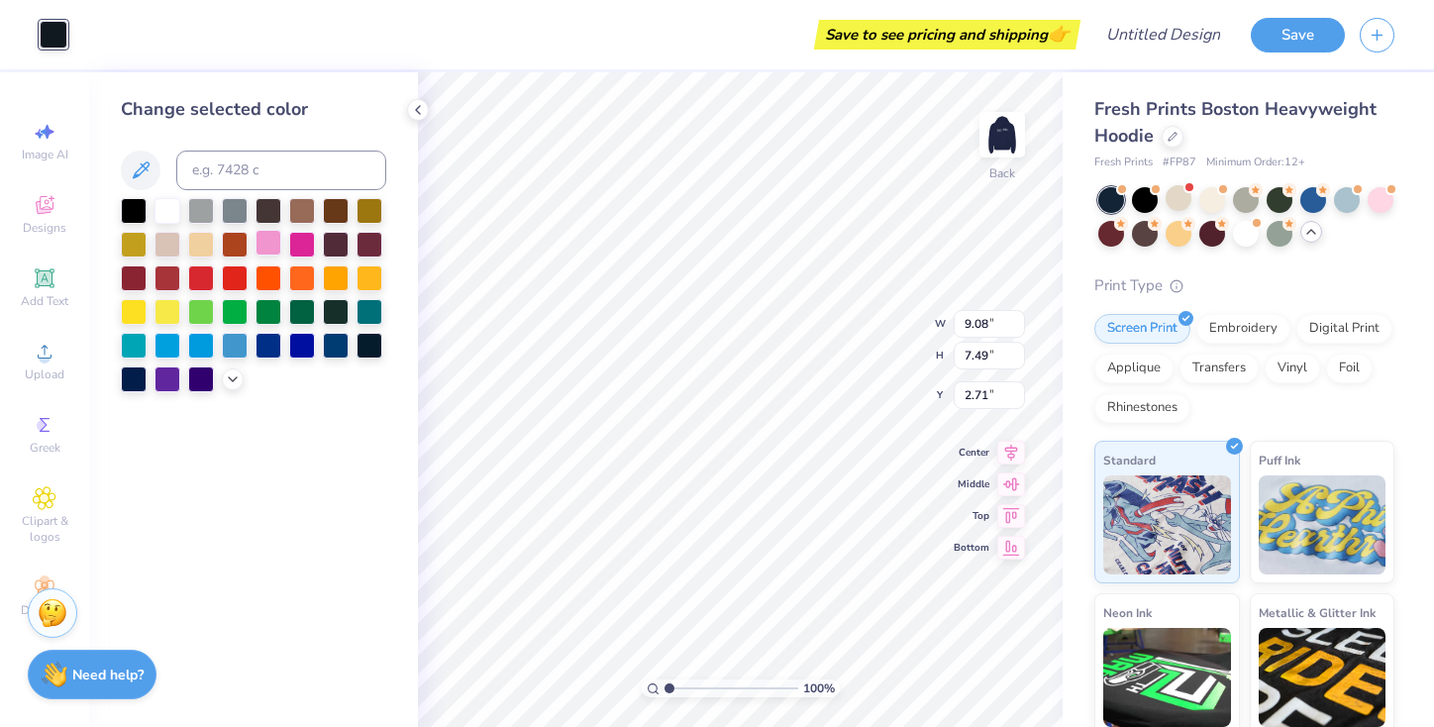
click at [266, 250] on div at bounding box center [269, 243] width 26 height 26
click at [230, 380] on icon at bounding box center [233, 377] width 16 height 16
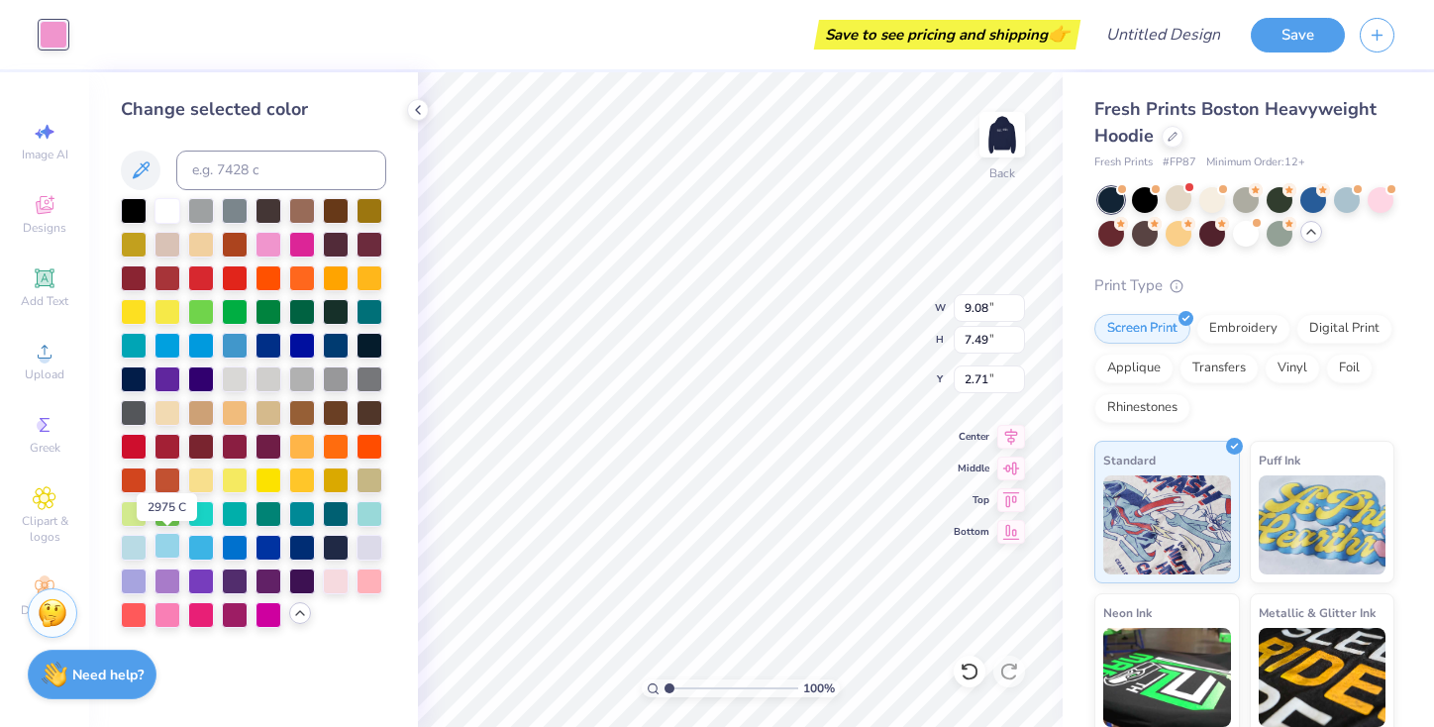
click at [170, 546] on div at bounding box center [167, 546] width 26 height 26
click at [134, 545] on div at bounding box center [134, 546] width 26 height 26
click at [269, 242] on div at bounding box center [269, 243] width 26 height 26
type input "11.21"
type input "9.24"
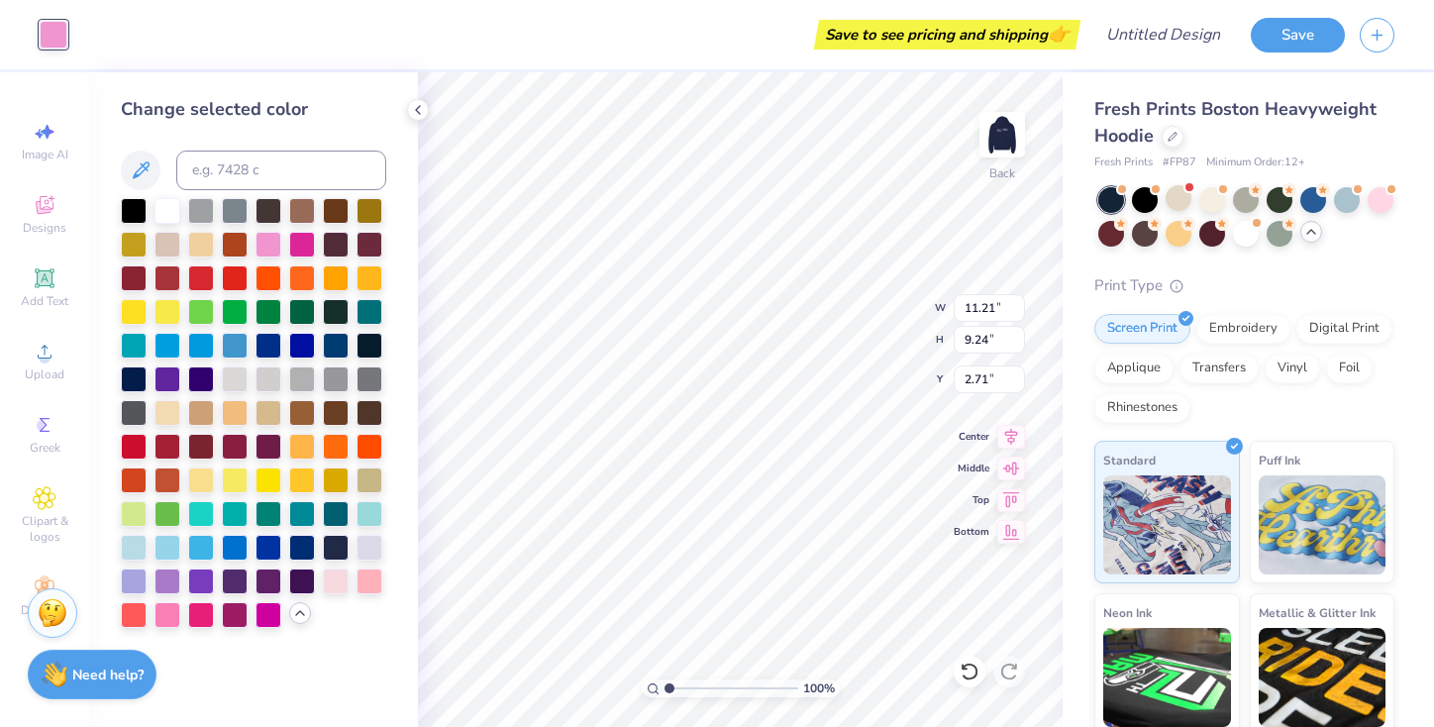
type input "2.13"
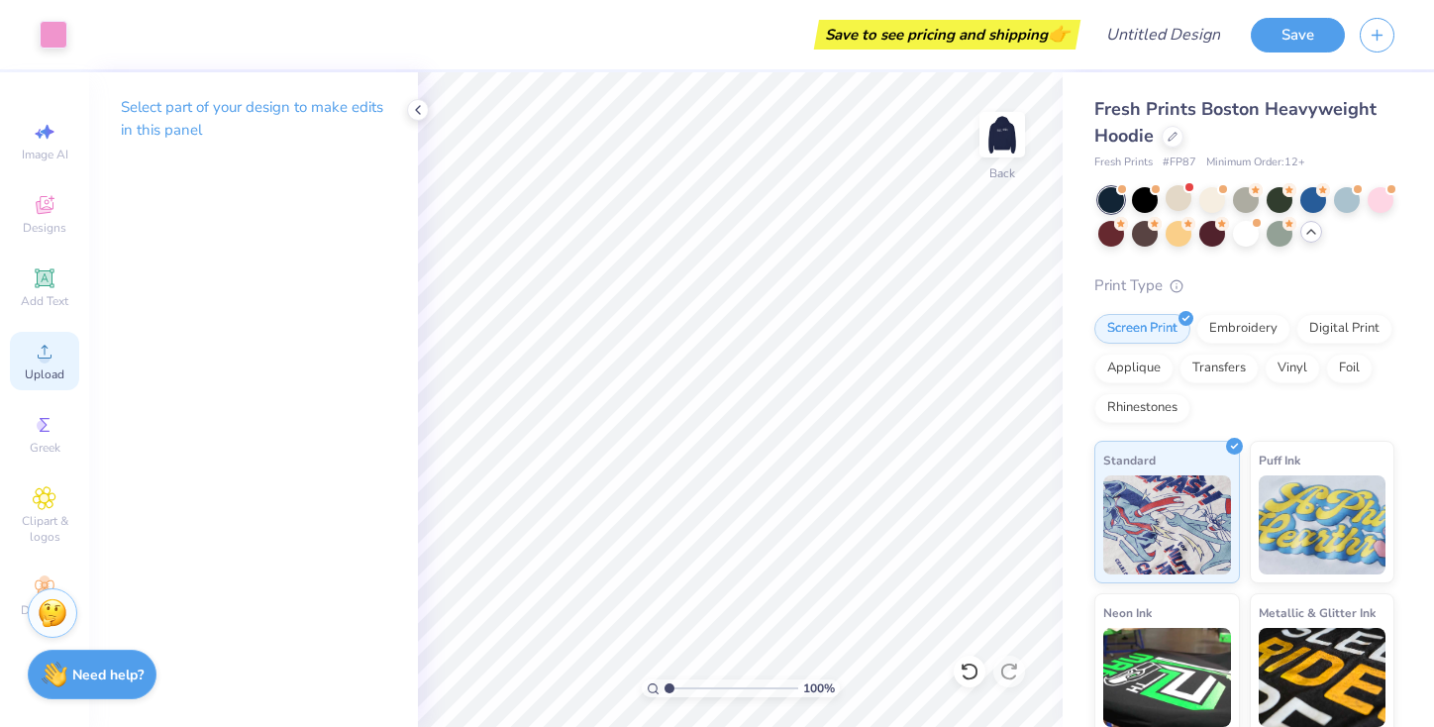
click at [48, 359] on circle at bounding box center [44, 358] width 11 height 11
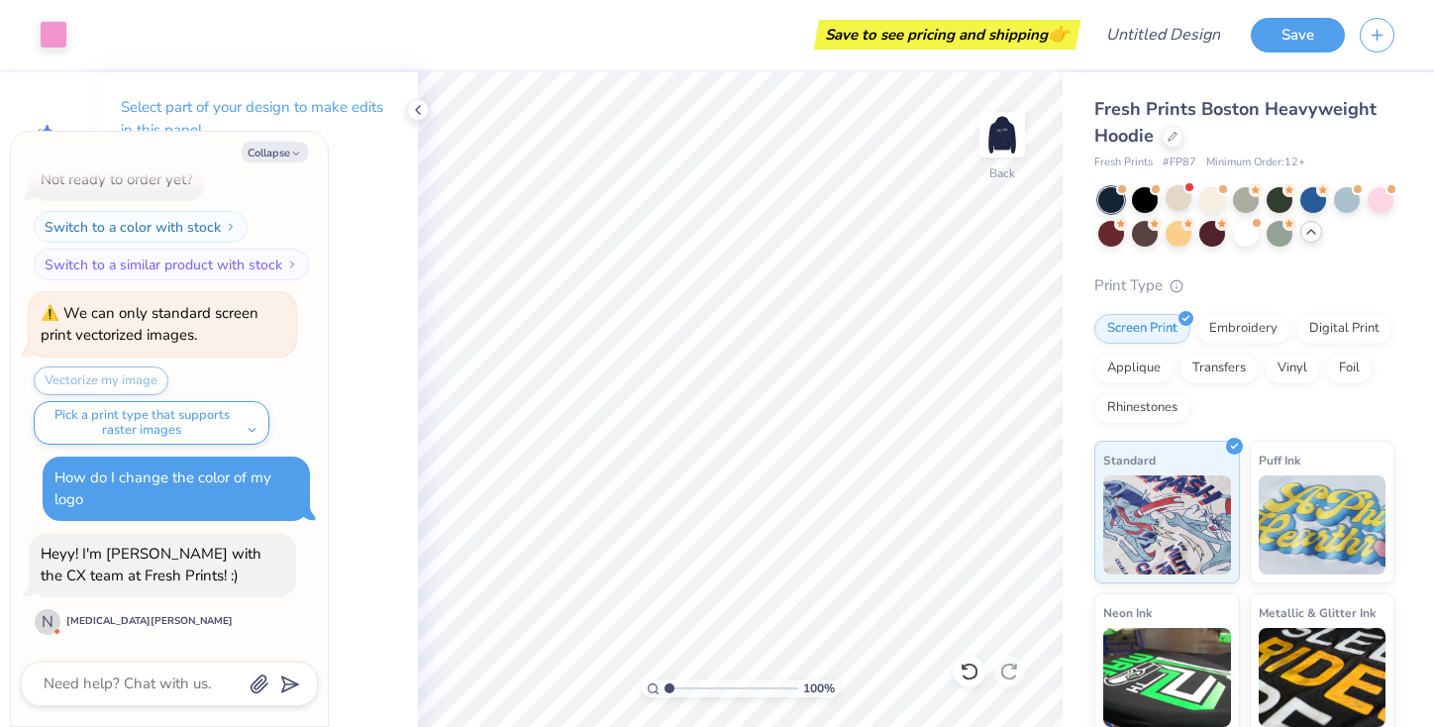
scroll to position [2424, 0]
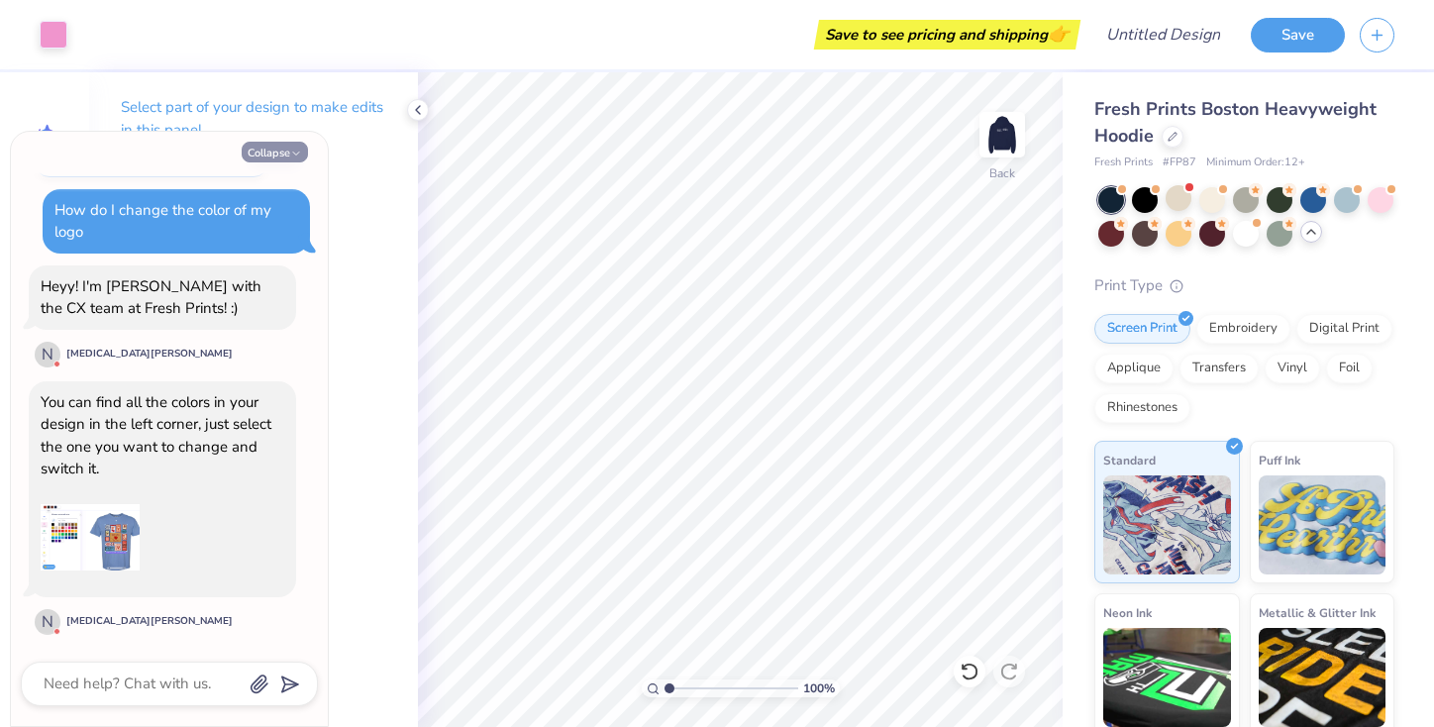
click at [294, 149] on icon "button" at bounding box center [296, 154] width 12 height 12
type textarea "x"
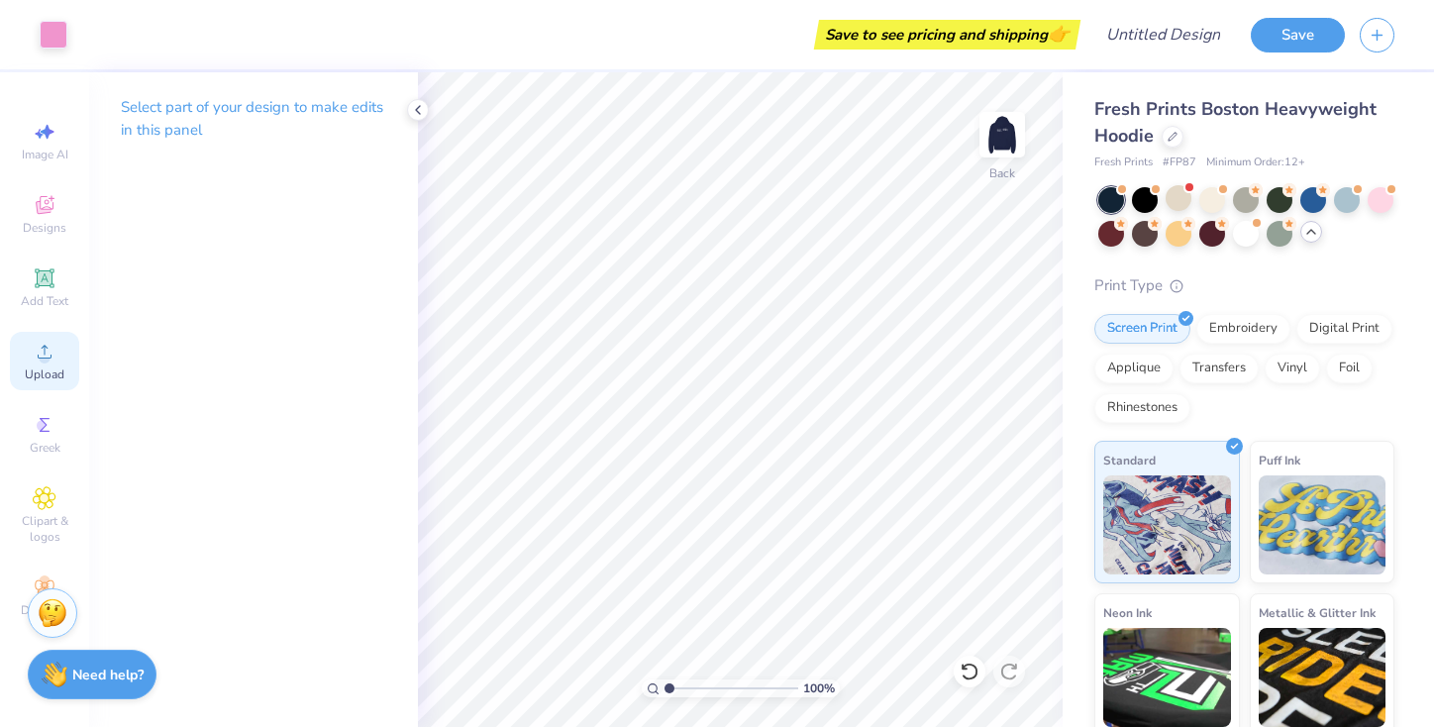
click at [47, 362] on circle at bounding box center [44, 358] width 11 height 11
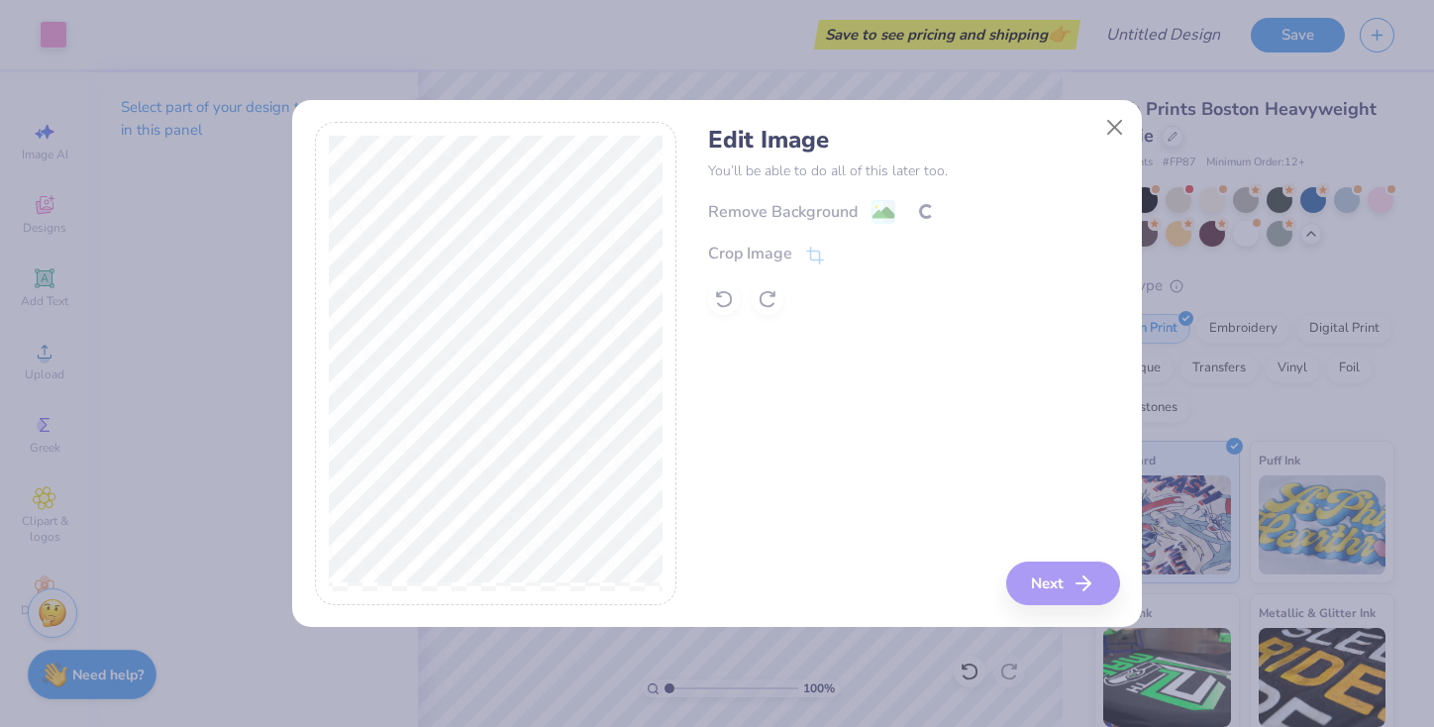
type textarea "x"
